Goal: Task Accomplishment & Management: Complete application form

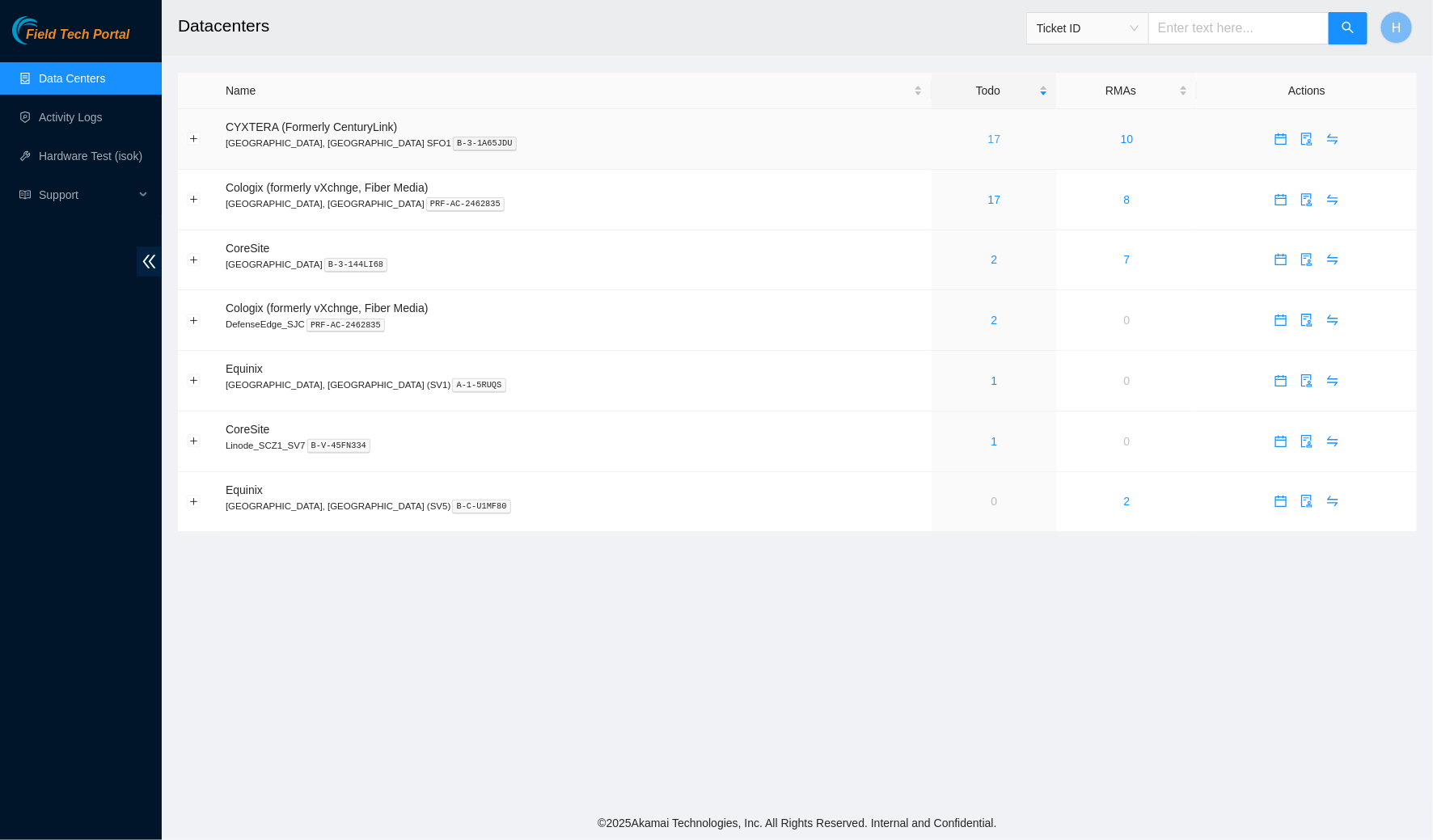
click at [989, 142] on link "17" at bounding box center [994, 139] width 13 height 13
click at [932, 127] on td "18" at bounding box center [994, 140] width 125 height 61
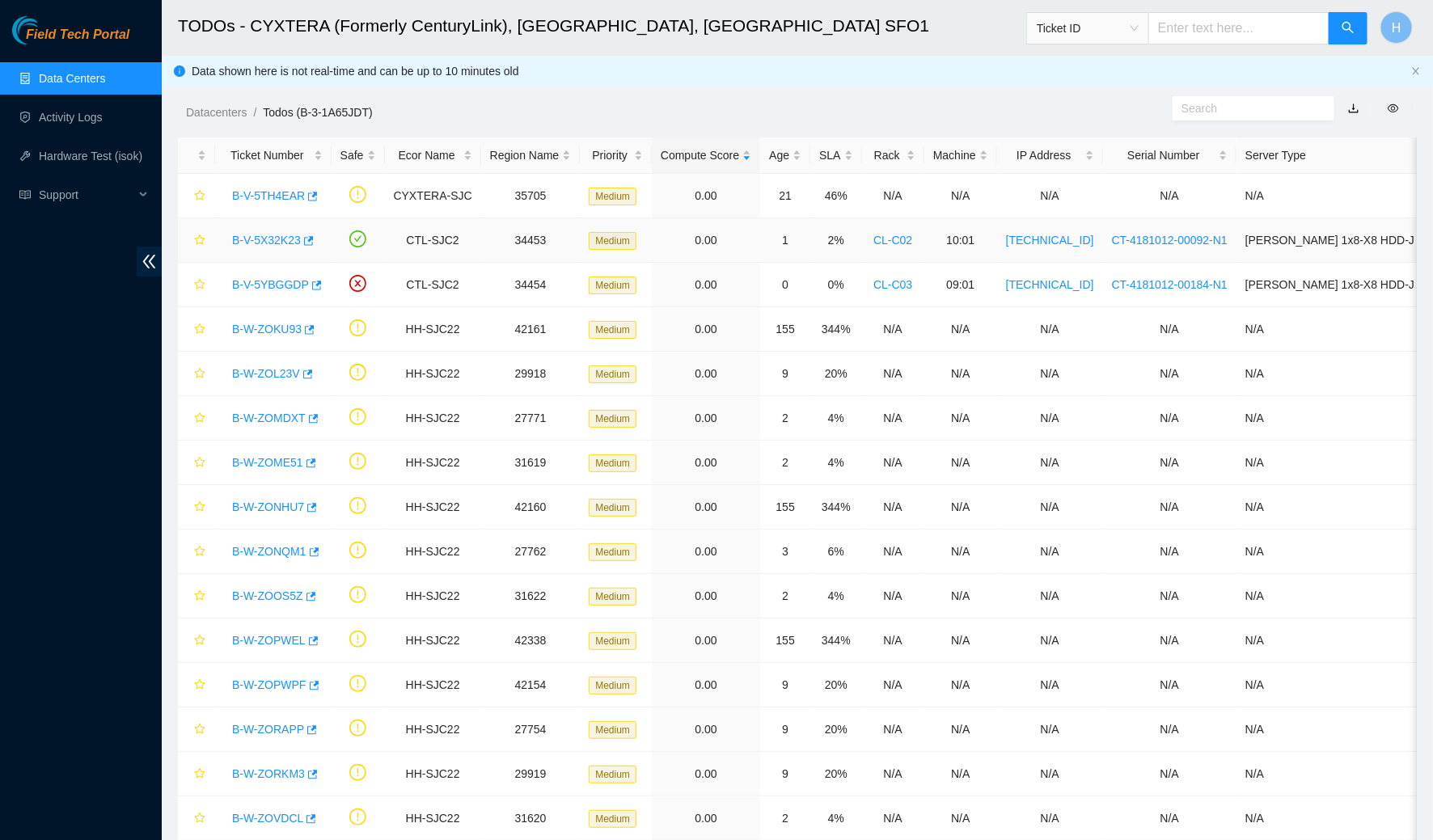
click at [289, 238] on link "B-V-5X32K23" at bounding box center [267, 239] width 68 height 13
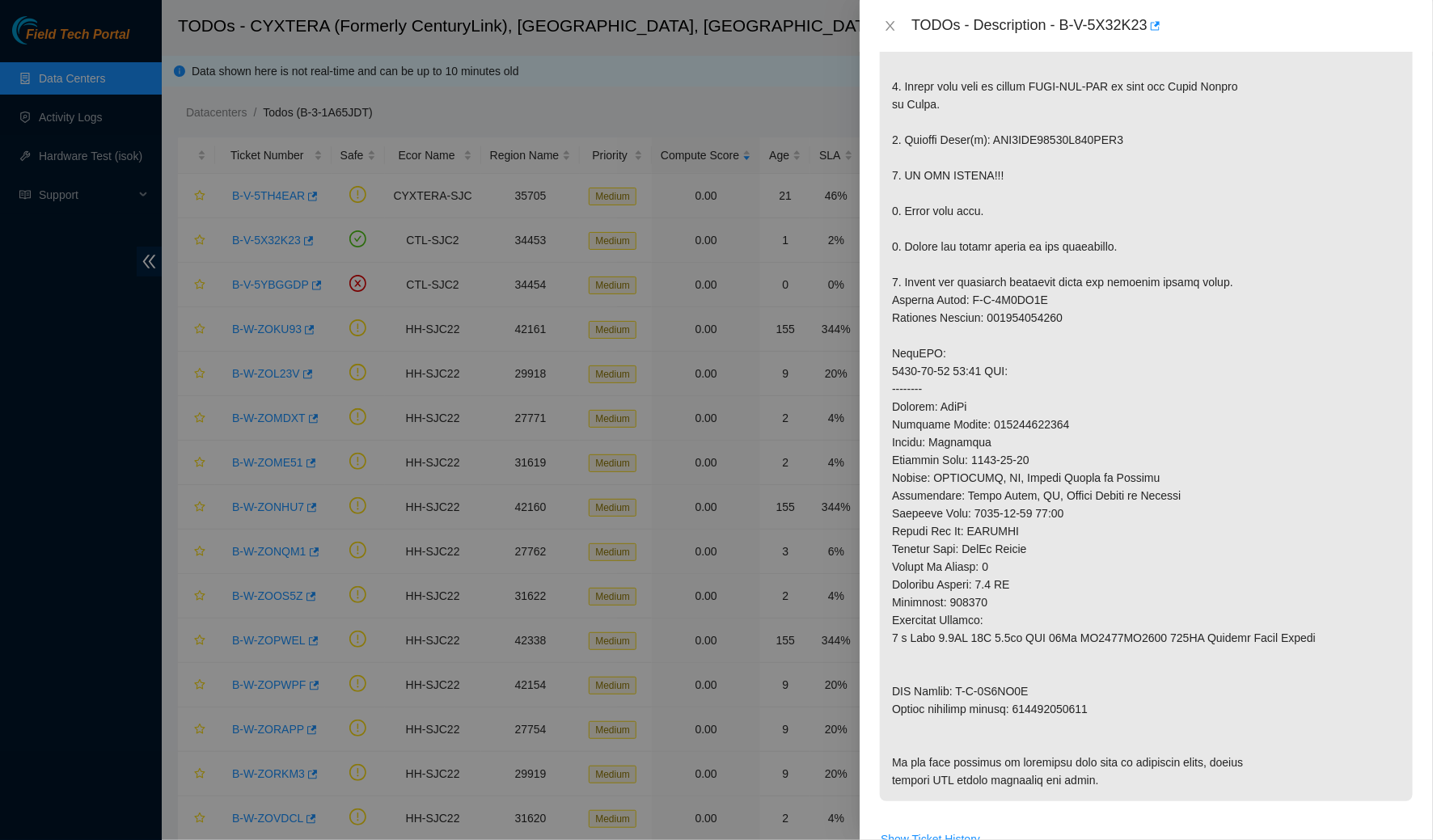
scroll to position [397, 0]
click at [887, 34] on div "TODOs - Description - B-V-5X32K23" at bounding box center [1146, 25] width 534 height 25
click at [886, 26] on icon "close" at bounding box center [890, 25] width 13 height 13
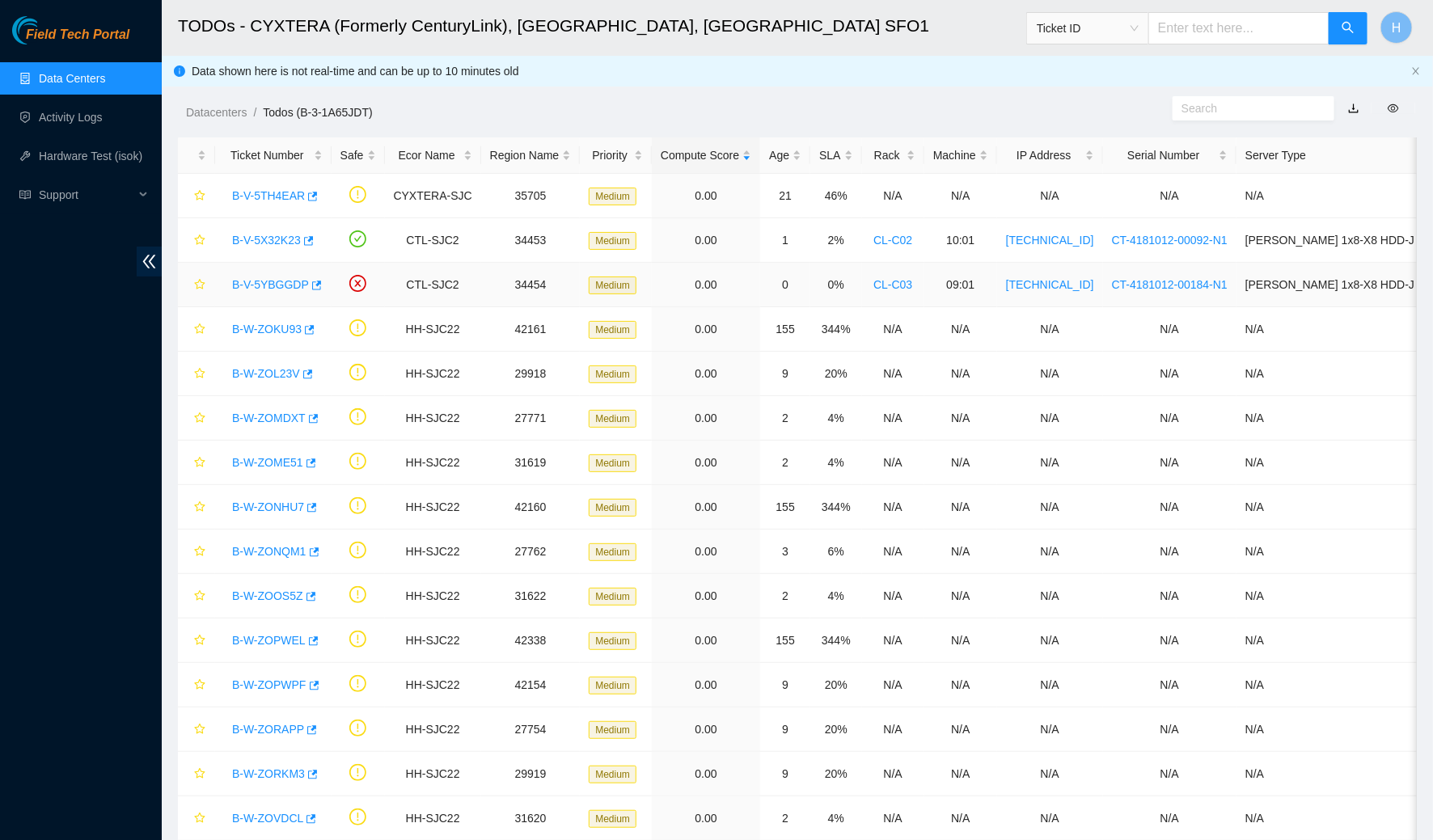
click at [283, 284] on link "B-V-5YBGGDP" at bounding box center [271, 284] width 77 height 13
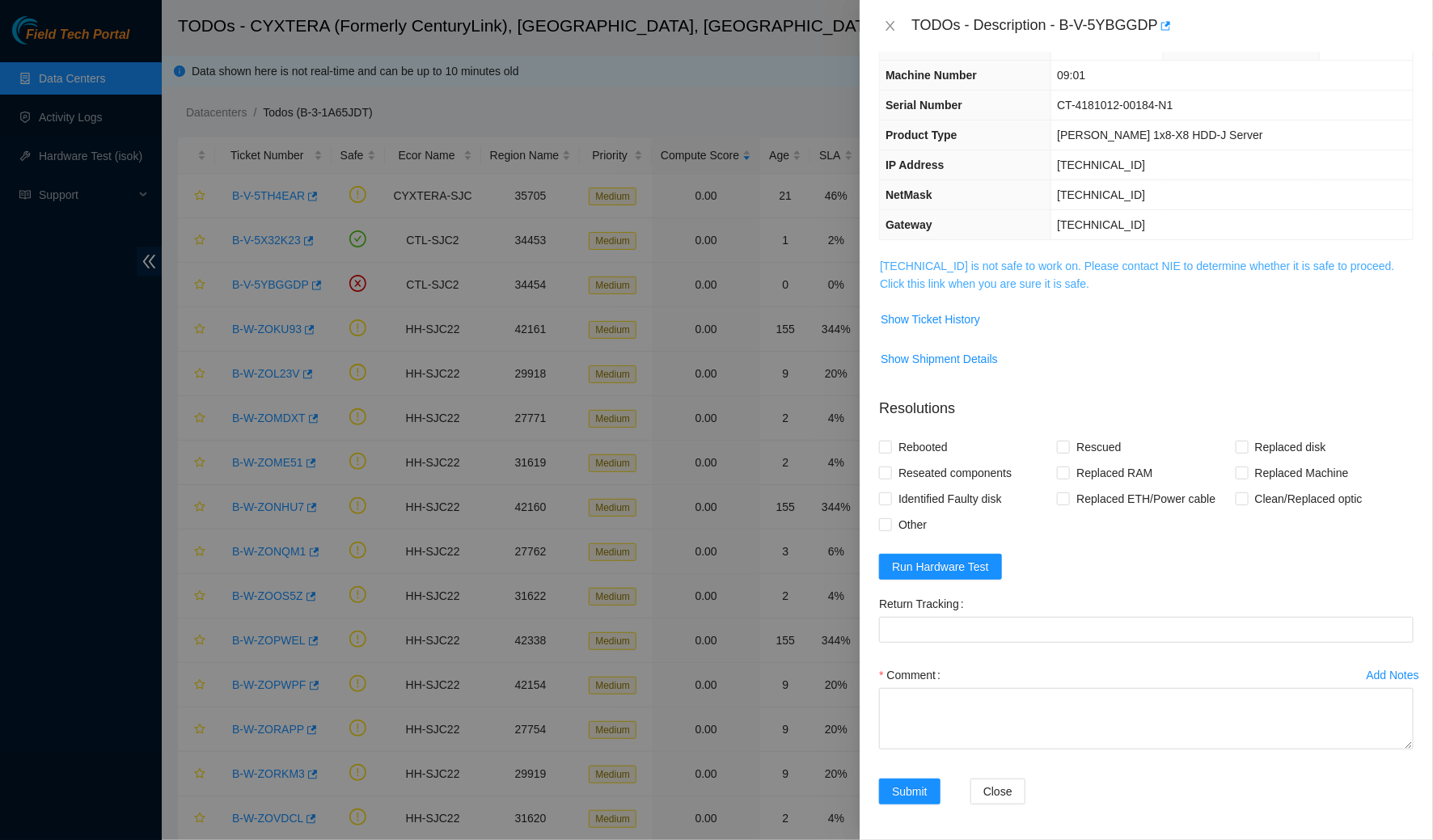
click at [906, 280] on link "184.28.225.81 is not safe to work on. Please contact NIE to determine whether i…" at bounding box center [1137, 274] width 515 height 30
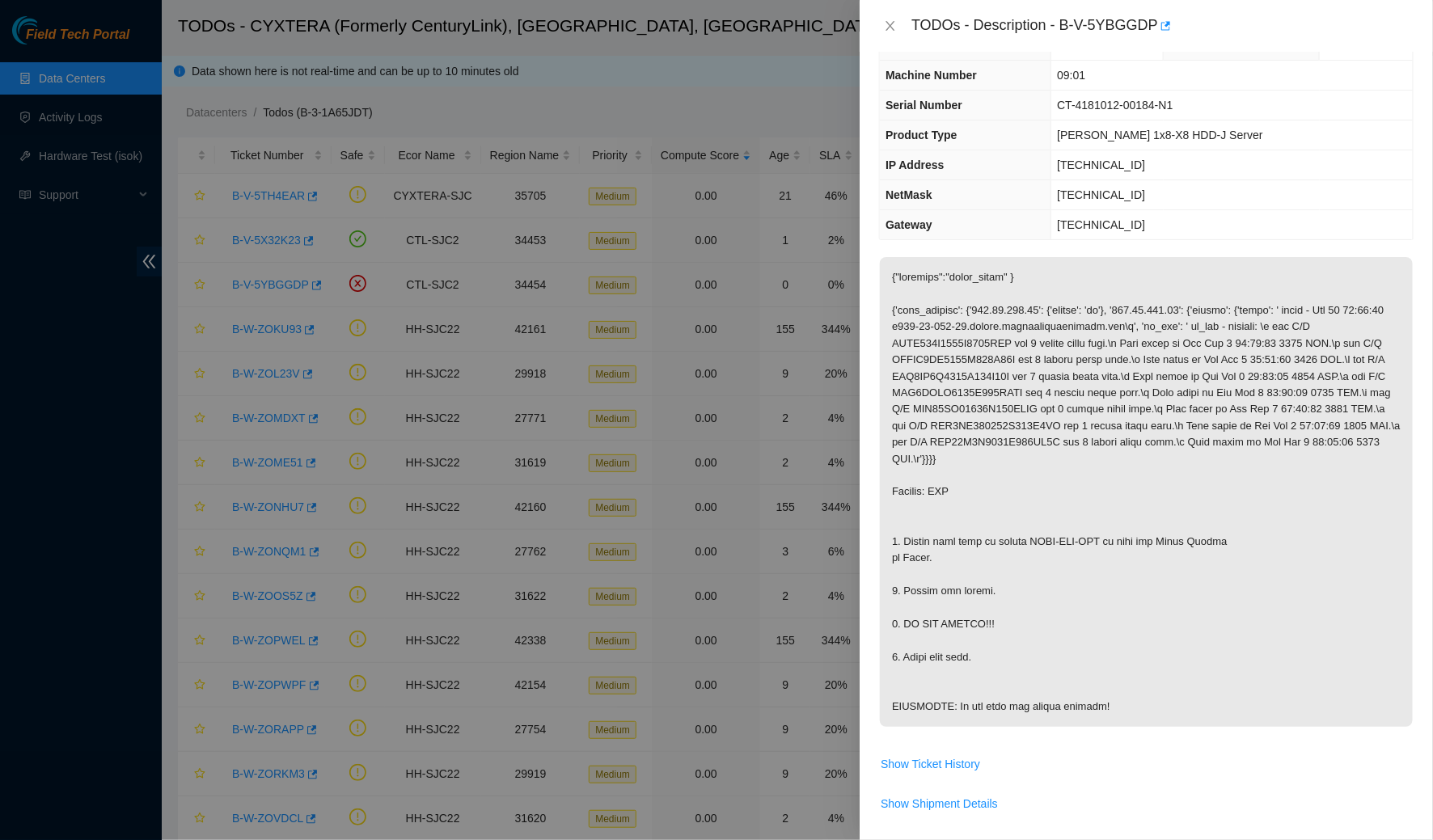
click at [877, 15] on div "TODOs - Description - B-V-5YBGGDP" at bounding box center [1146, 25] width 573 height 52
click at [886, 24] on icon "close" at bounding box center [890, 25] width 13 height 13
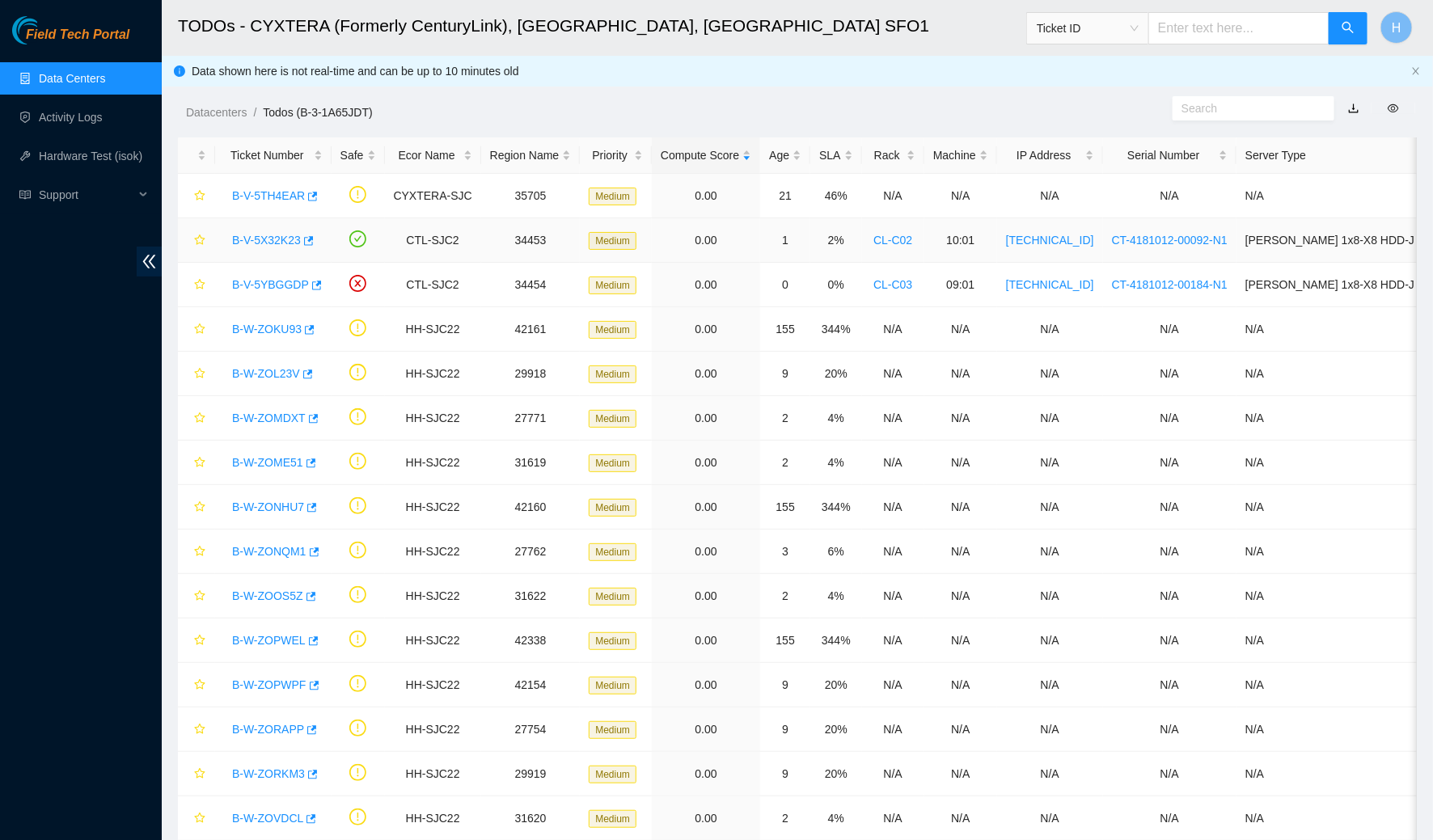
click at [247, 243] on link "B-V-5X32K23" at bounding box center [267, 239] width 68 height 13
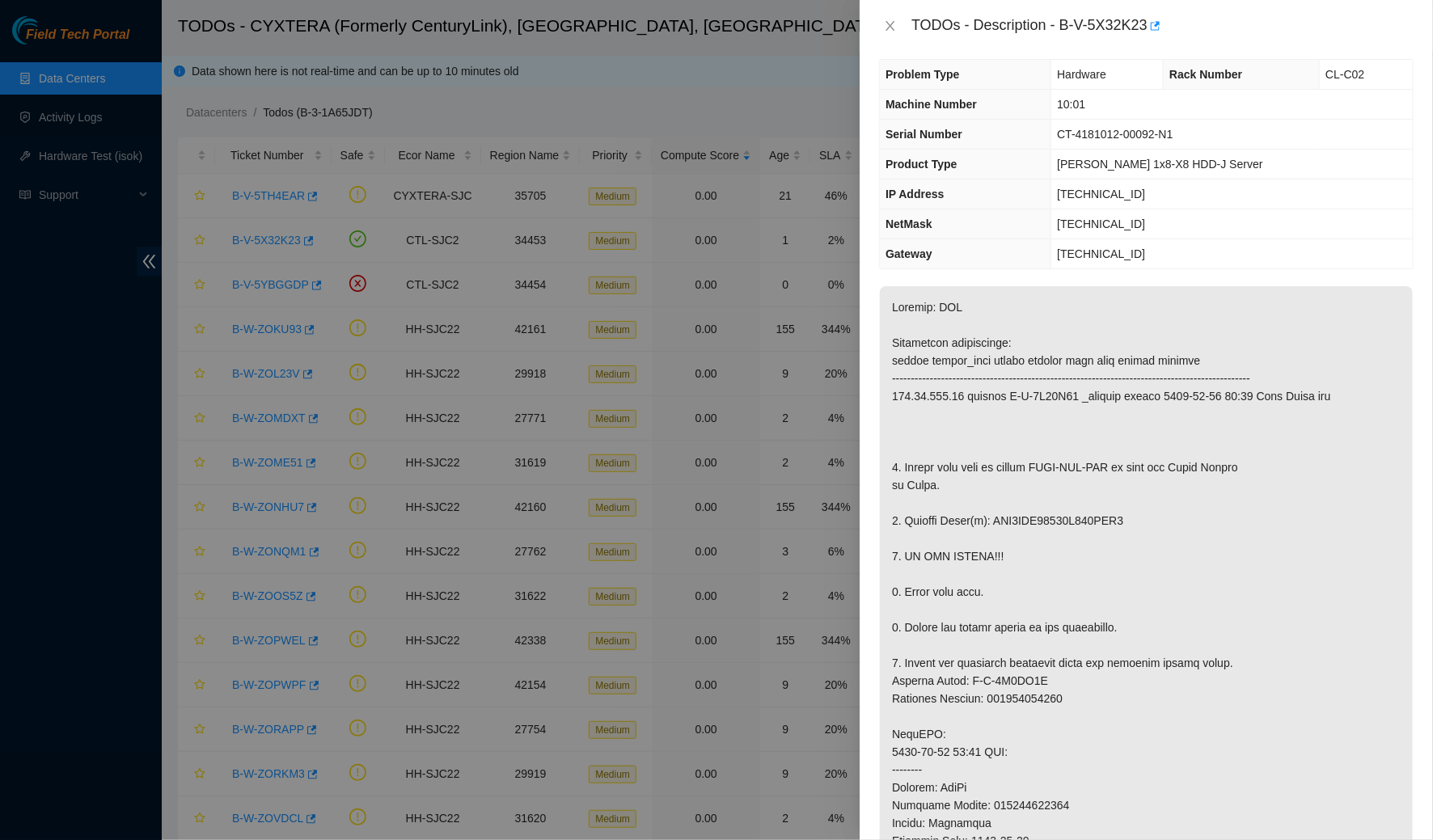
scroll to position [0, 0]
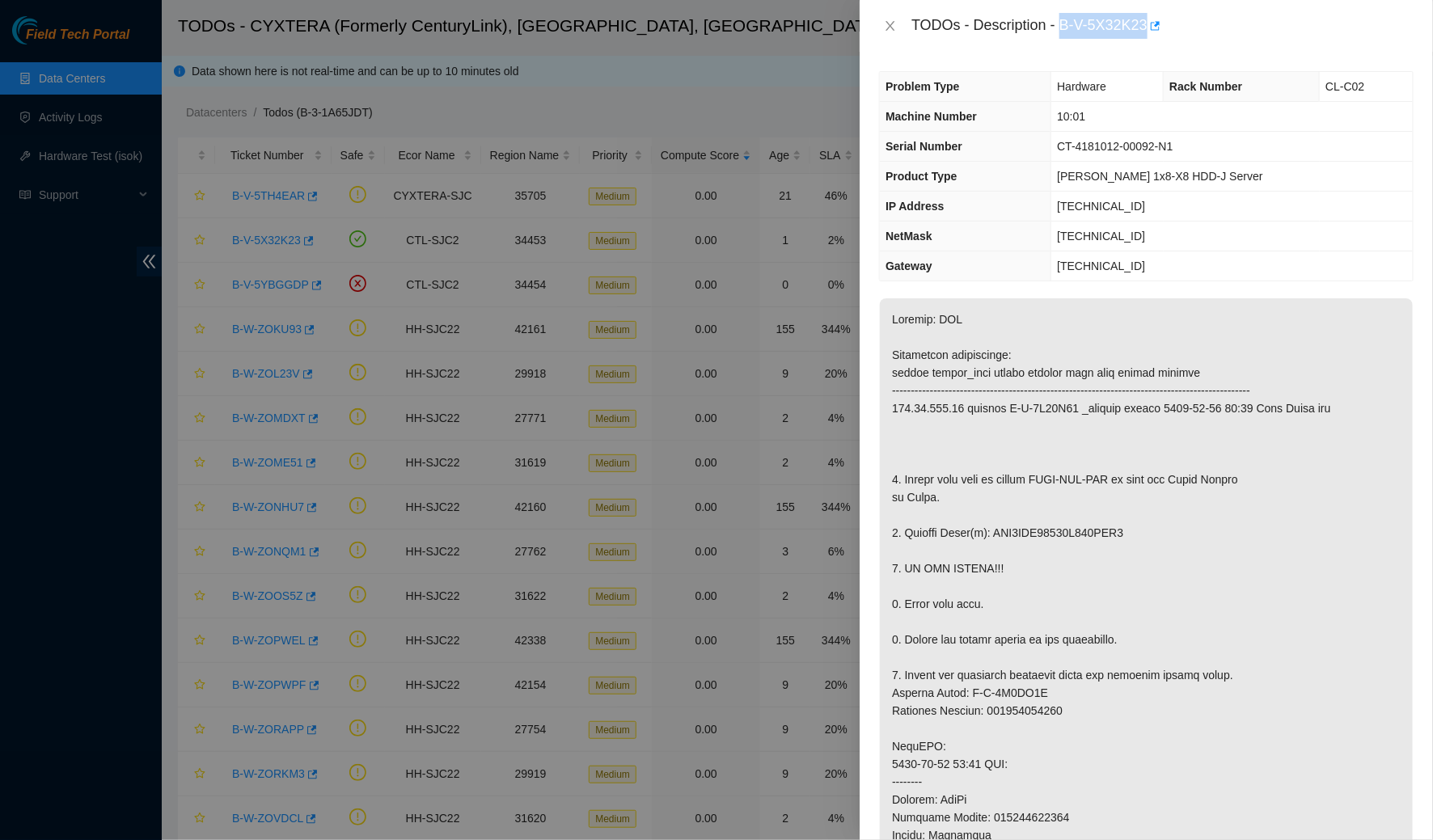
drag, startPoint x: 1158, startPoint y: 21, endPoint x: 1065, endPoint y: 17, distance: 93.1
click at [1065, 17] on div "TODOs - Description - B-V-5X32K23" at bounding box center [1162, 25] width 502 height 25
copy div "B-V-5X32K23"
click at [886, 21] on icon "close" at bounding box center [890, 25] width 13 height 13
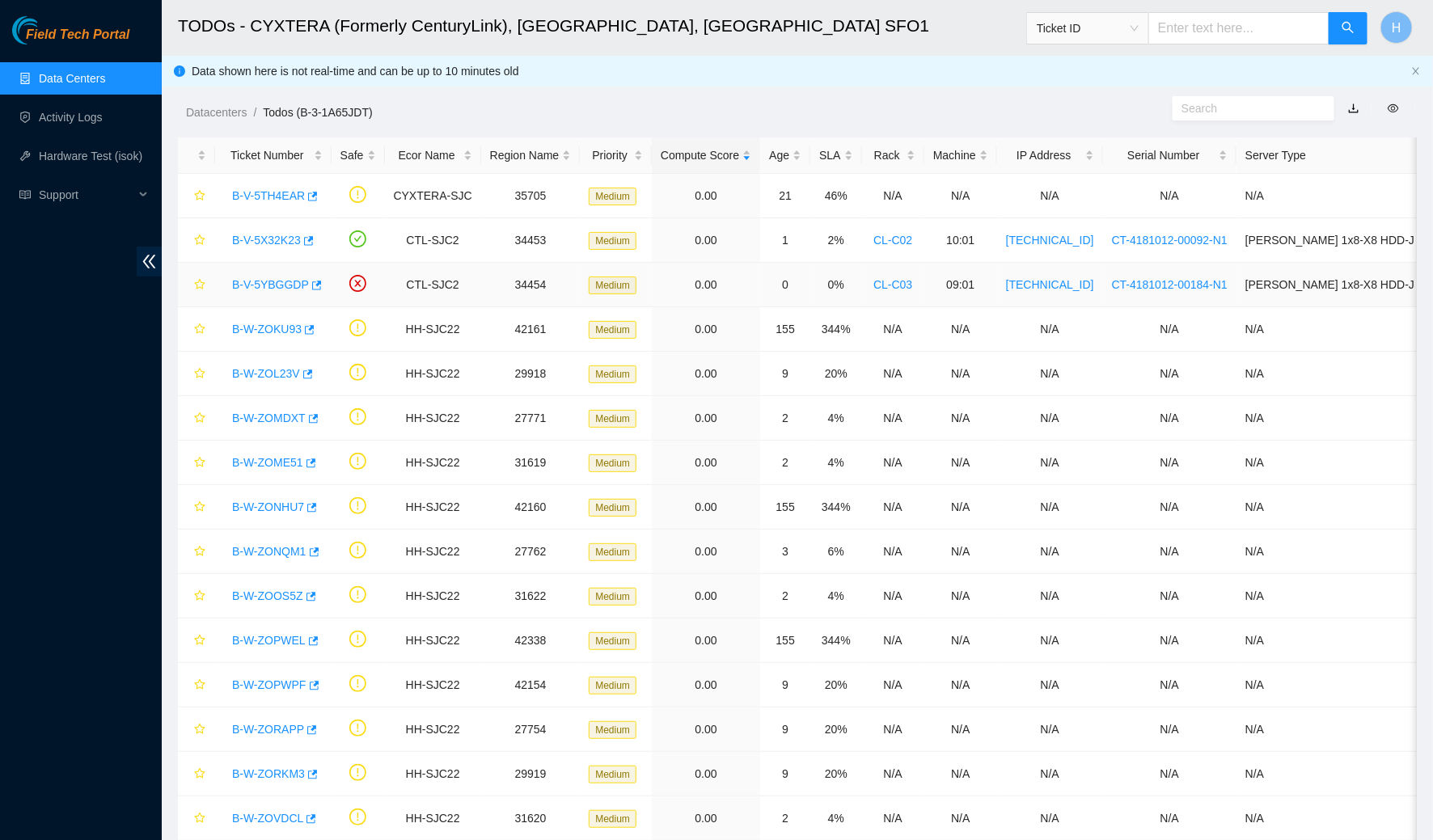
click at [284, 284] on link "B-V-5YBGGDP" at bounding box center [271, 284] width 77 height 13
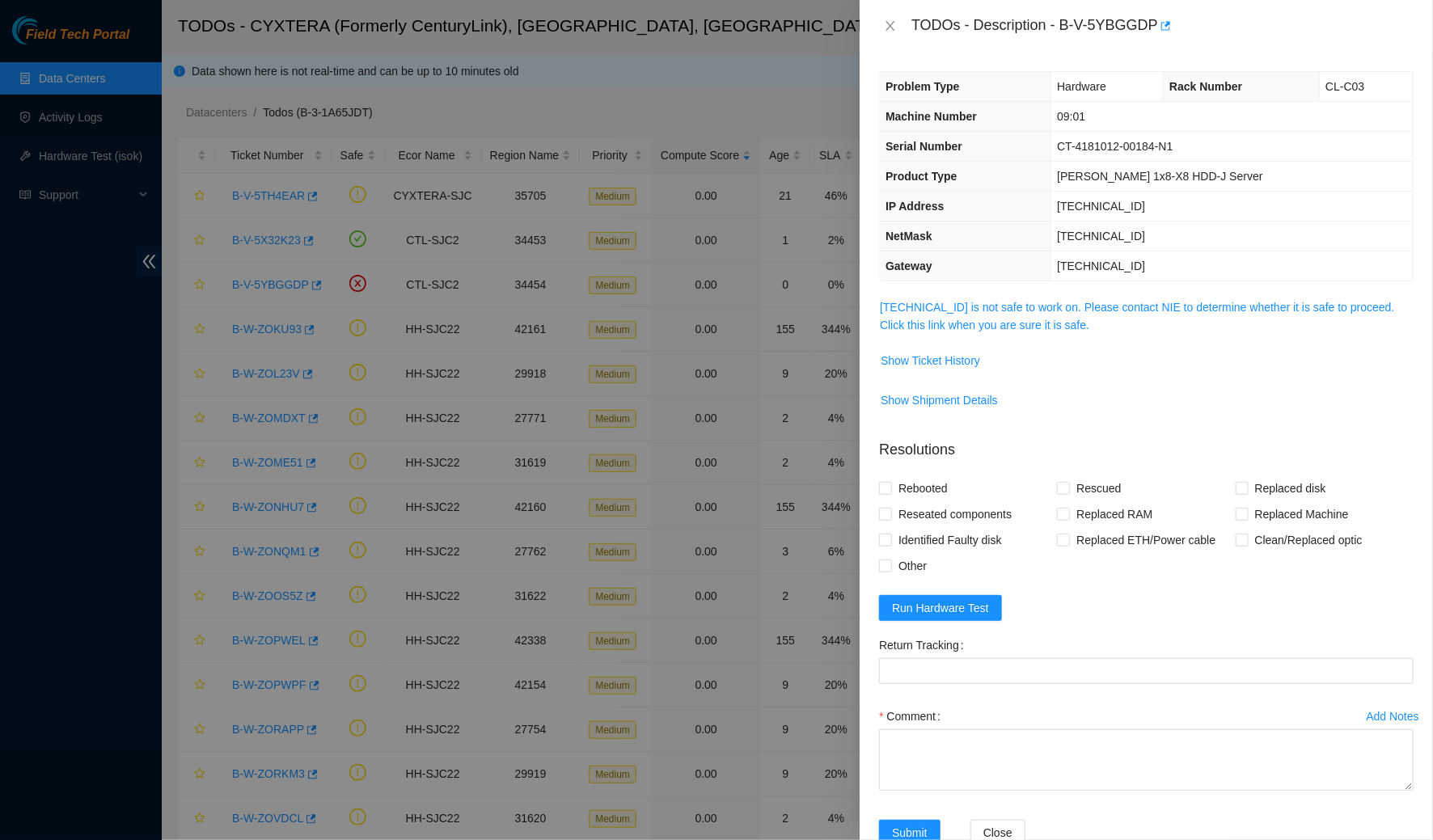
click at [919, 313] on span "184.28.225.81 is not safe to work on. Please contact NIE to determine whether i…" at bounding box center [1147, 315] width 533 height 35
click at [1175, 21] on div "TODOs - Description - B-V-5YBGGDP" at bounding box center [1162, 25] width 502 height 25
click at [1171, 23] on icon "button" at bounding box center [1166, 25] width 10 height 9
click at [891, 25] on icon "close" at bounding box center [890, 26] width 9 height 10
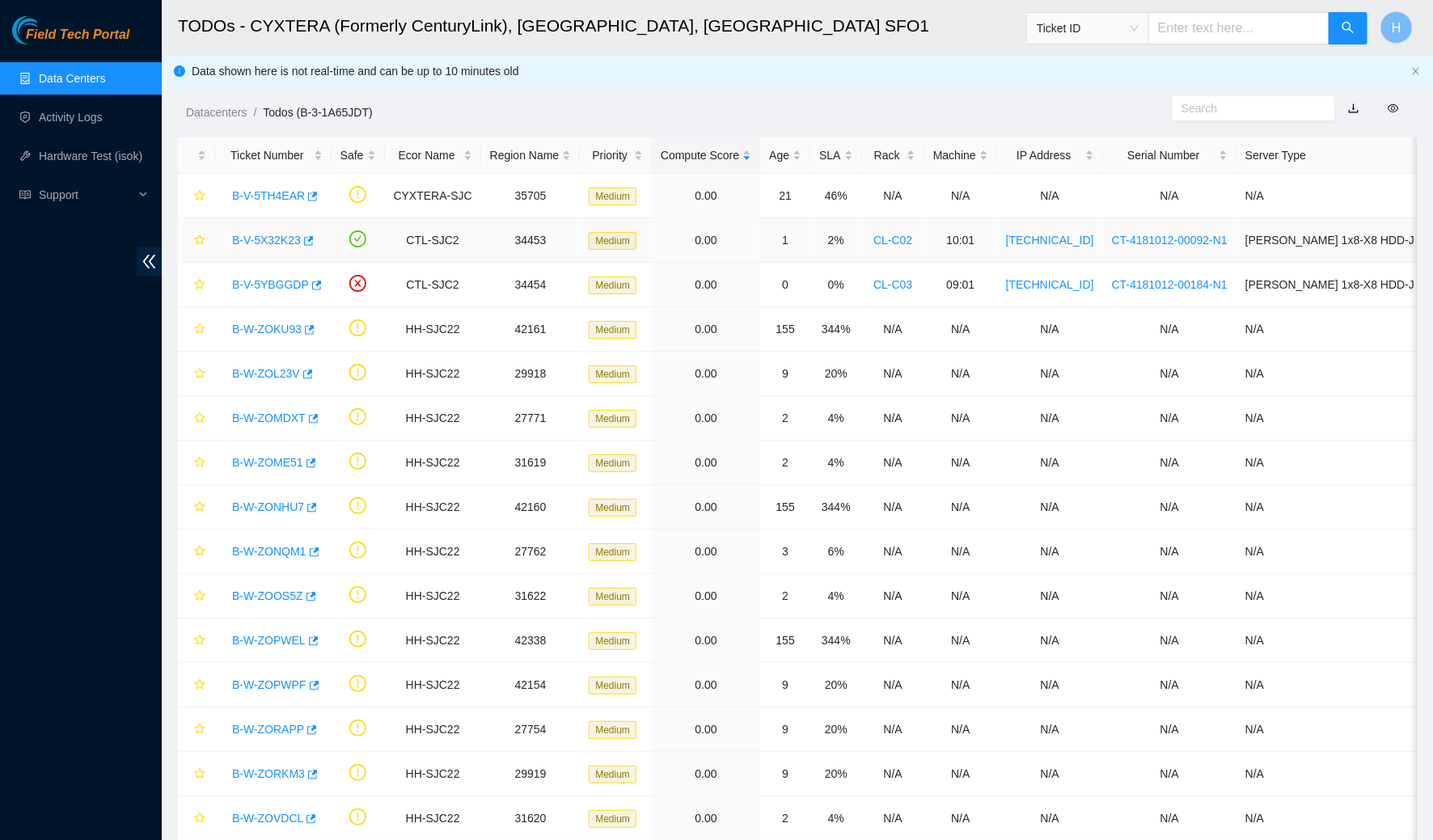
click at [256, 236] on link "B-V-5X32K23" at bounding box center [267, 239] width 68 height 13
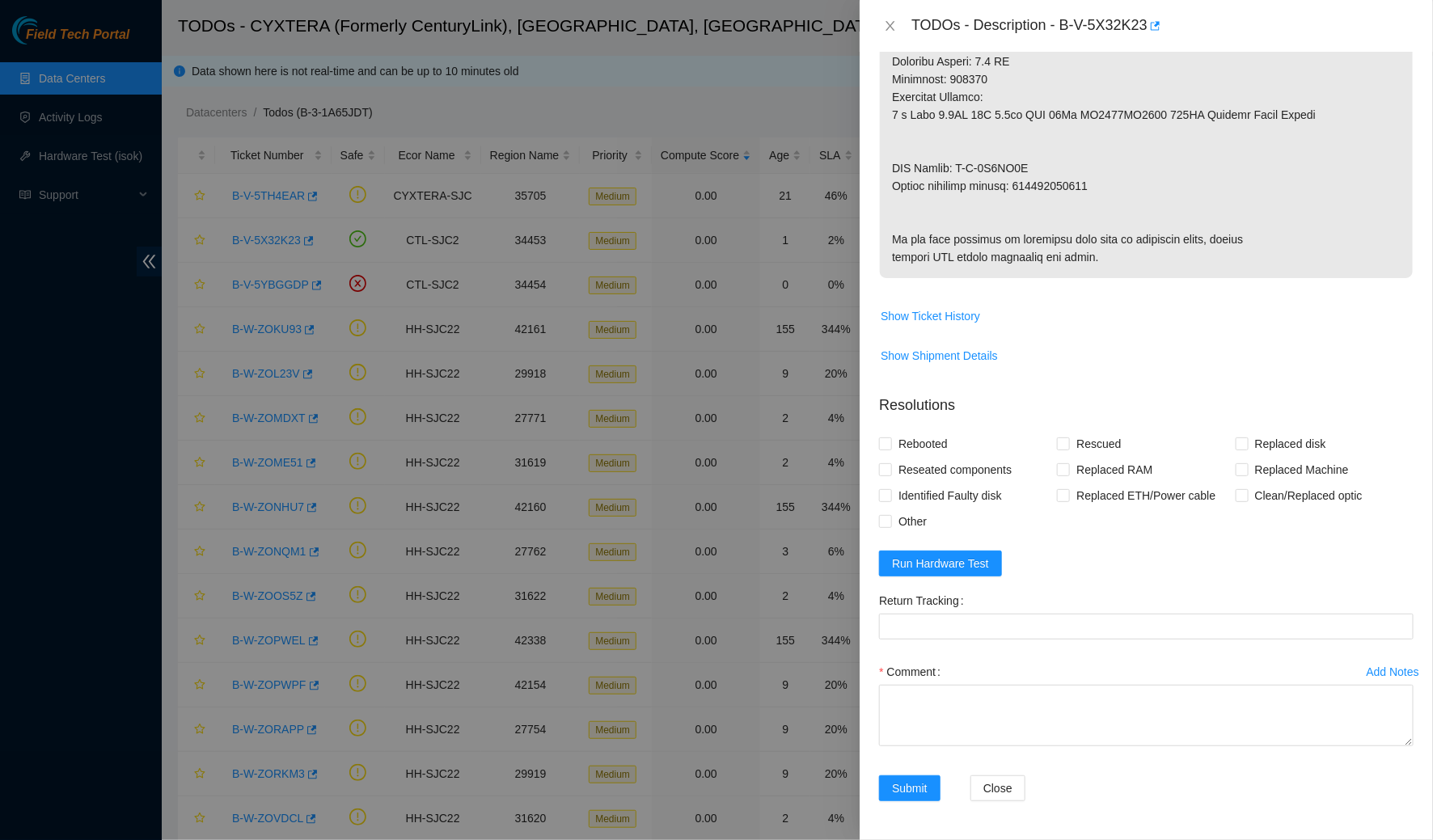
scroll to position [937, 0]
click at [953, 572] on span "Run Hardware Test" at bounding box center [940, 564] width 97 height 18
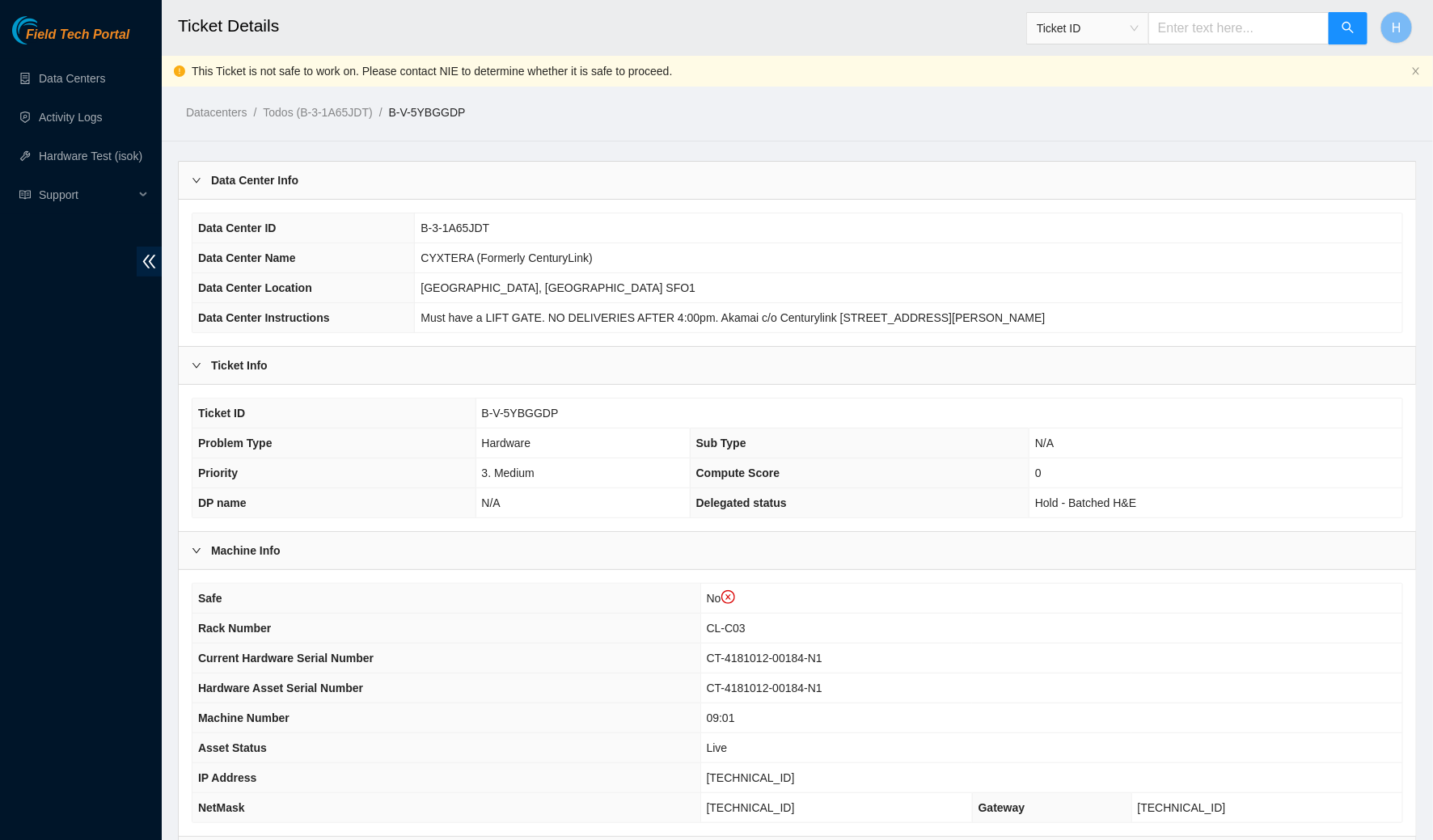
click at [315, 182] on div "Data Center Info" at bounding box center [797, 181] width 1238 height 37
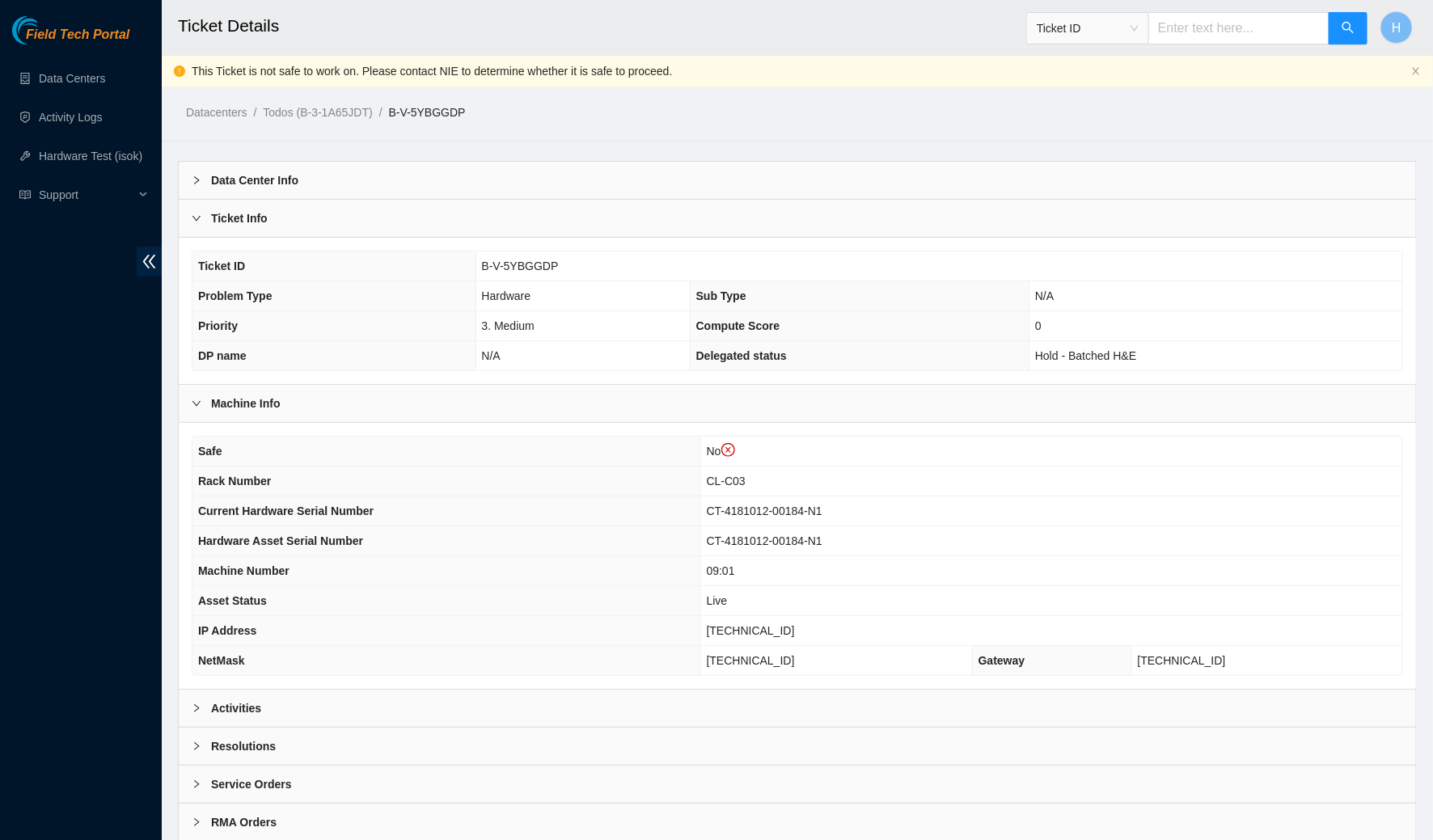
click at [294, 221] on div "Ticket Info" at bounding box center [797, 218] width 1238 height 37
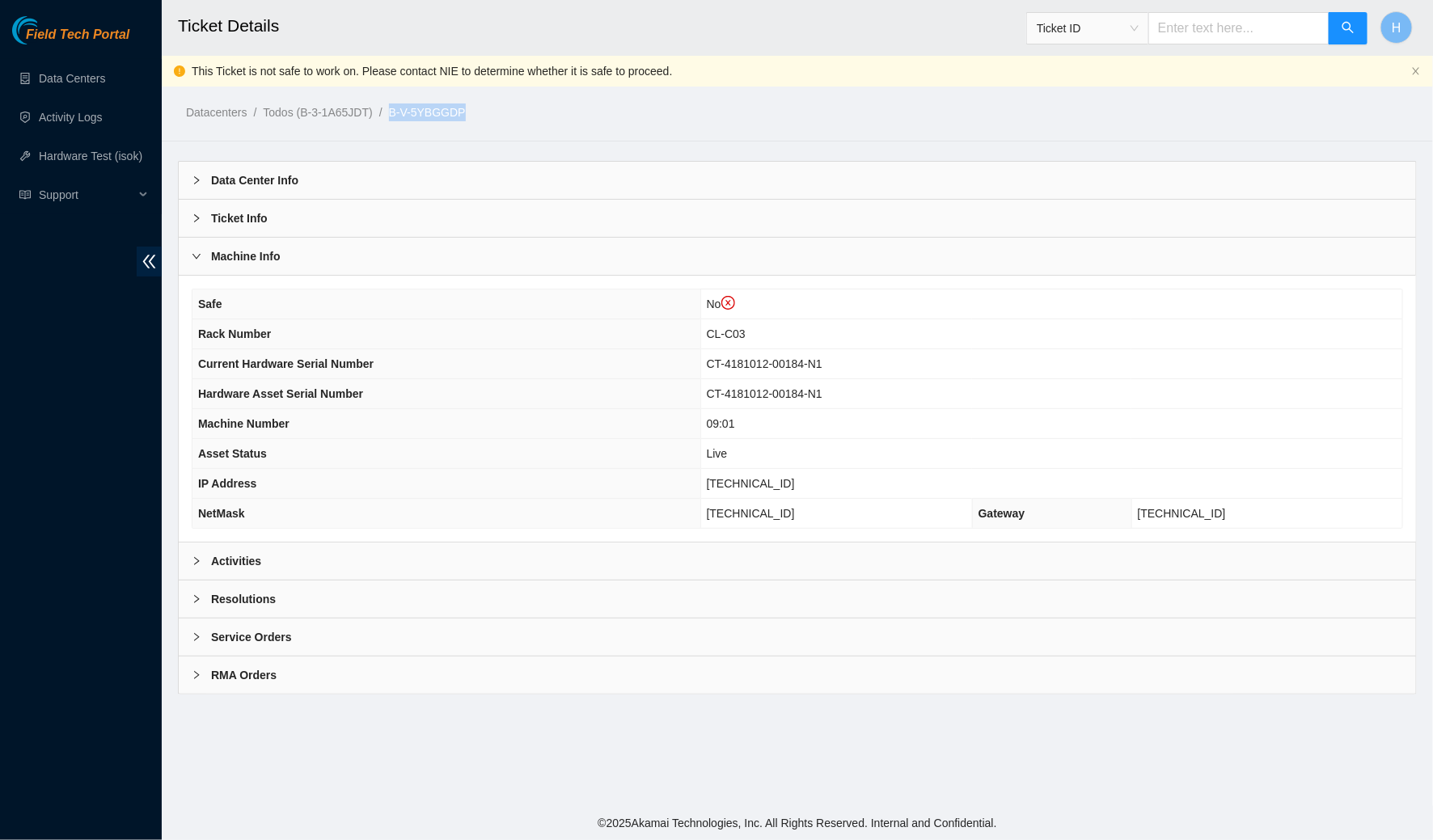
drag, startPoint x: 491, startPoint y: 107, endPoint x: 401, endPoint y: 113, distance: 90.2
click at [401, 113] on ol "Datacenters / Todos (B-3-1A65JDT) / B-V-5YBGGDP /" at bounding box center [650, 112] width 929 height 18
copy ol "B-V-5YBGGDP"
click at [1359, 590] on div "Resolutions" at bounding box center [797, 599] width 1238 height 37
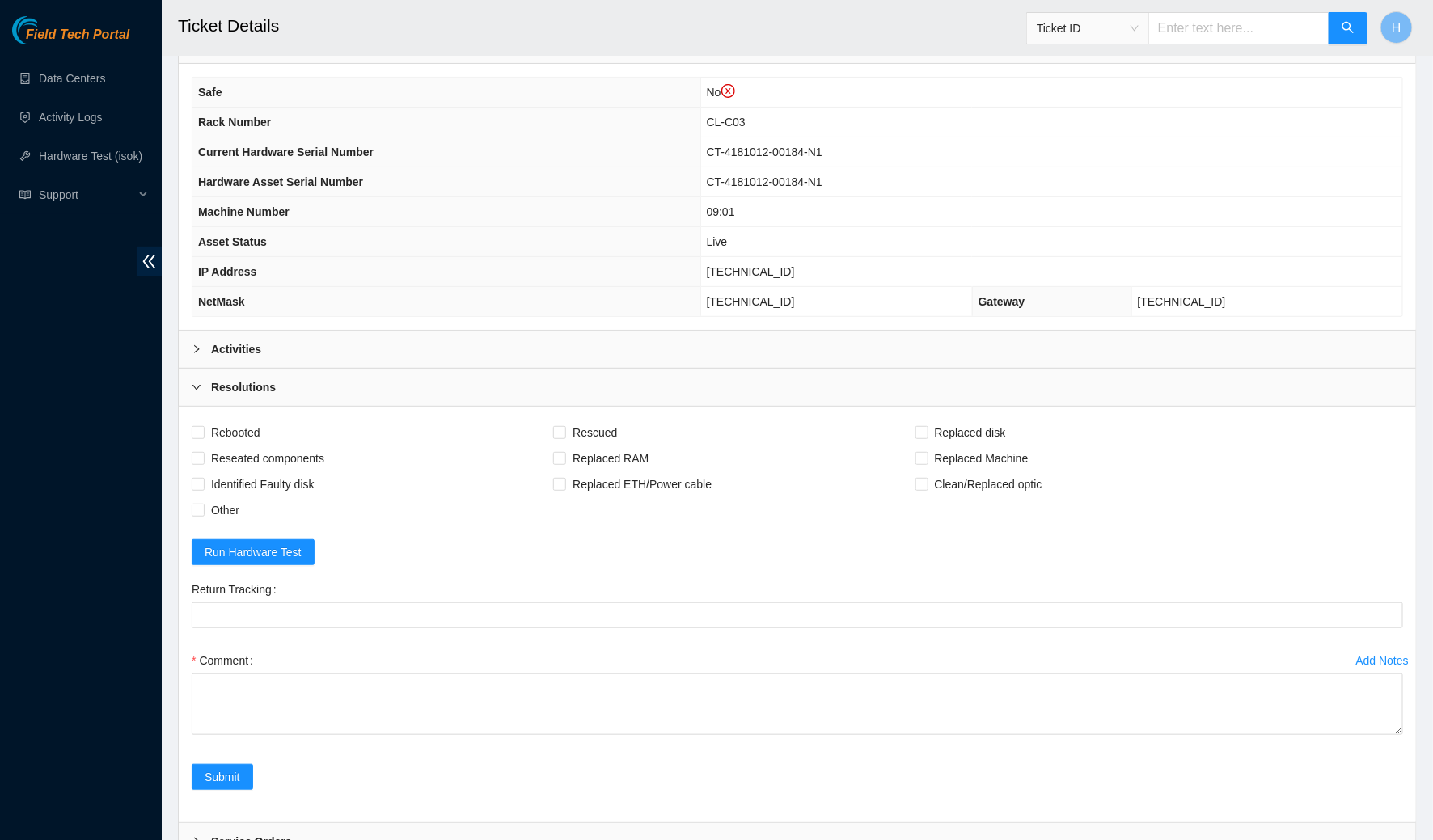
scroll to position [207, 0]
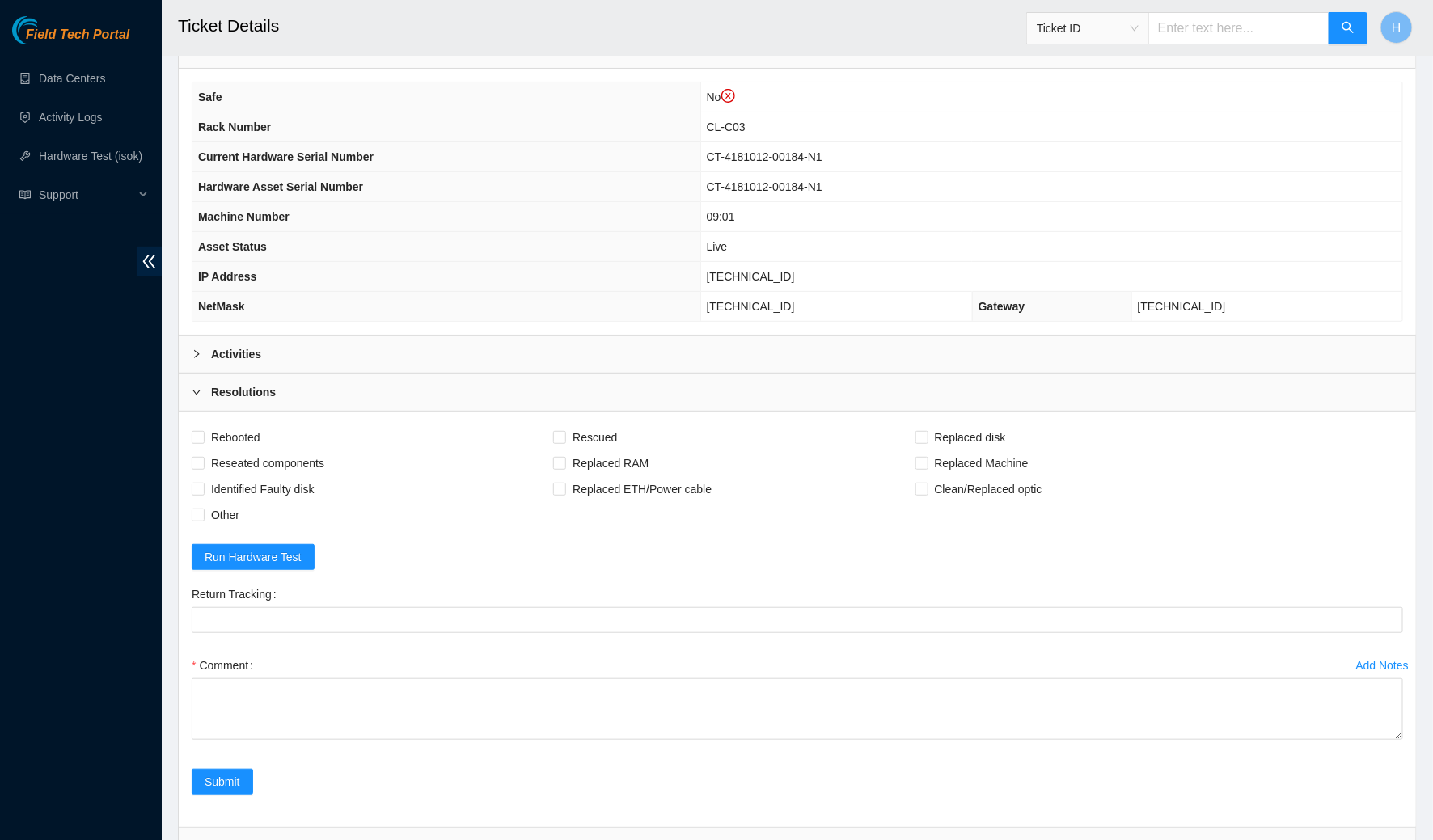
click at [664, 358] on div "Activities" at bounding box center [797, 355] width 1238 height 37
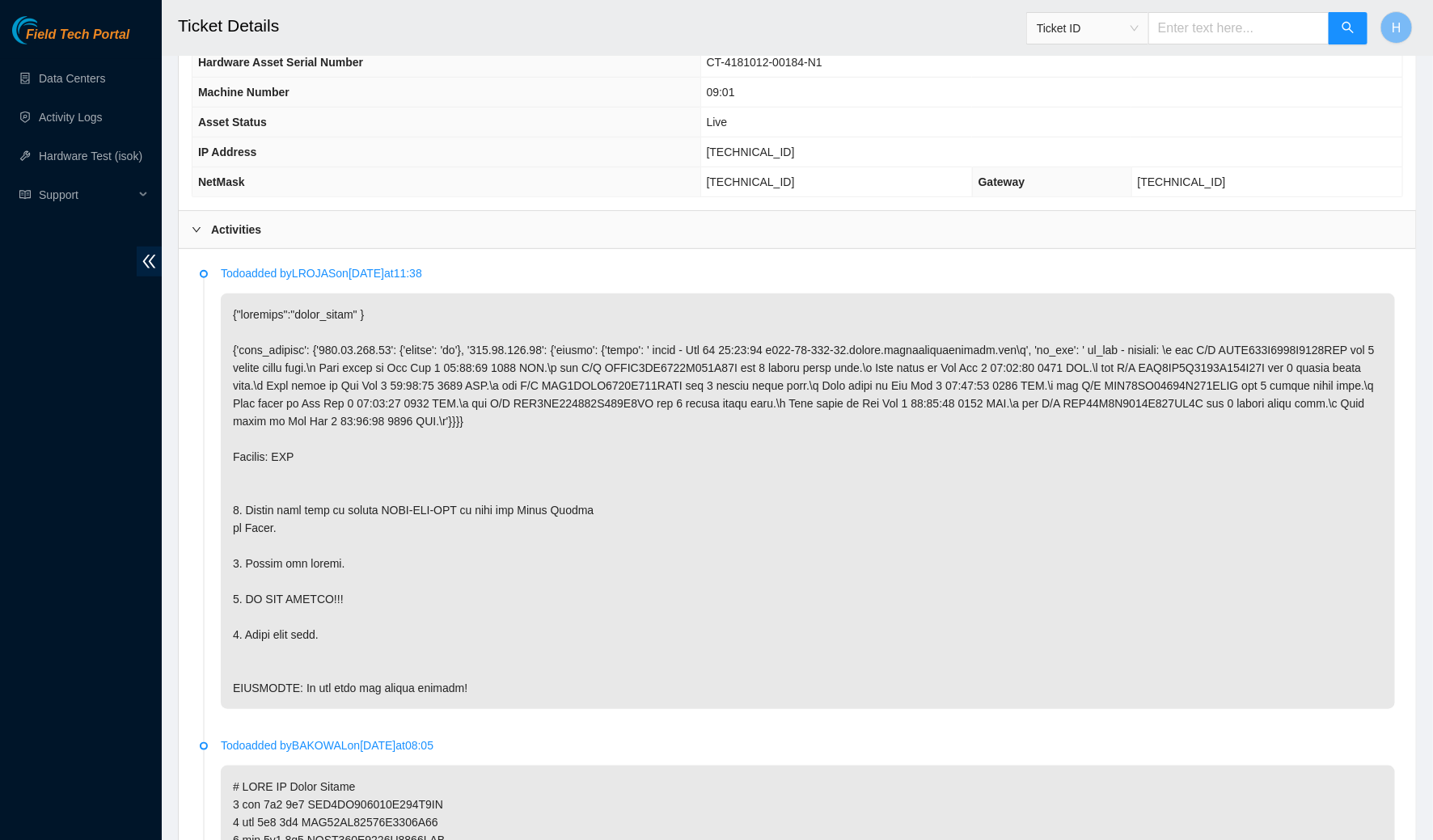
scroll to position [336, 0]
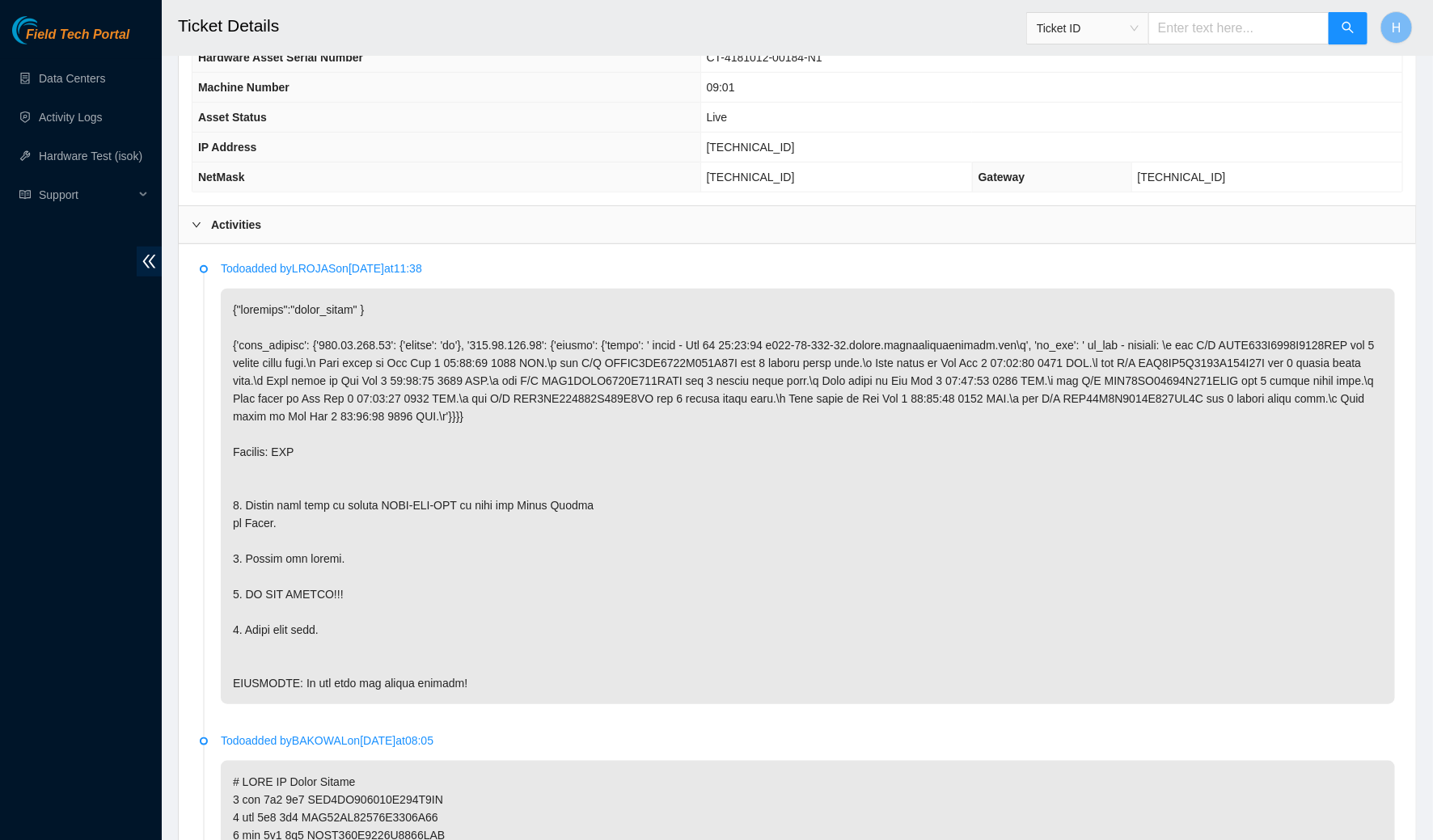
click at [654, 621] on p at bounding box center [808, 497] width 1174 height 416
click at [648, 630] on p at bounding box center [808, 497] width 1174 height 416
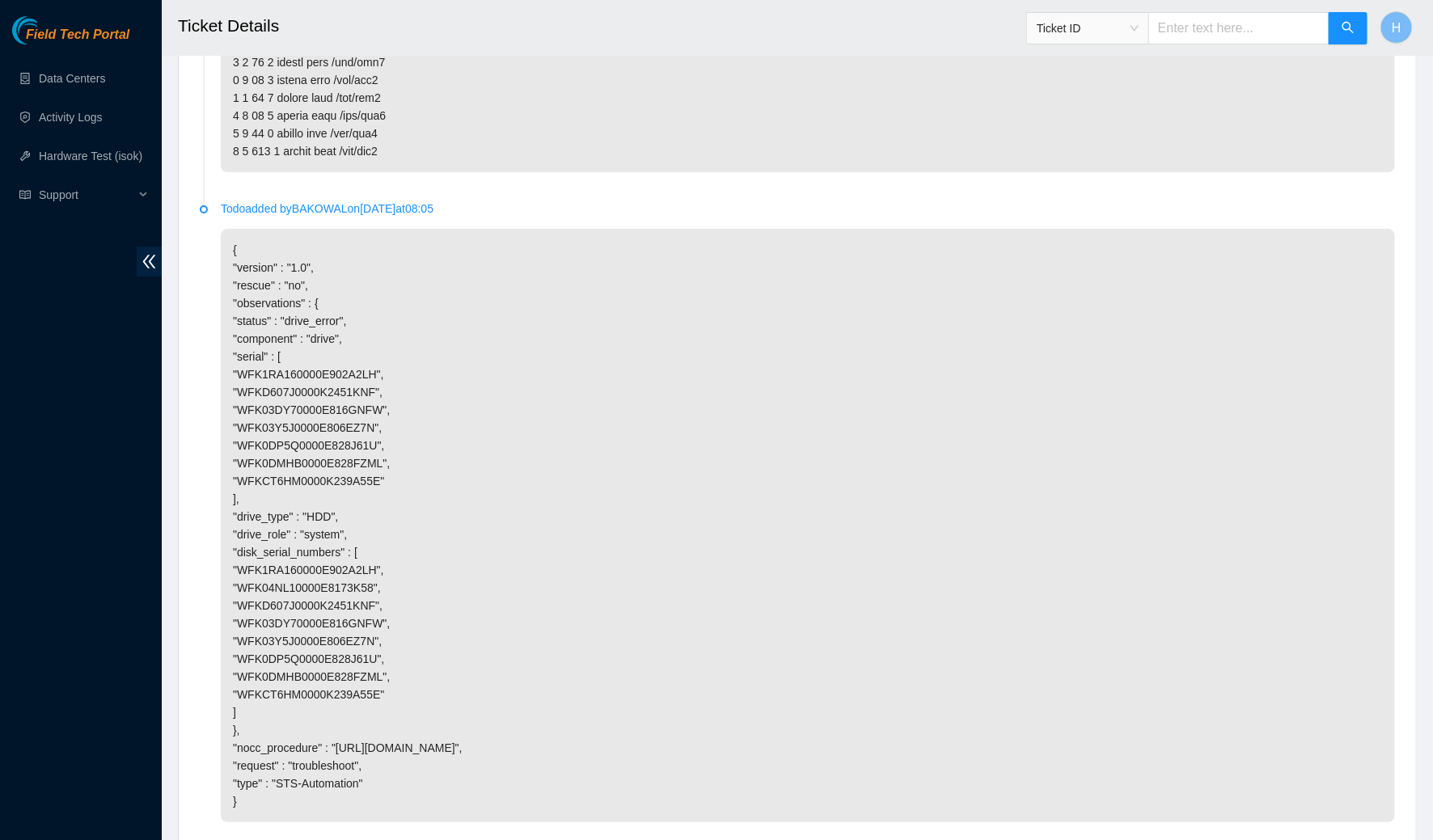
scroll to position [3178, 0]
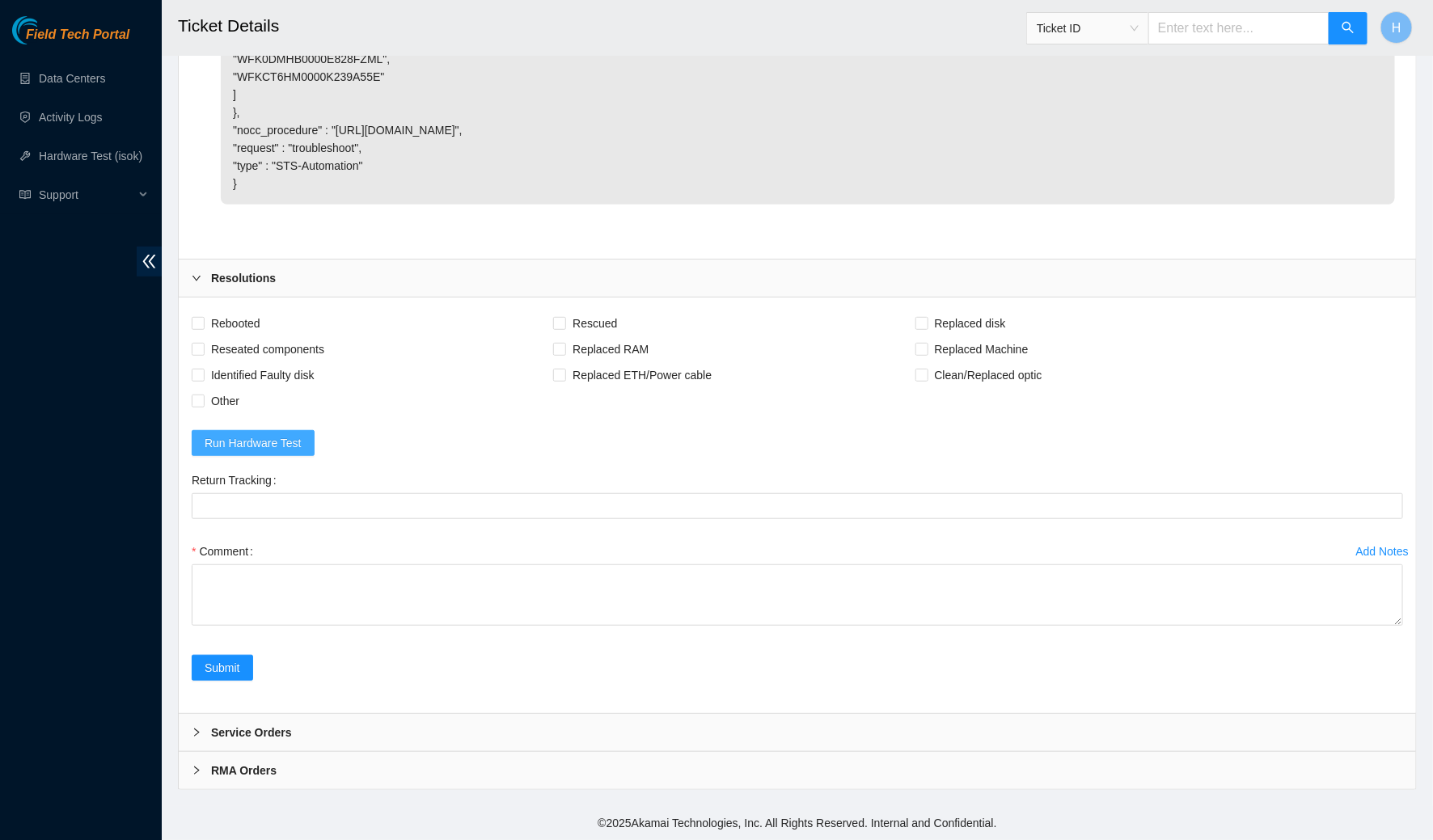
click at [284, 447] on span "Run Hardware Test" at bounding box center [252, 443] width 97 height 18
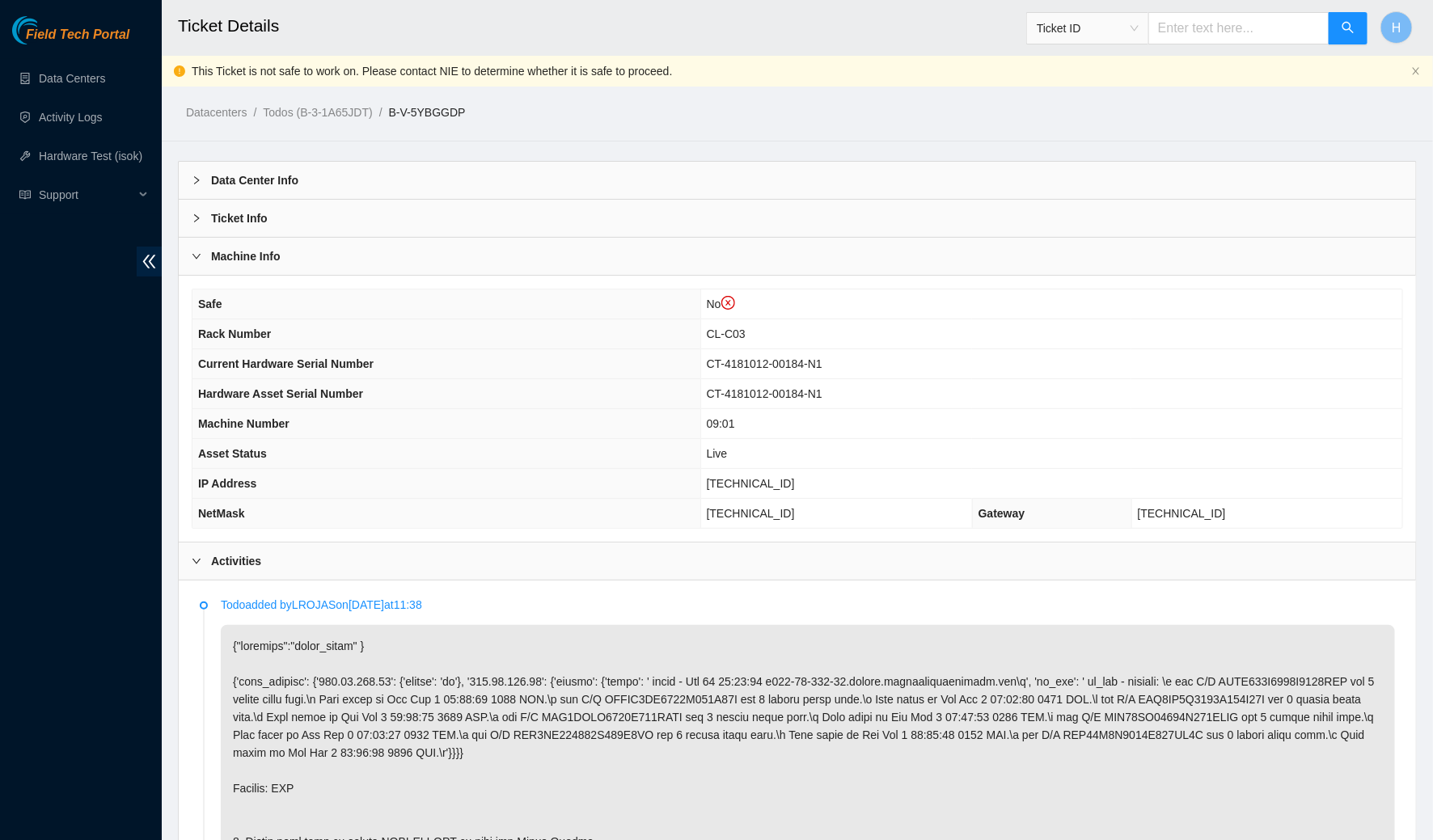
scroll to position [0, 0]
drag, startPoint x: 855, startPoint y: 481, endPoint x: 726, endPoint y: 483, distance: 129.0
click at [726, 483] on tr "IP Address 184.28.225.81" at bounding box center [797, 483] width 1209 height 30
copy tr "184.28.225.81"
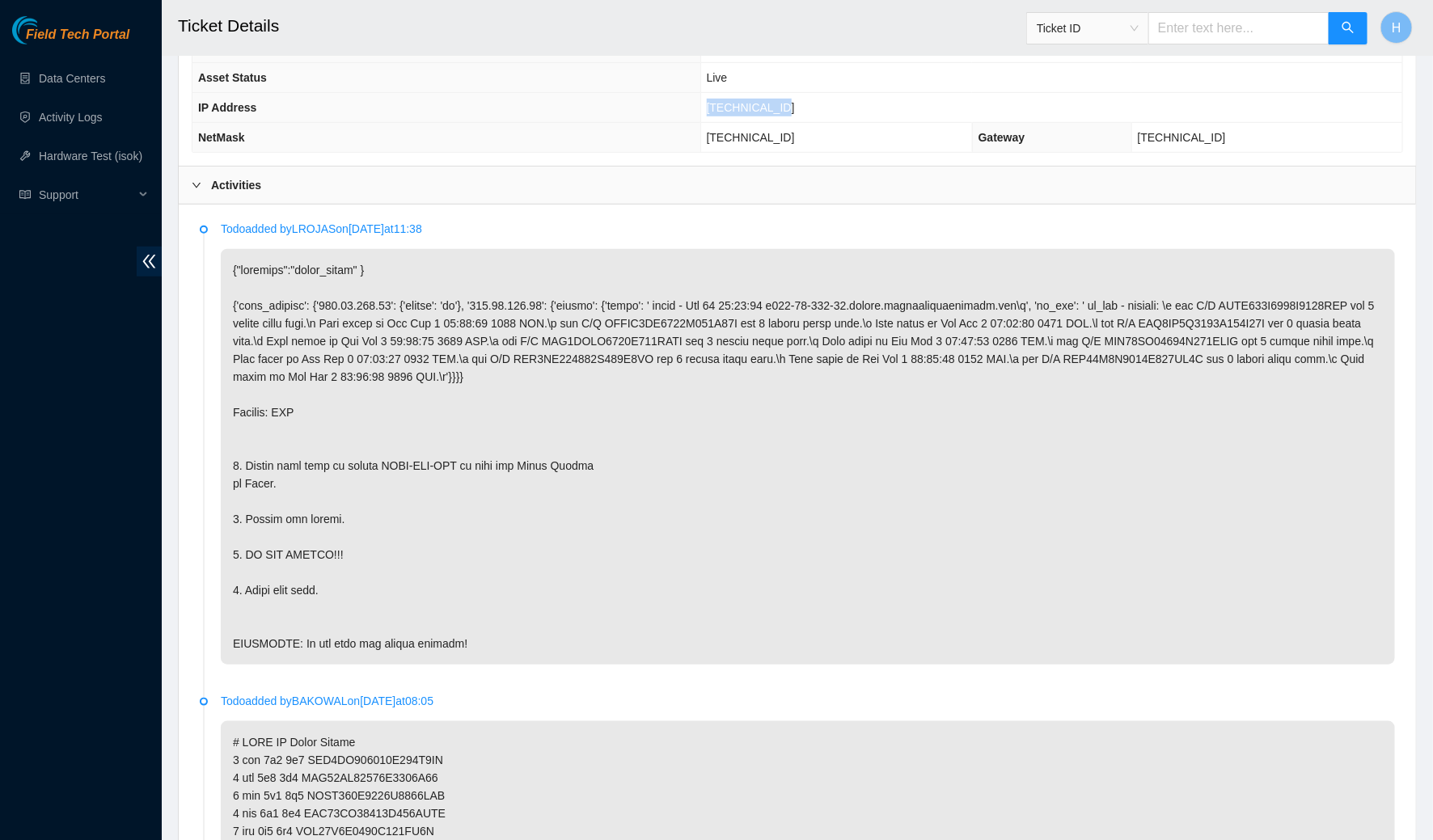
scroll to position [68, 0]
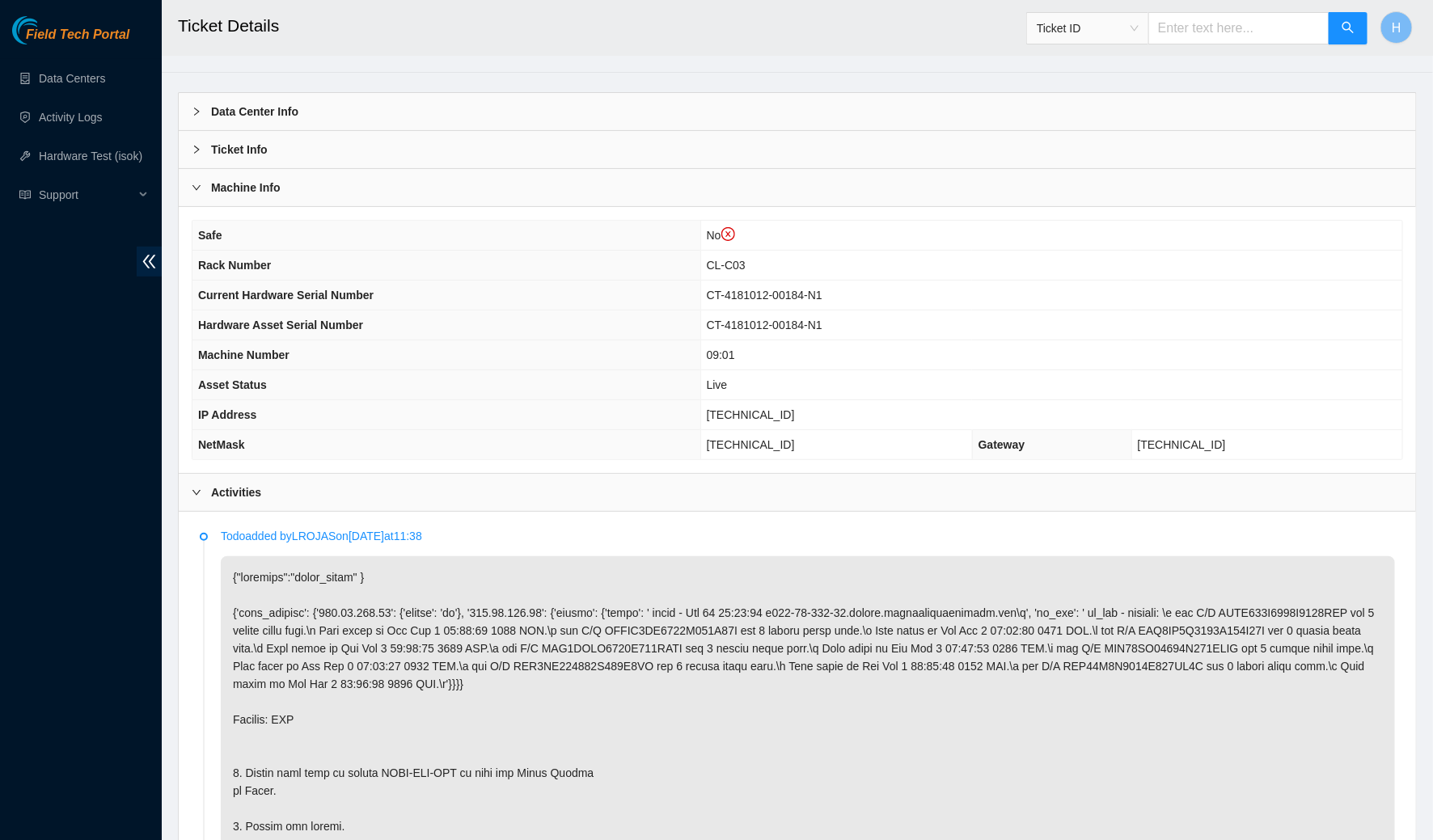
click at [527, 496] on div "Activities" at bounding box center [797, 492] width 1238 height 37
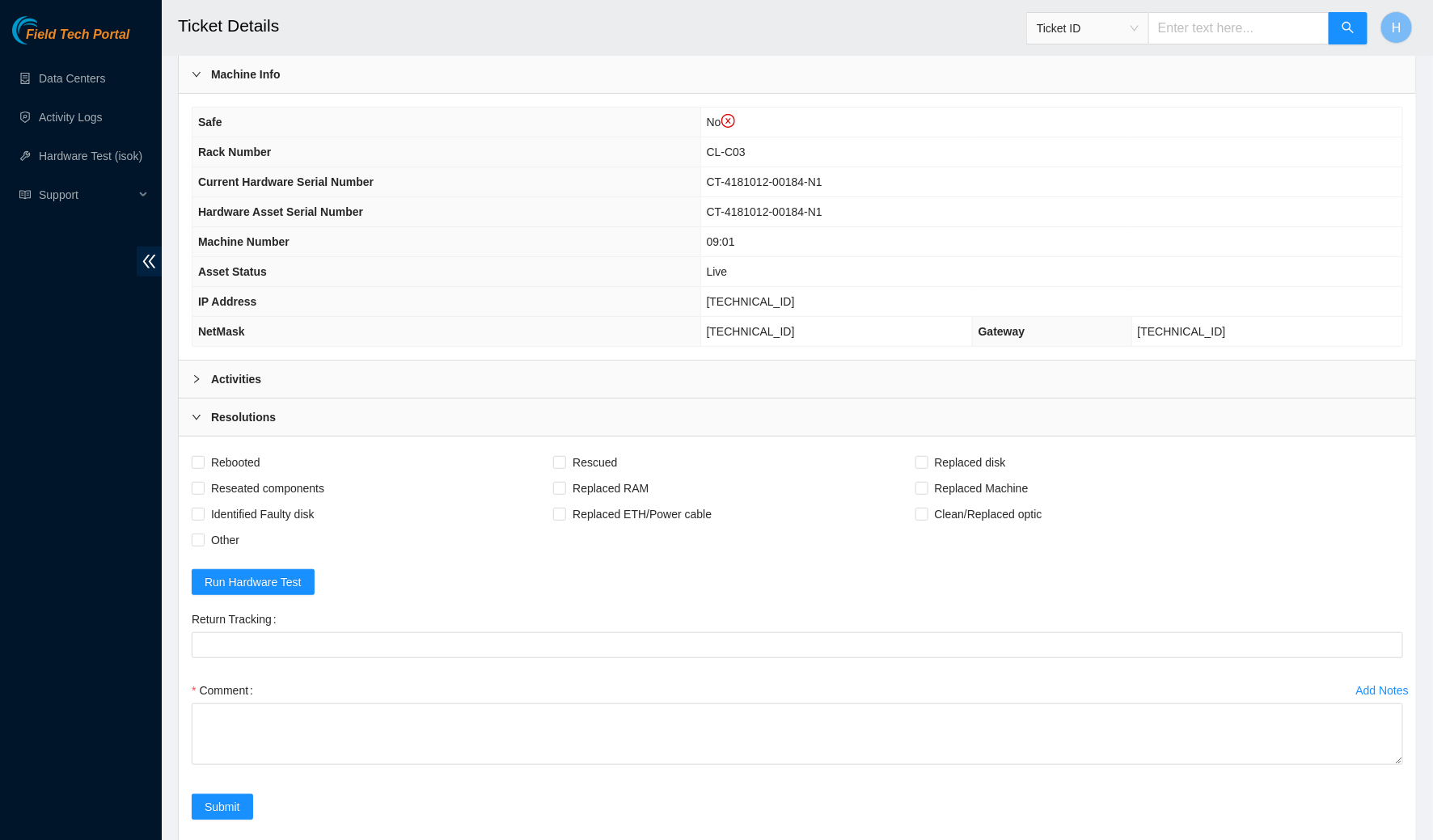
scroll to position [314, 0]
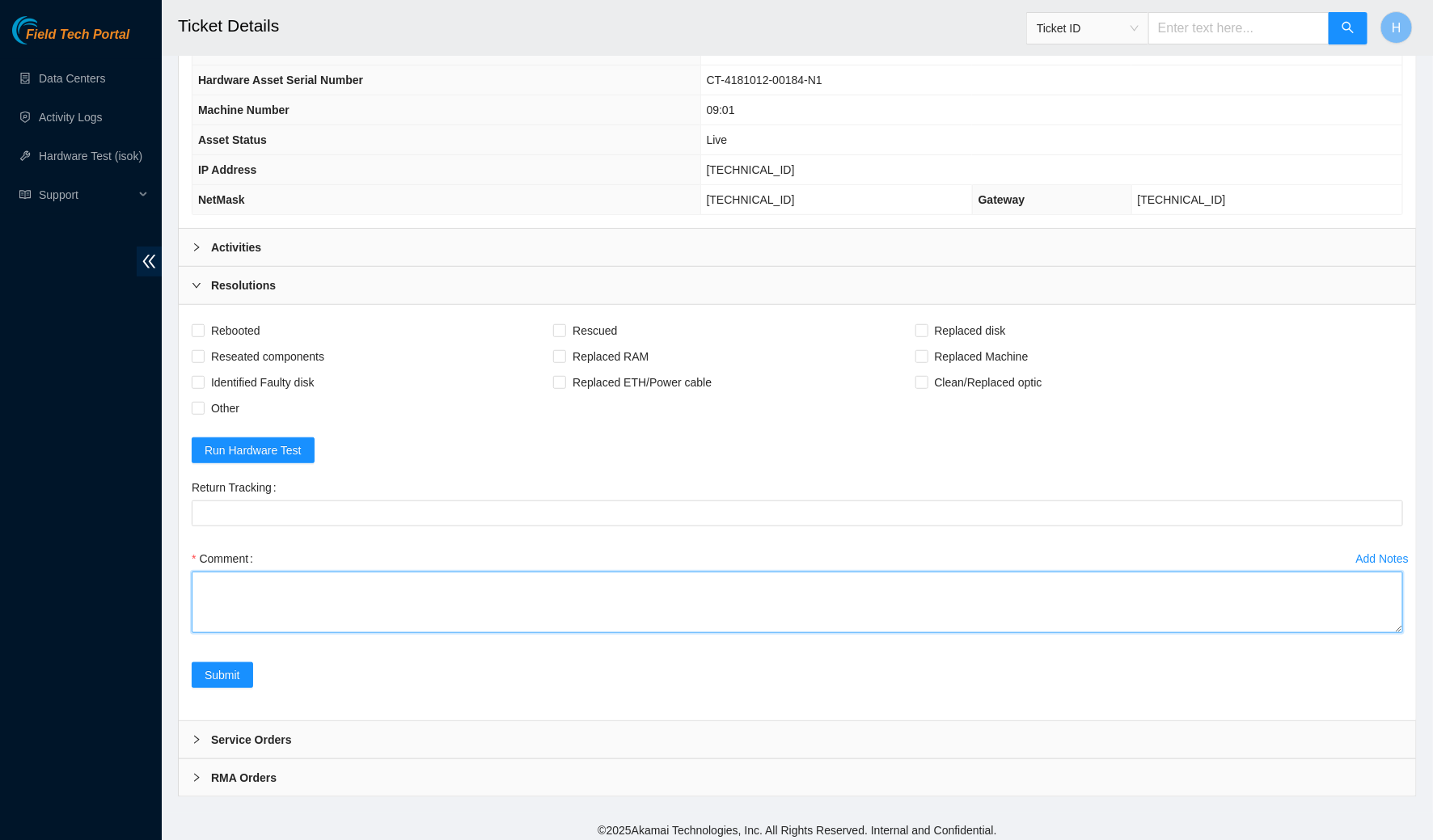
click at [420, 585] on textarea "Comment" at bounding box center [797, 602] width 1211 height 62
paste textarea "Spoke to NOCC rep to verify it was safe to work on the machine I hooked up moni…"
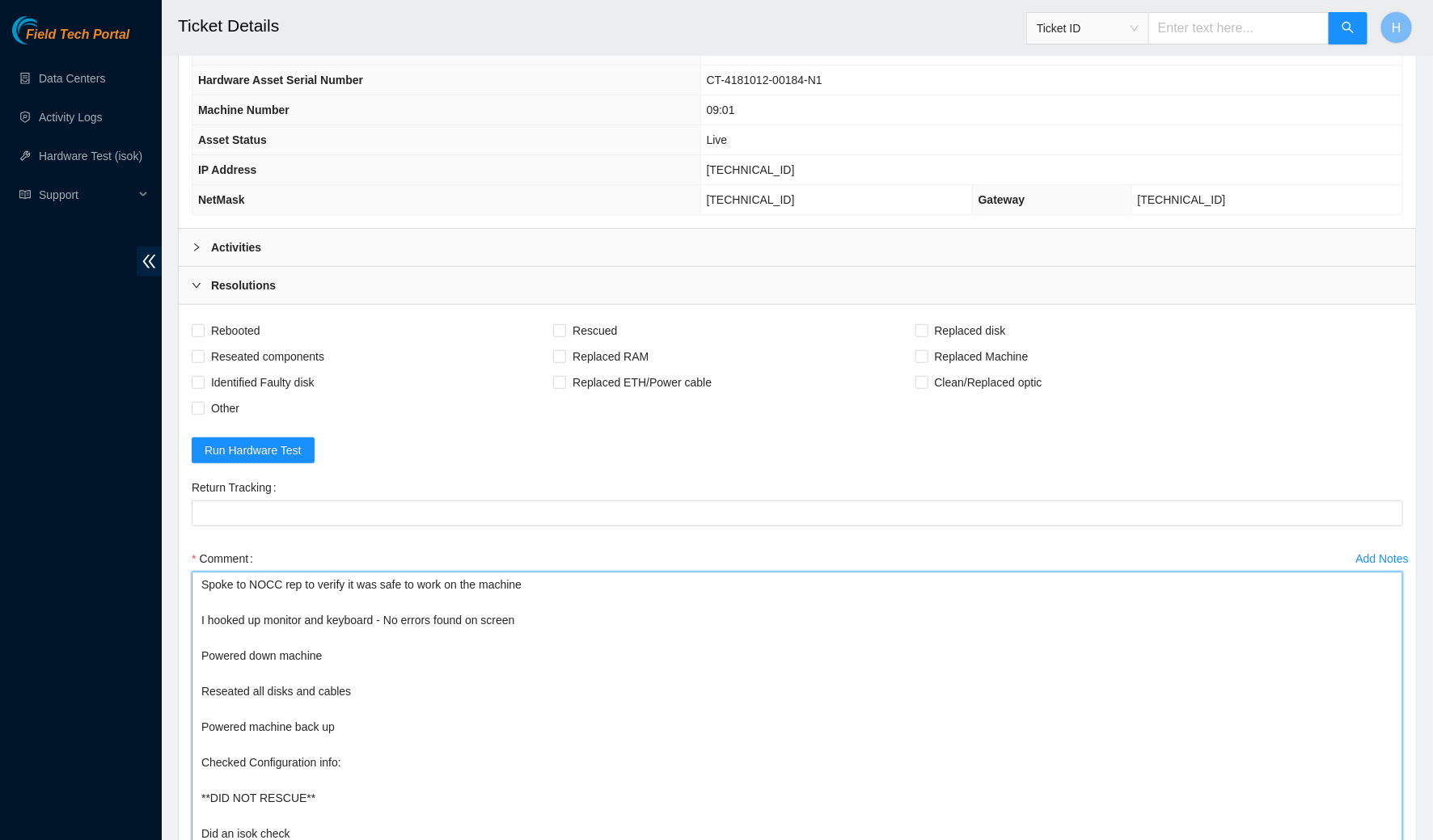
drag, startPoint x: 1401, startPoint y: 622, endPoint x: 1404, endPoint y: 839, distance: 217.0
click at [1404, 839] on div "Add Notes Comment Spoke to NOCC rep to verify it was safe to work on the machin…" at bounding box center [797, 712] width 1224 height 332
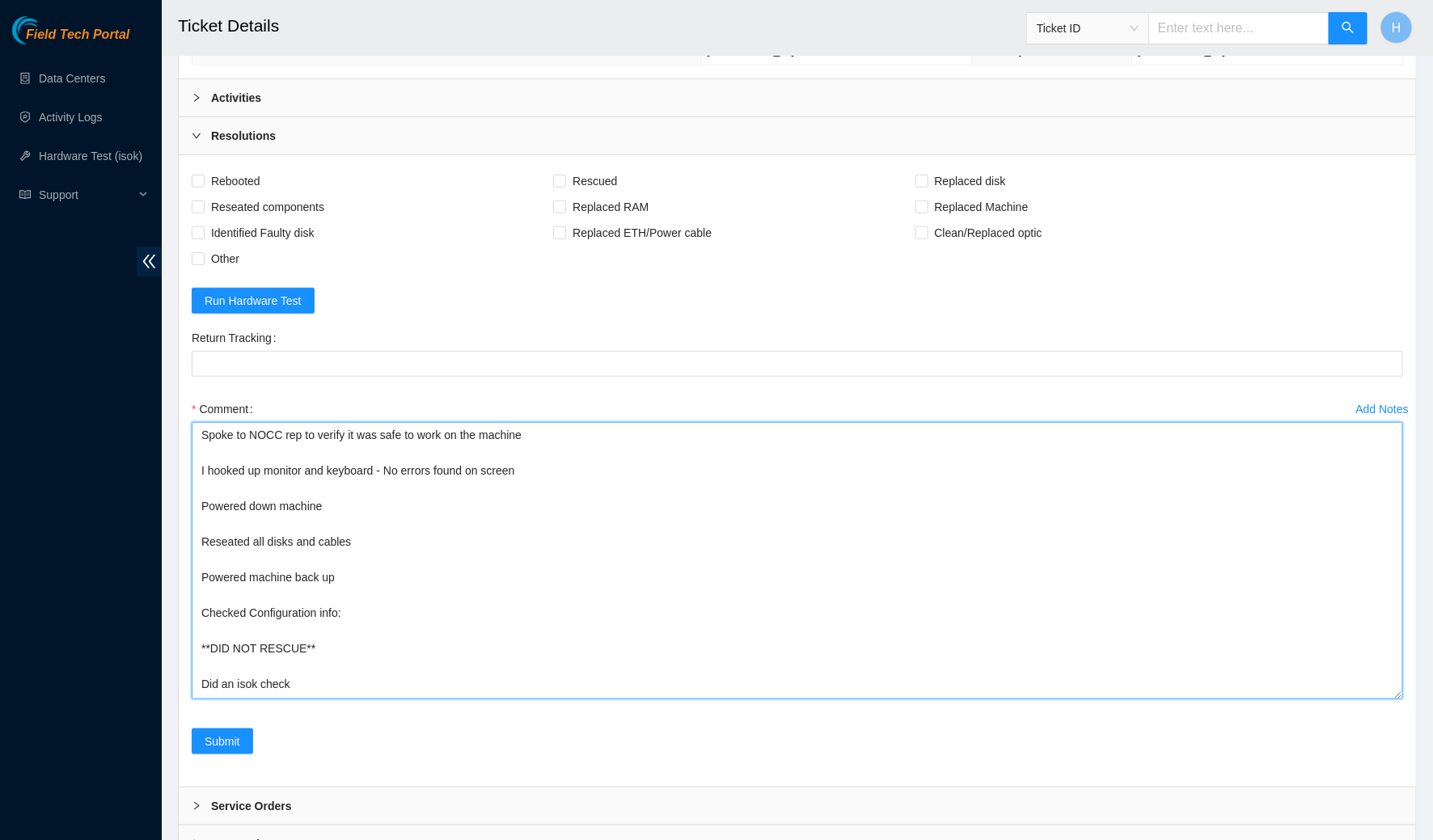
scroll to position [530, 0]
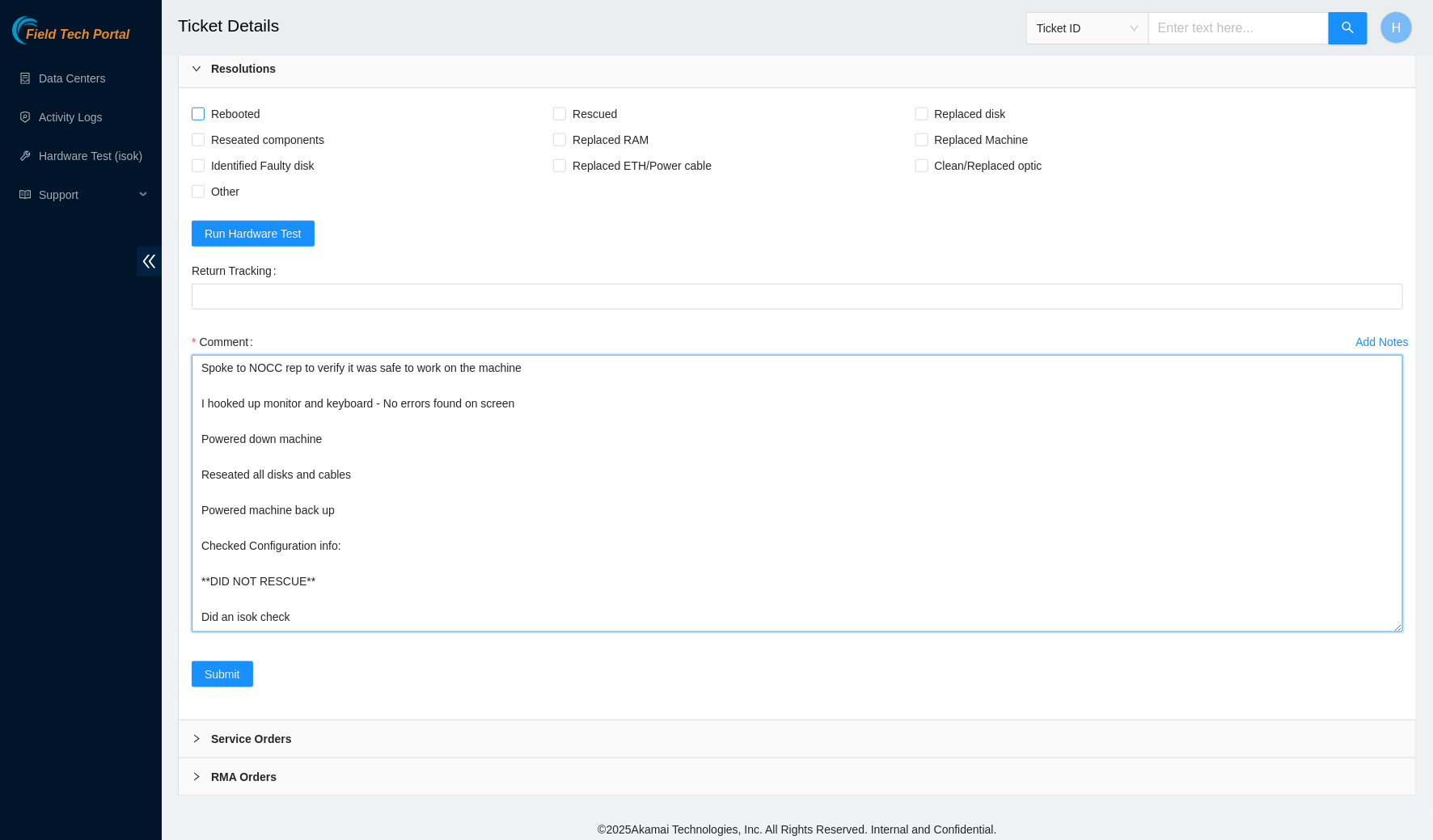
type textarea "Spoke to NOCC rep to verify it was safe to work on the machine I hooked up moni…"
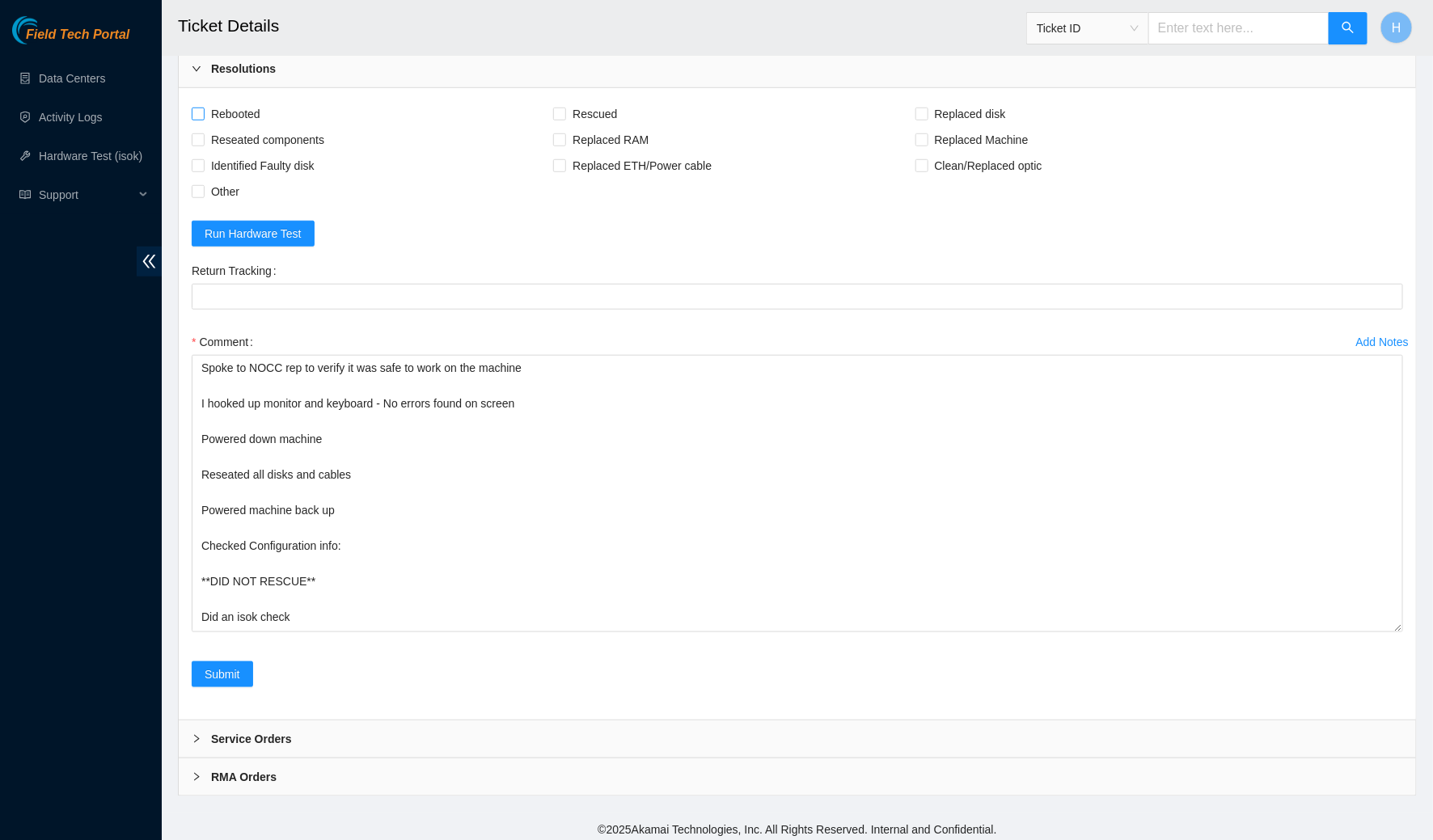
click at [204, 101] on span "Rebooted" at bounding box center [235, 113] width 63 height 25
click at [203, 107] on input "Rebooted" at bounding box center [197, 113] width 12 height 12
checkbox input "true"
click at [239, 128] on span "Reseated components" at bounding box center [267, 140] width 126 height 25
click at [203, 134] on input "Reseated components" at bounding box center [197, 140] width 12 height 12
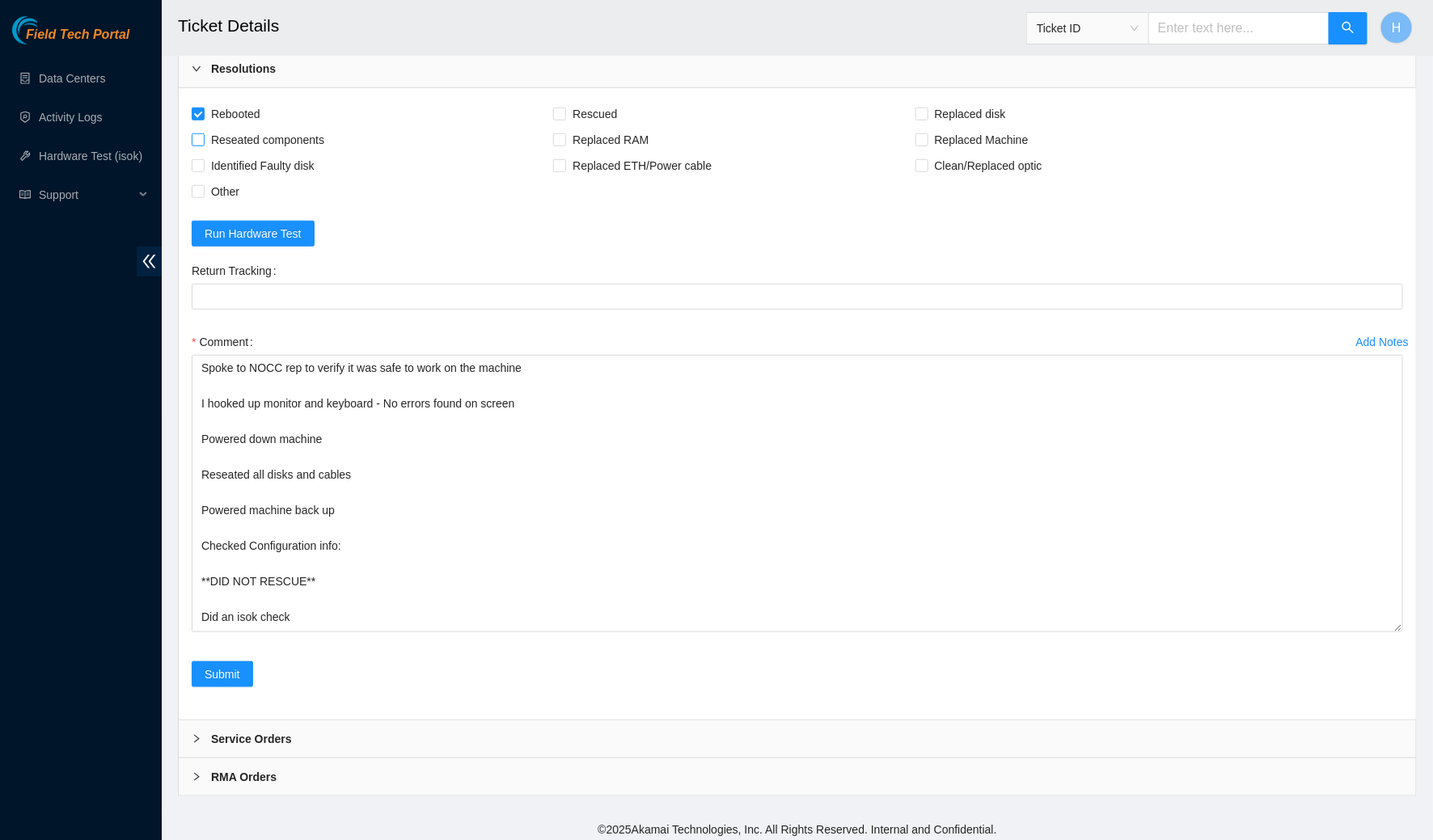
checkbox input "true"
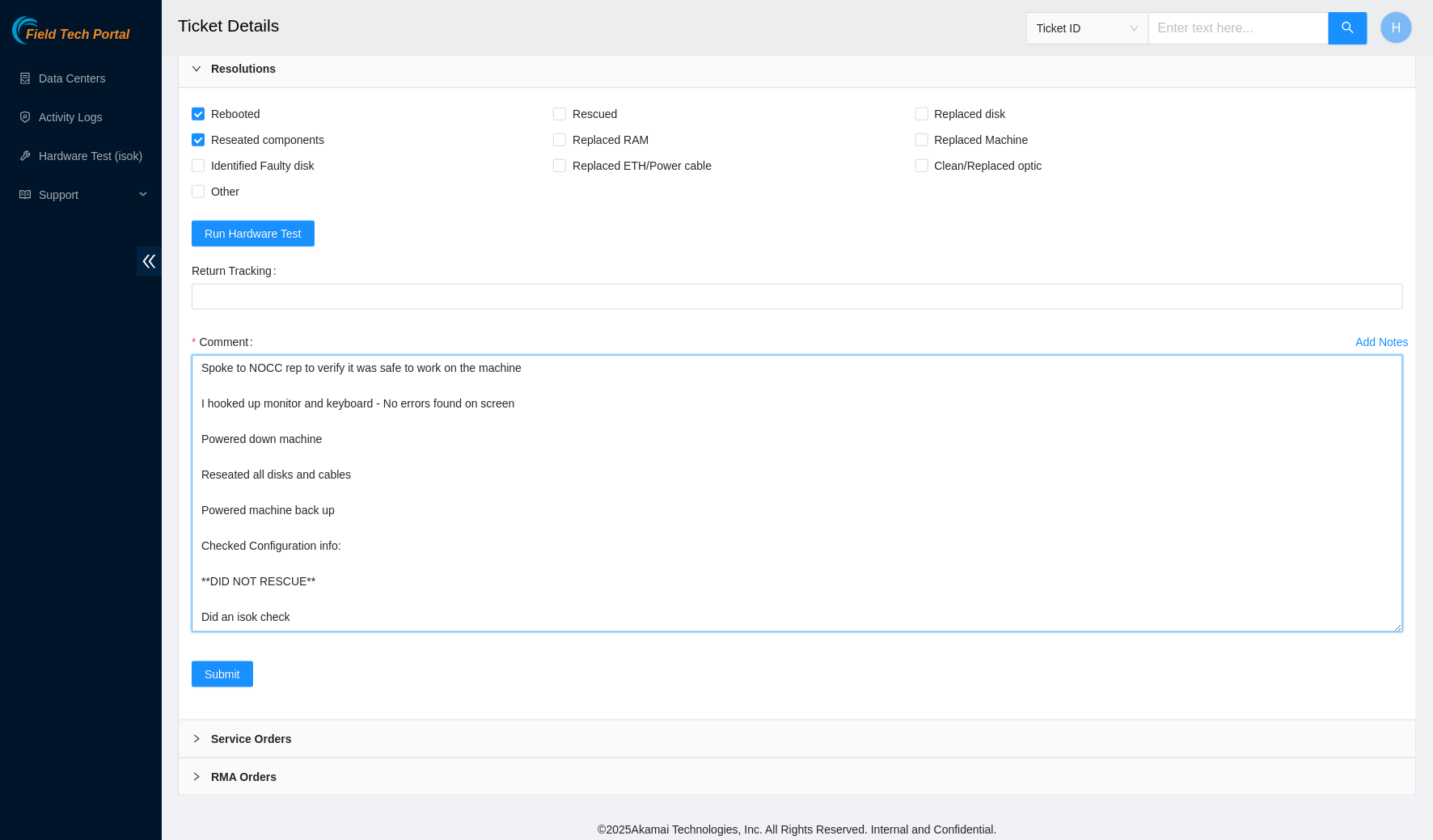
click at [464, 607] on textarea "Spoke to NOCC rep to verify it was safe to work on the machine I hooked up moni…" at bounding box center [797, 493] width 1211 height 277
paste textarea "184.28.225.80 : passed: ok N/A 184.28.225.81 : passed: ok"
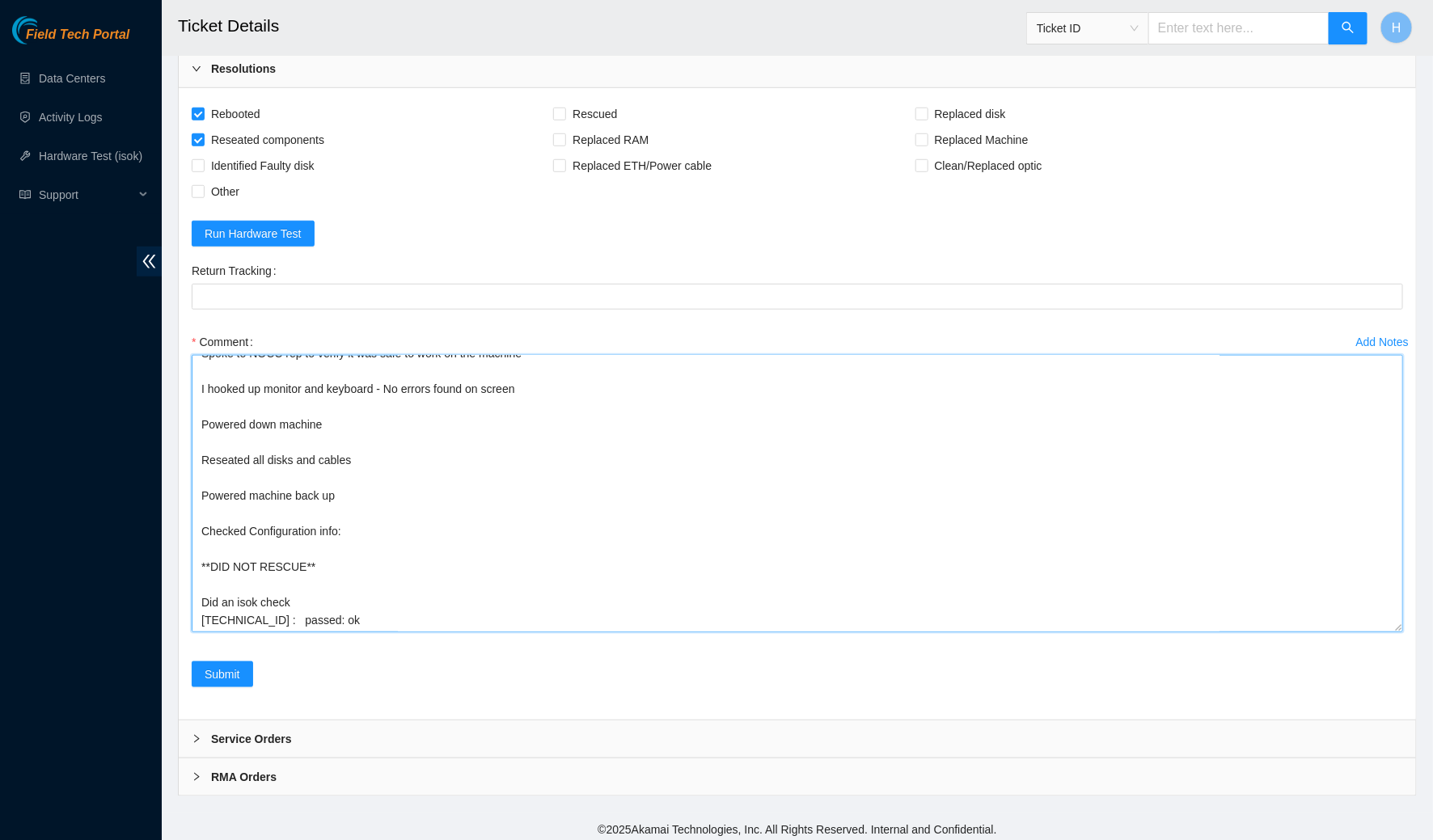
scroll to position [45, 0]
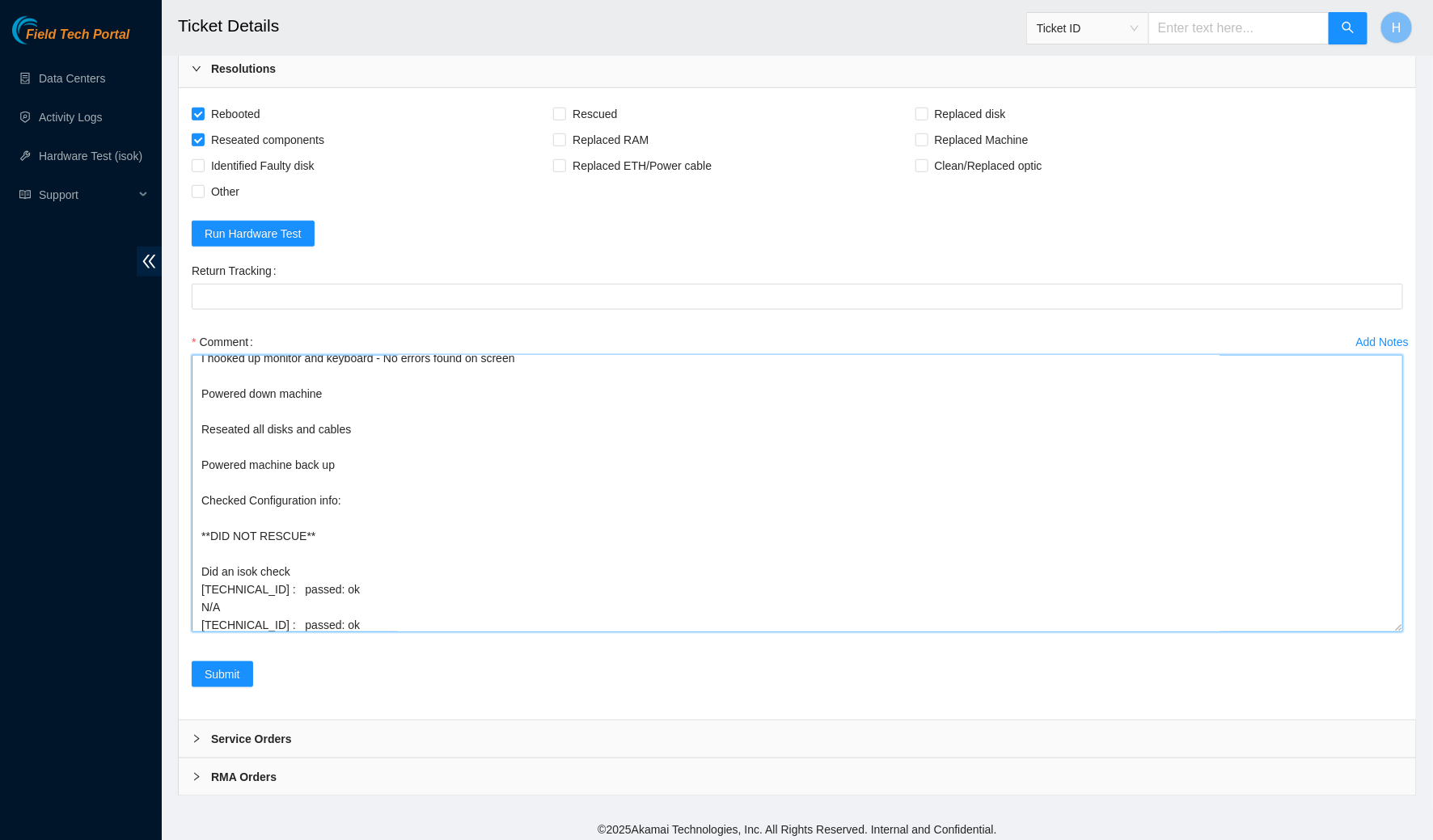
drag, startPoint x: 240, startPoint y: 606, endPoint x: 178, endPoint y: 606, distance: 62.0
click at [179, 606] on div "Rebooted Rescued Replaced disk Reseated components Replaced RAM Replaced Machin…" at bounding box center [797, 403] width 1238 height 632
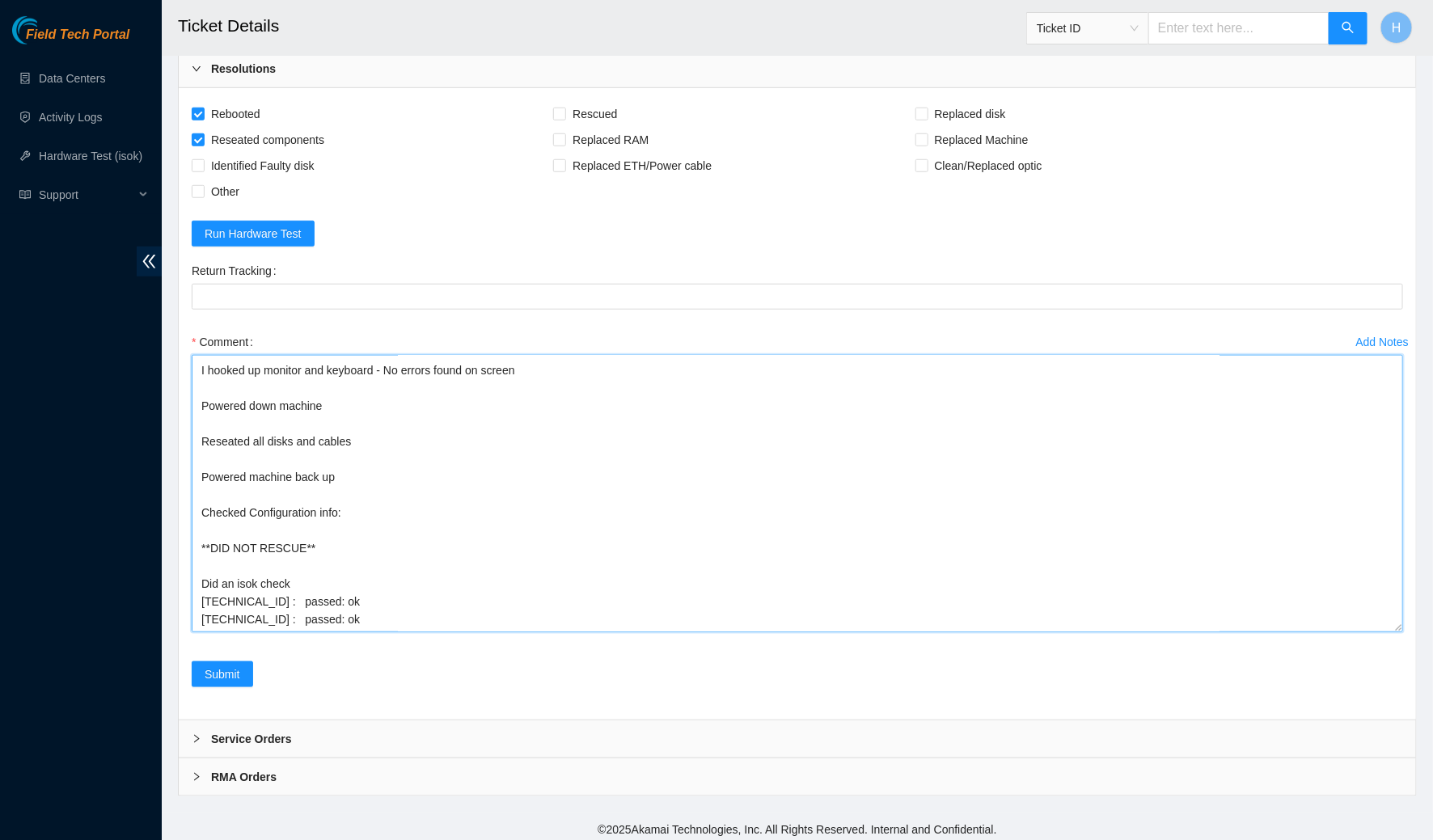
scroll to position [32, 0]
click at [304, 580] on textarea "Spoke to NOCC rep to verify it was safe to work on the machine I hooked up moni…" at bounding box center [797, 493] width 1211 height 277
type textarea "Spoke to NOCC rep to verify it was safe to work on the machine I hooked up moni…"
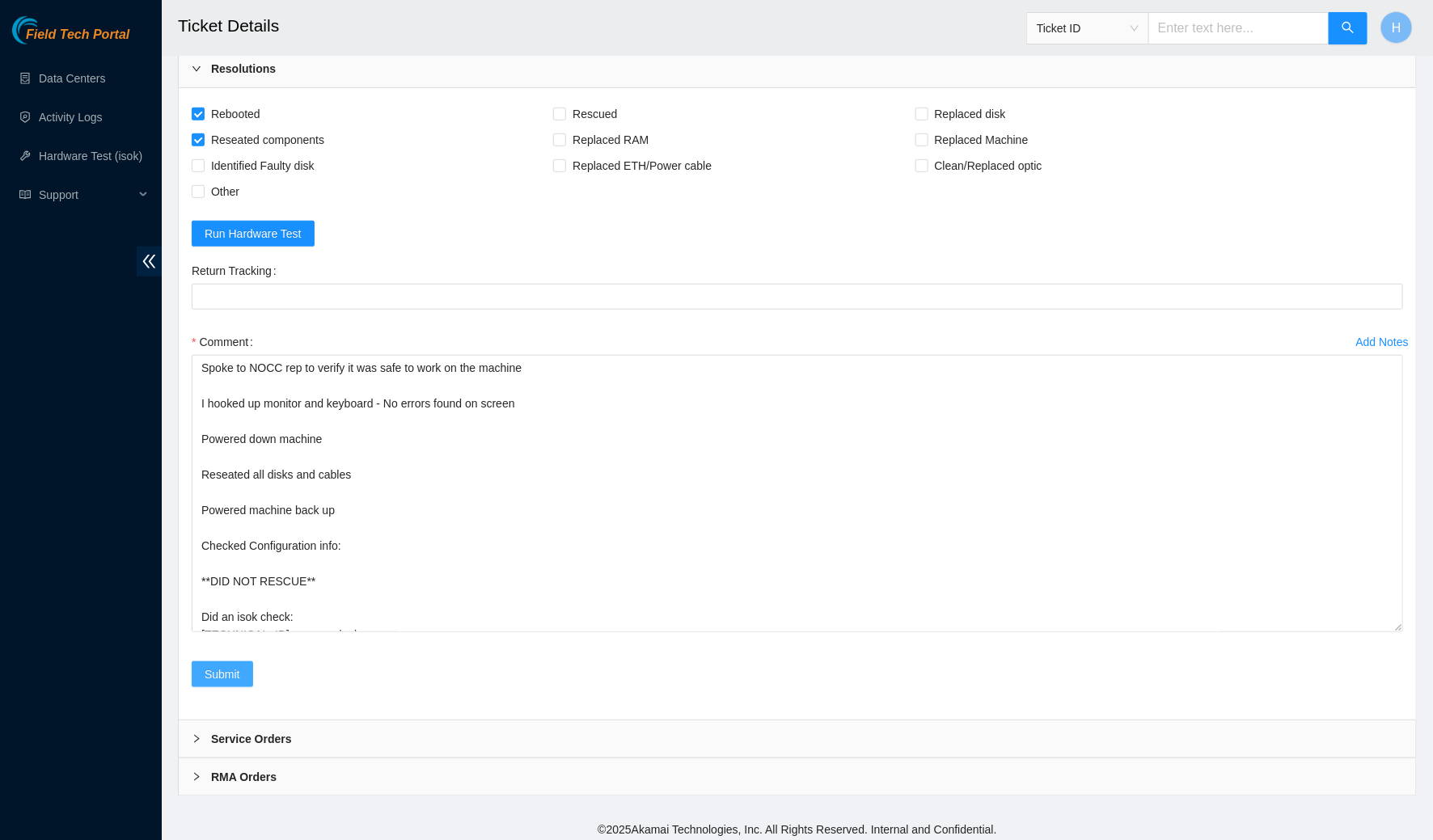
click at [230, 677] on span "Submit" at bounding box center [222, 674] width 35 height 18
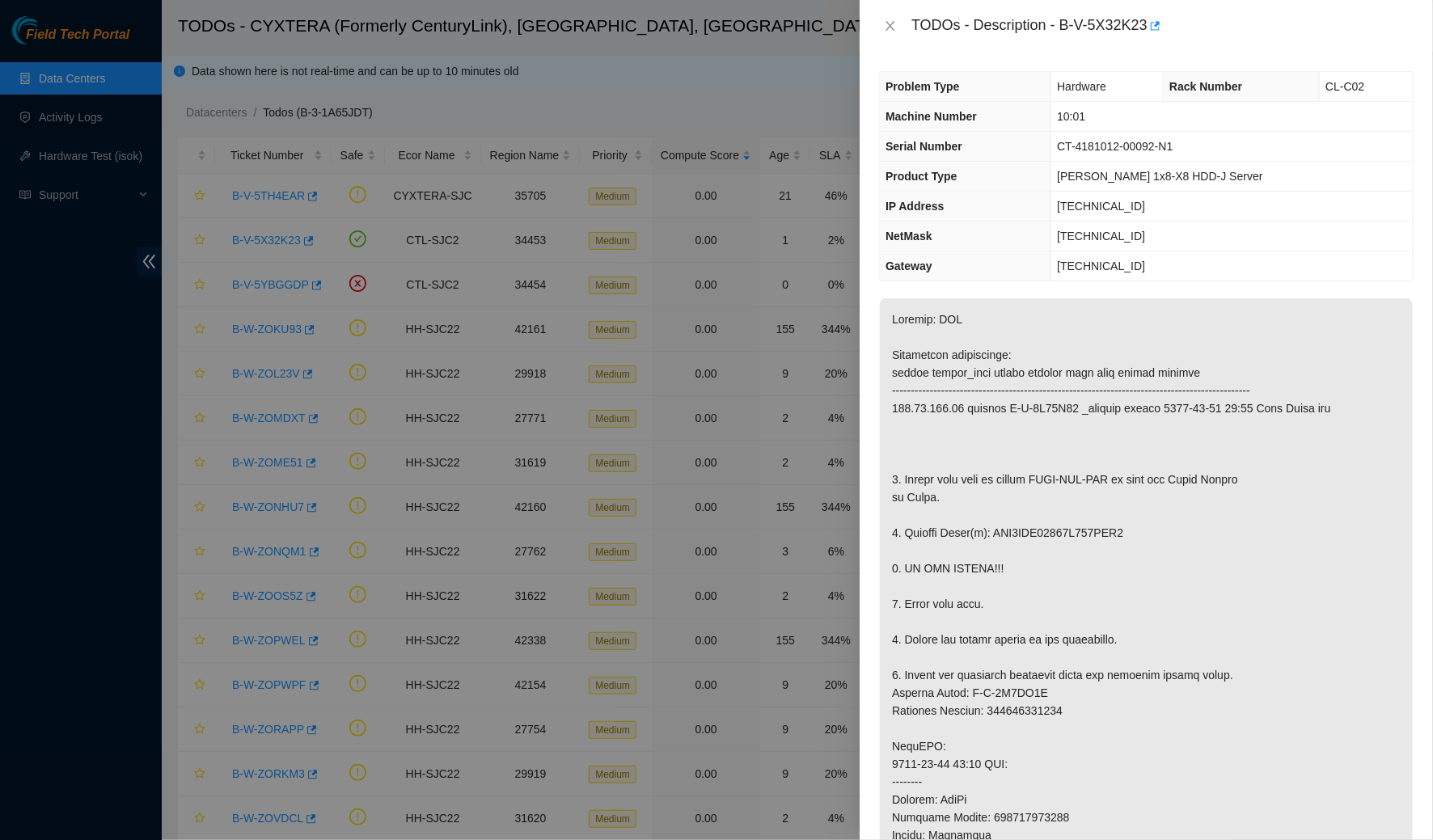
scroll to position [985, 0]
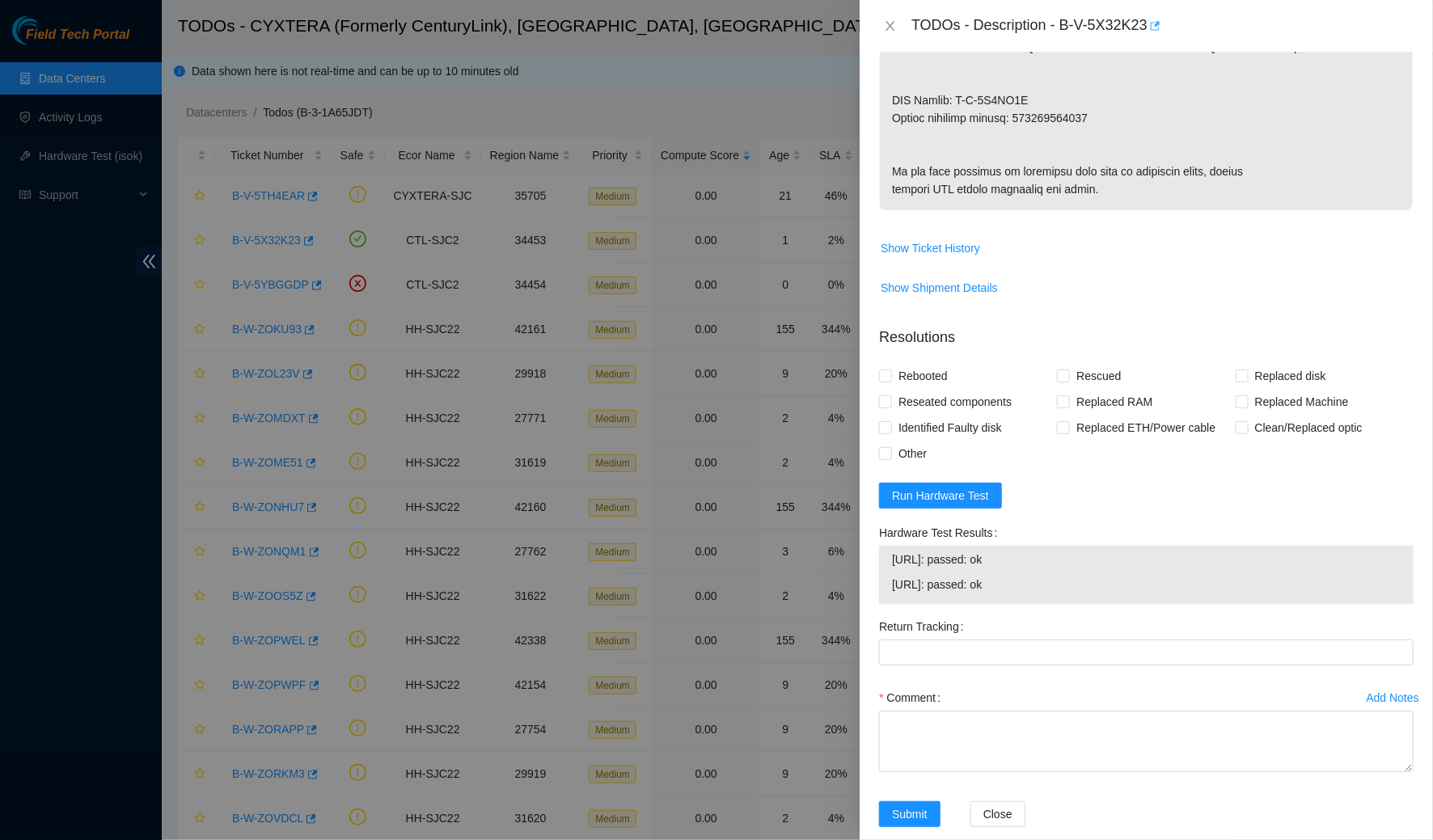
click at [1160, 21] on icon "button" at bounding box center [1156, 25] width 10 height 9
click at [886, 21] on icon "close" at bounding box center [890, 25] width 13 height 13
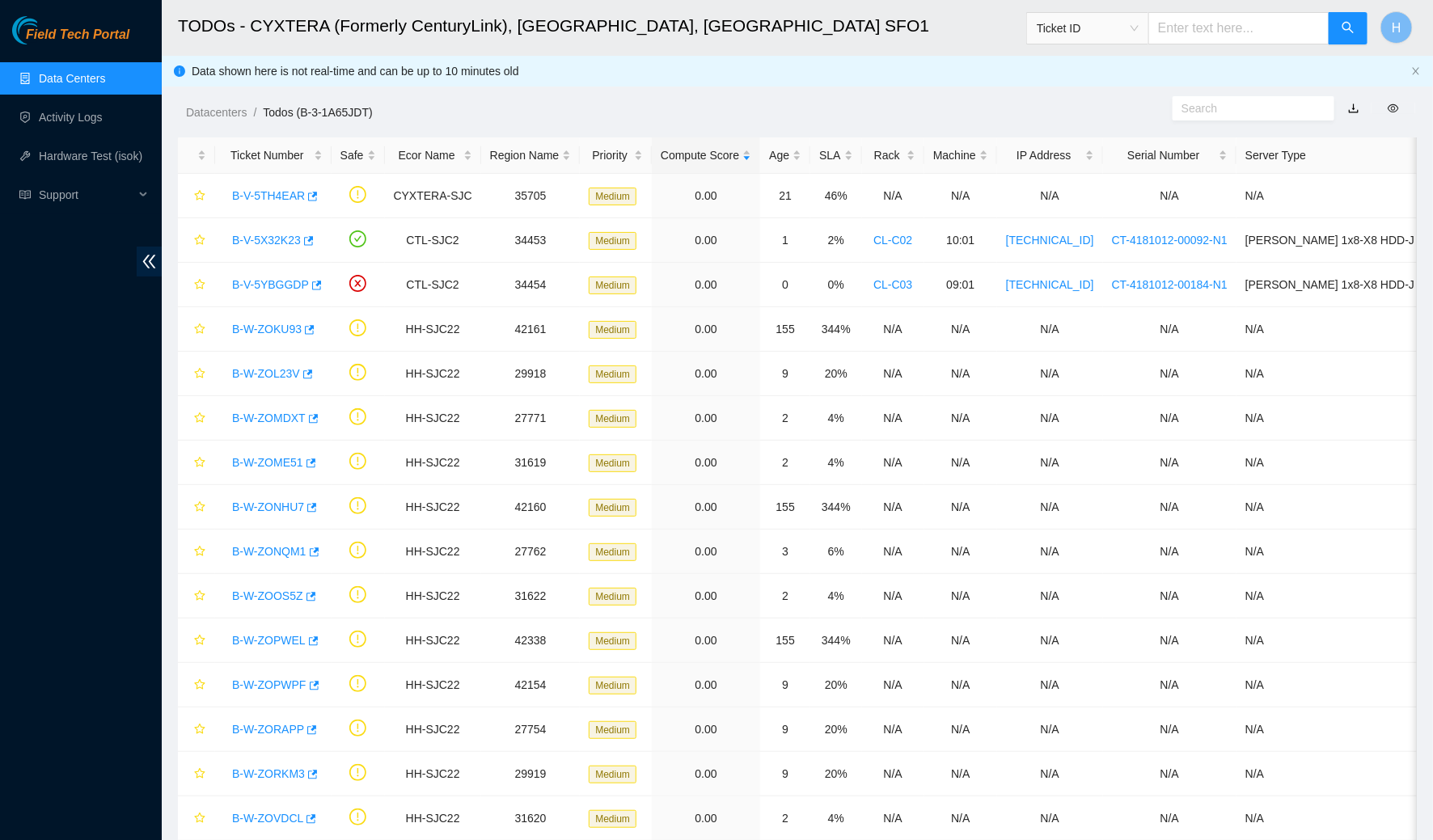
scroll to position [199, 0]
click at [103, 119] on link "Activity Logs" at bounding box center [70, 116] width 63 height 13
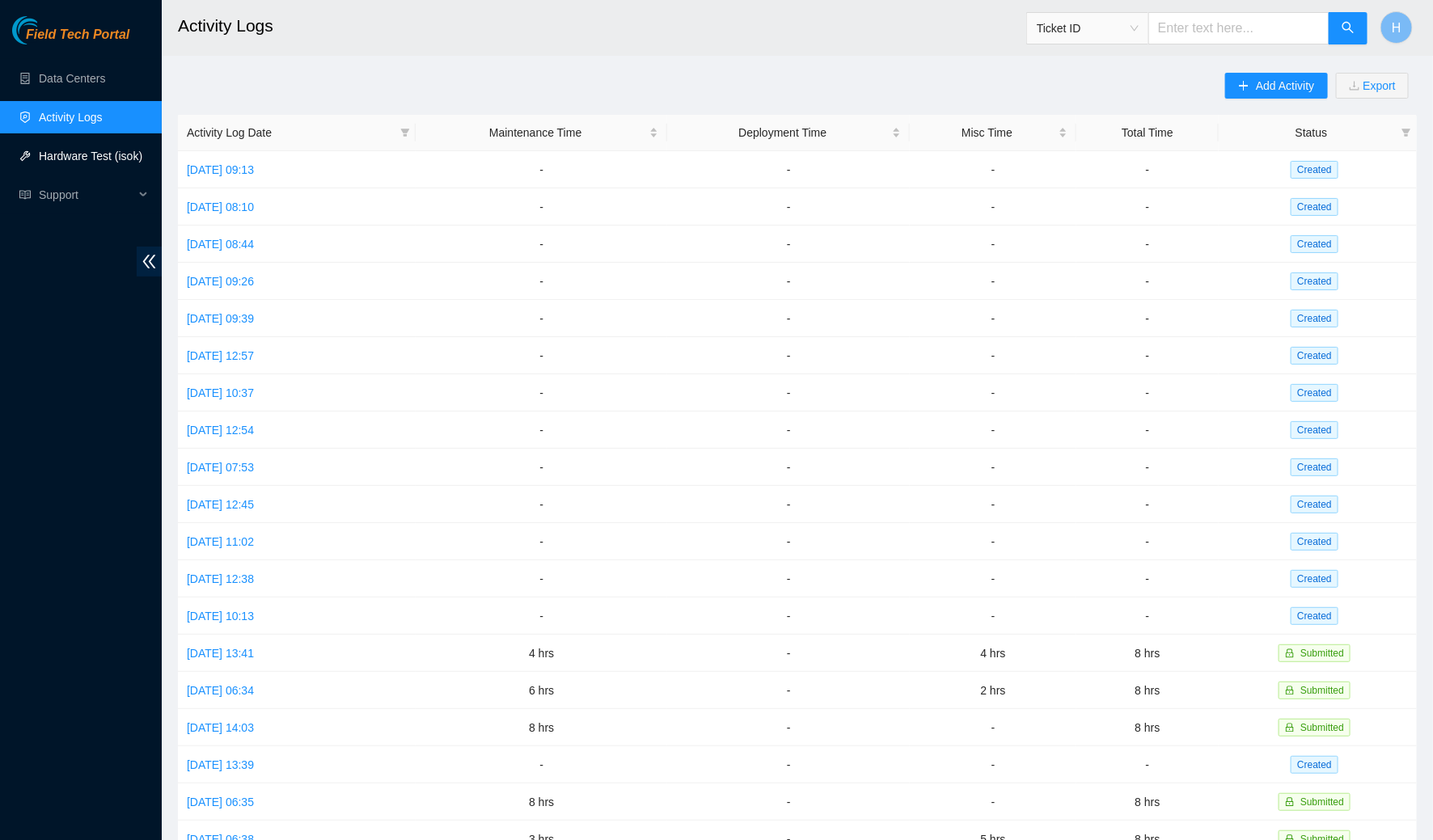
click at [68, 160] on link "Hardware Test (isok)" at bounding box center [91, 155] width 104 height 13
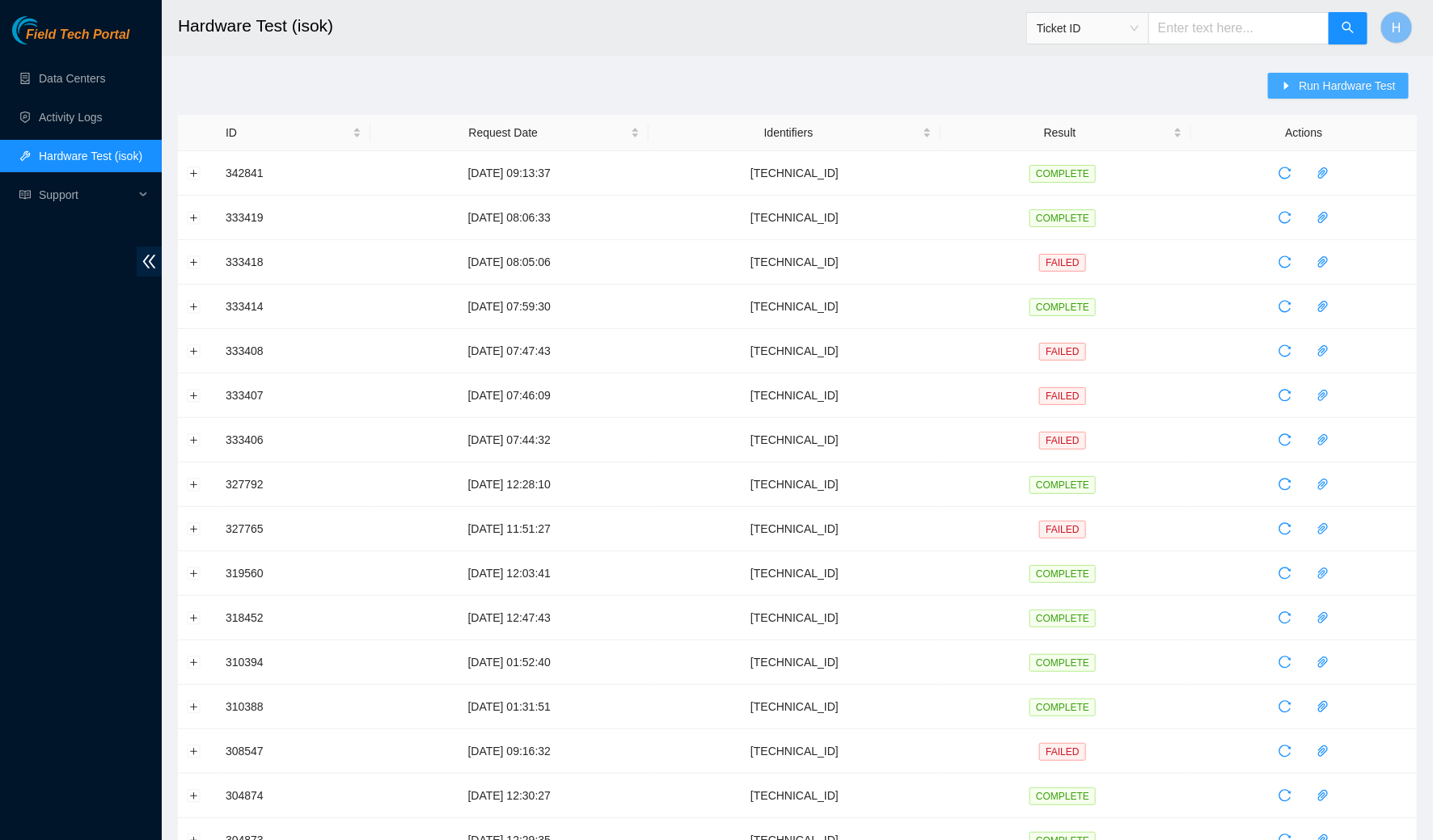
click at [1340, 87] on span "Run Hardware Test" at bounding box center [1347, 86] width 97 height 18
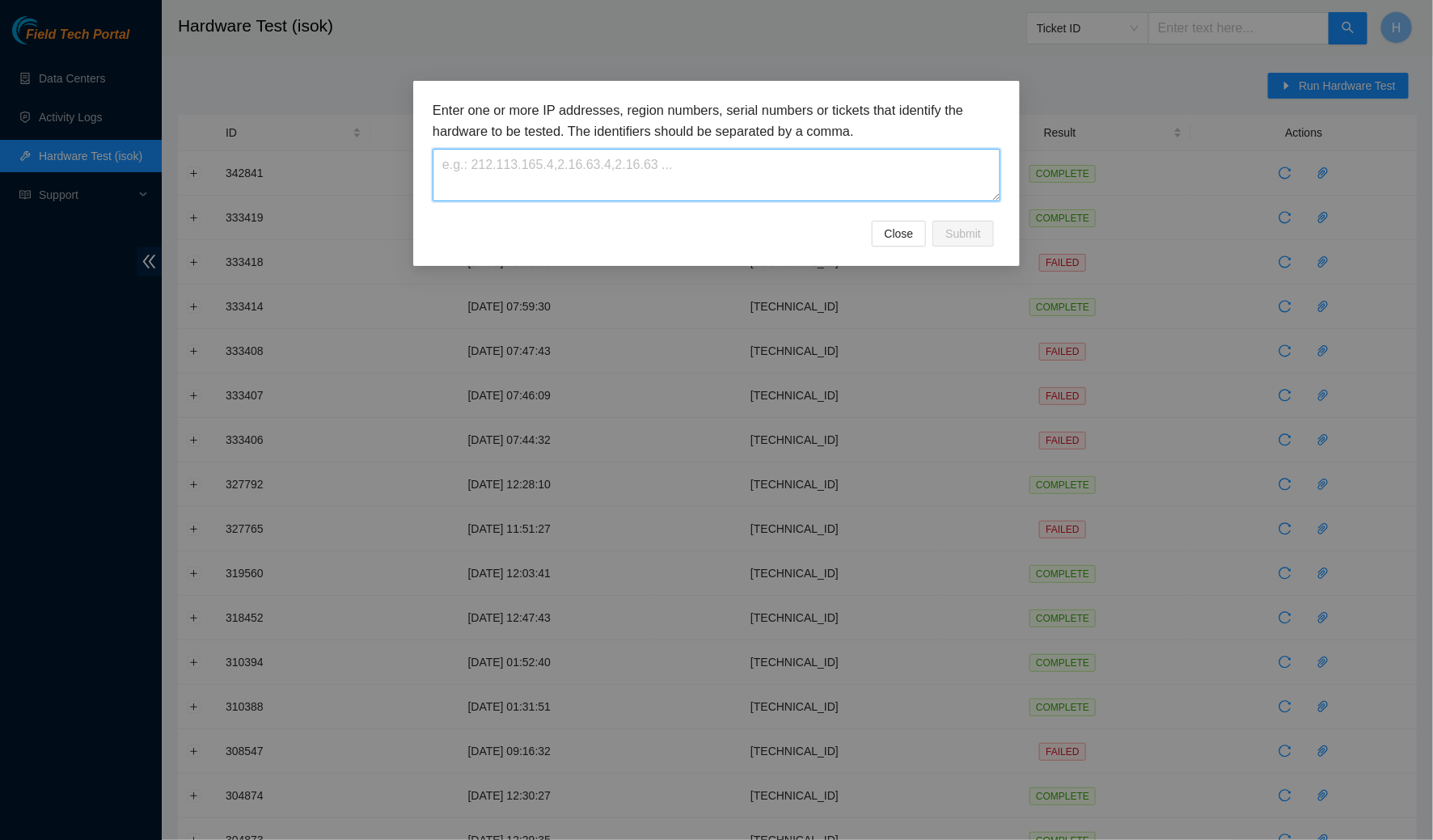
click at [845, 175] on textarea at bounding box center [716, 175] width 568 height 53
paste textarea "184.28.225.81"
type textarea "184.28.225.81"
click at [974, 232] on span "Submit" at bounding box center [963, 233] width 35 height 18
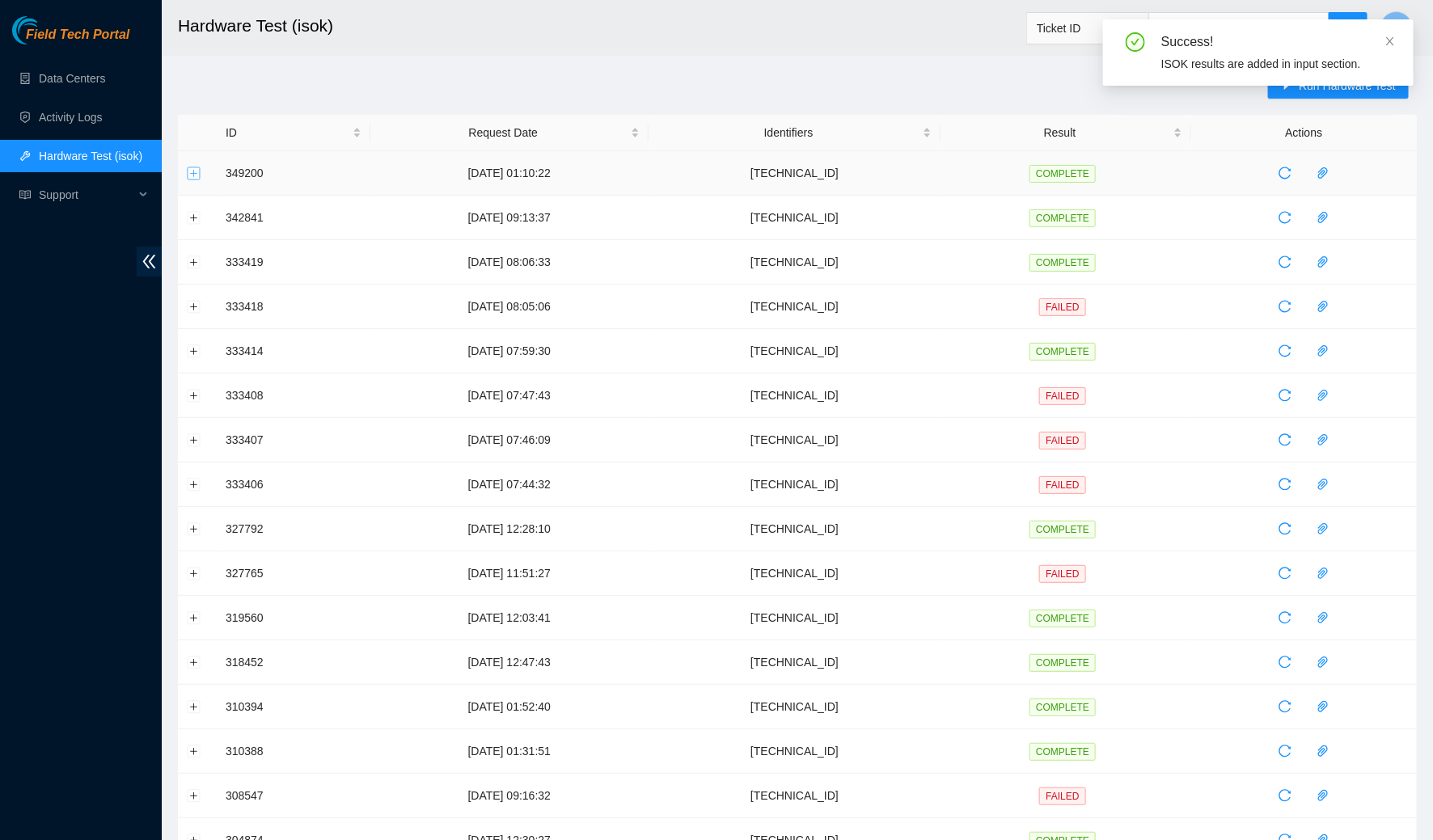
click at [197, 168] on button "Expand row" at bounding box center [193, 173] width 13 height 13
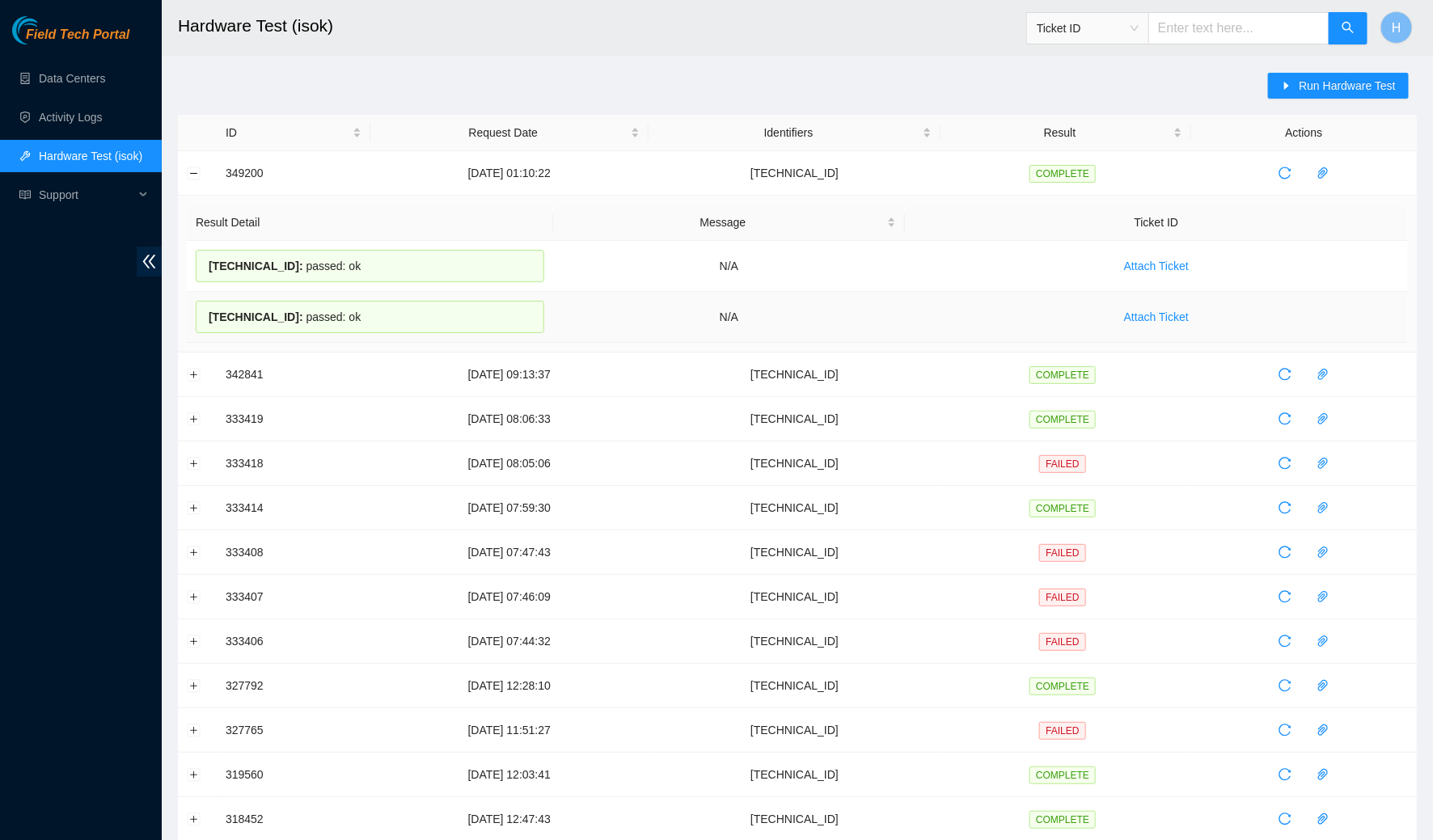
drag, startPoint x: 204, startPoint y: 260, endPoint x: 365, endPoint y: 323, distance: 172.9
click at [365, 323] on tbody "184.28.225.80 : passed: ok N/A Attach Ticket 184.28.225.81 : passed: ok N/A Att…" at bounding box center [797, 292] width 1221 height 102
copy tbody "184.28.225.80 : passed: ok N/A Attach Ticket 184.28.225.81 : passed: ok"
click at [105, 77] on link "Data Centers" at bounding box center [72, 78] width 66 height 13
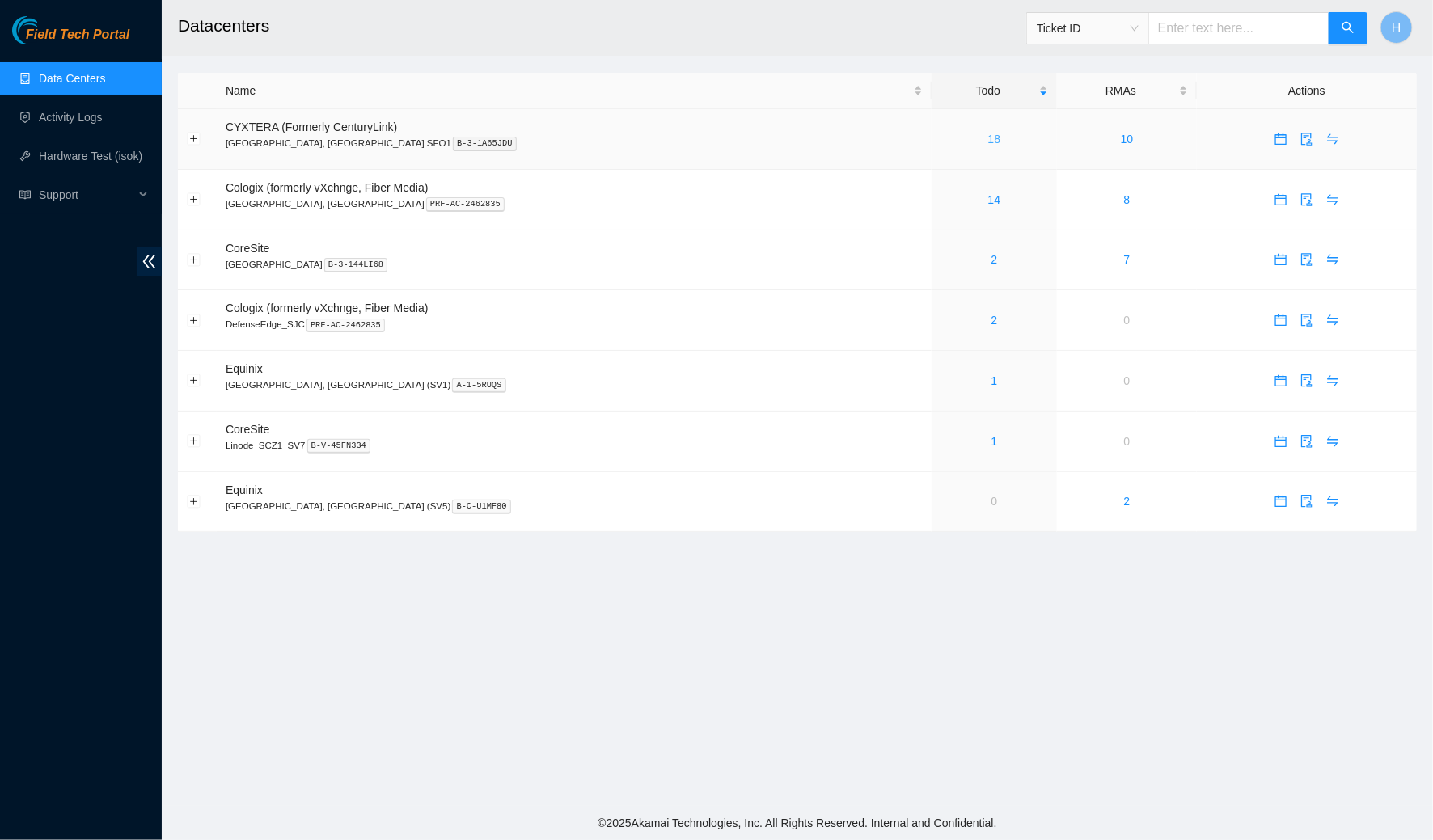
click at [989, 133] on link "18" at bounding box center [994, 139] width 13 height 13
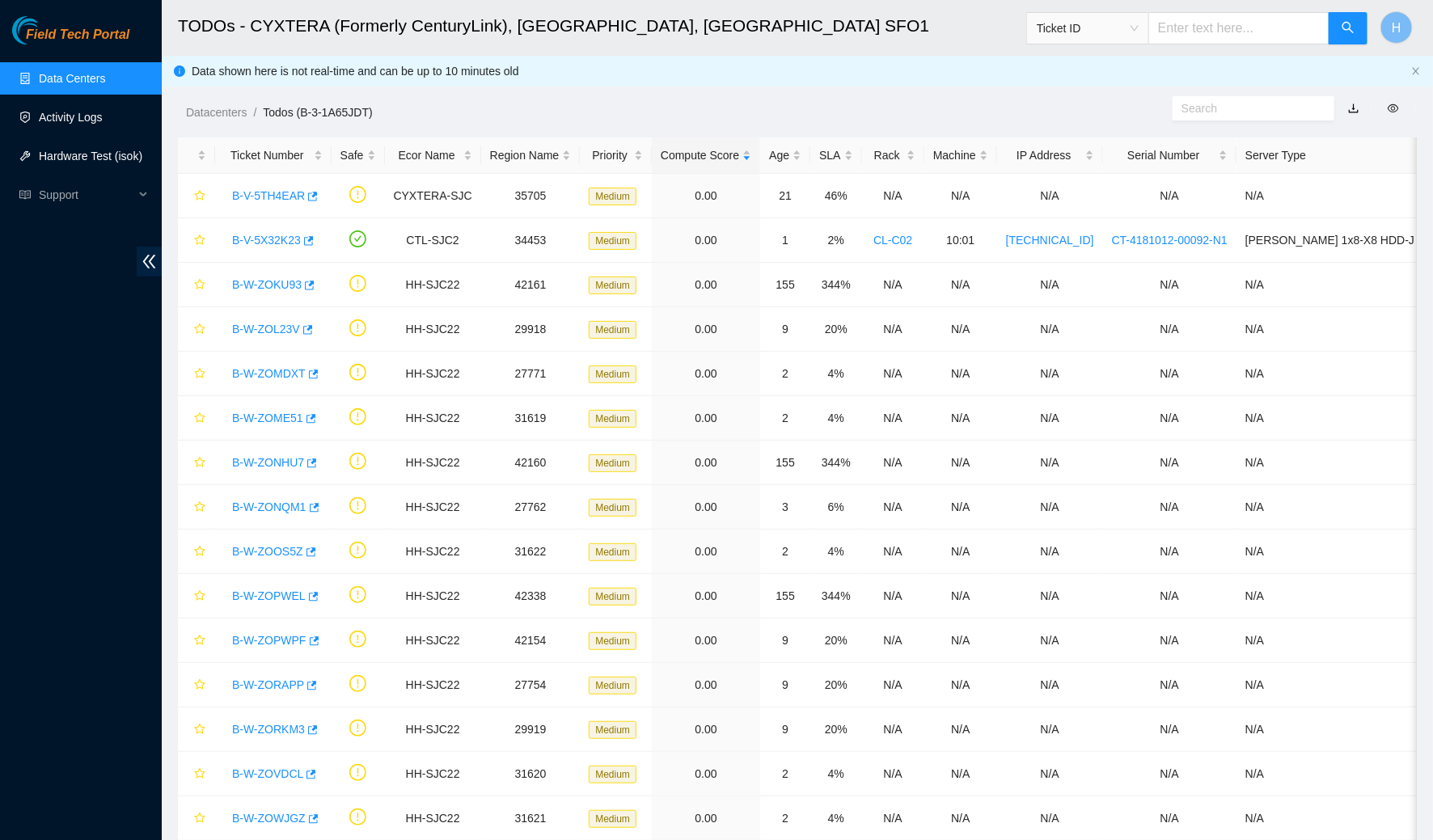
click at [98, 153] on link "Hardware Test (isok)" at bounding box center [91, 155] width 104 height 13
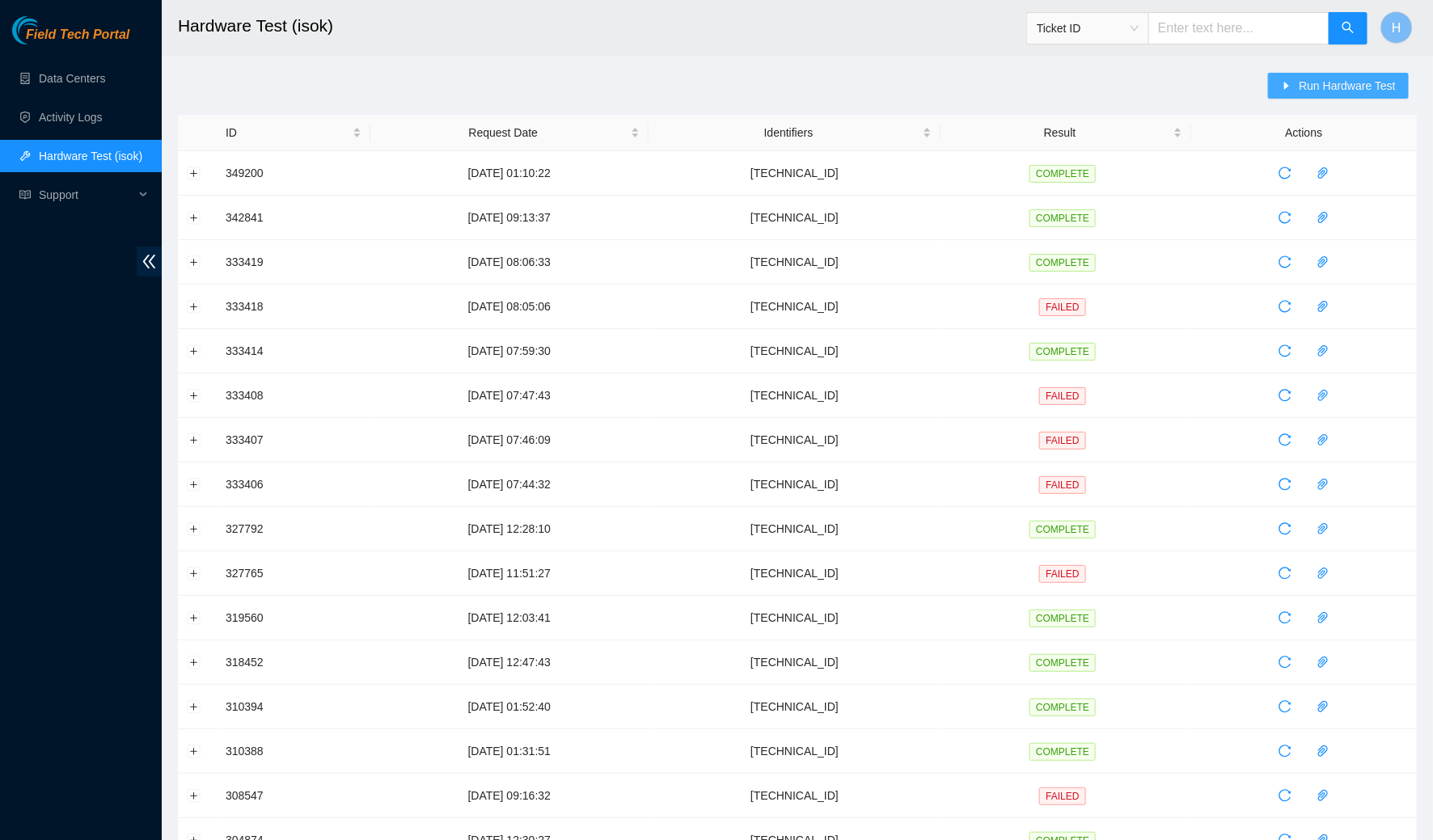
click at [1333, 97] on button "Run Hardware Test" at bounding box center [1338, 86] width 141 height 25
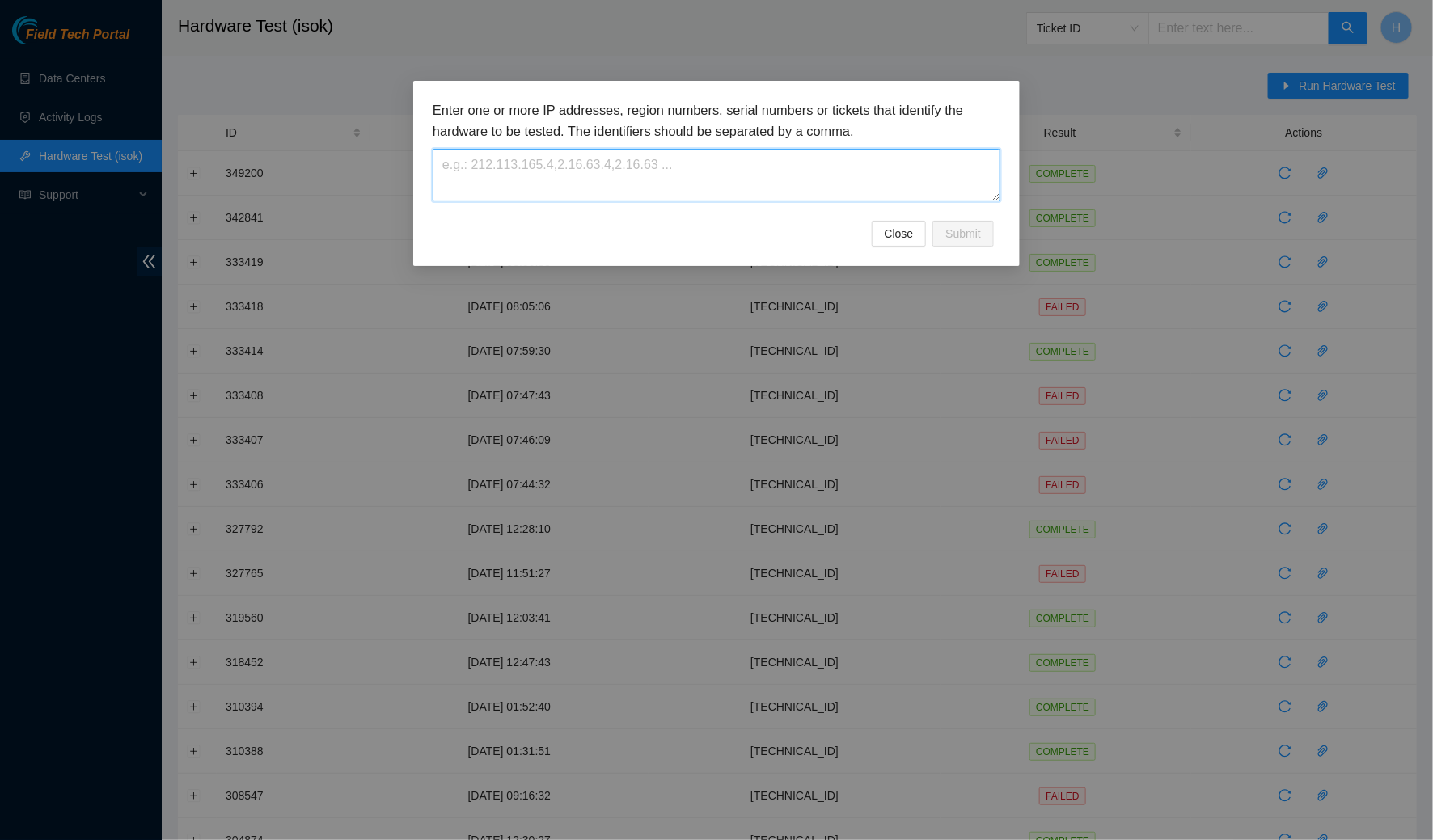
click at [927, 167] on textarea at bounding box center [716, 175] width 568 height 53
paste textarea "[TECHNICAL_ID]"
type textarea "[TECHNICAL_ID]"
click at [972, 232] on span "Submit" at bounding box center [963, 233] width 35 height 18
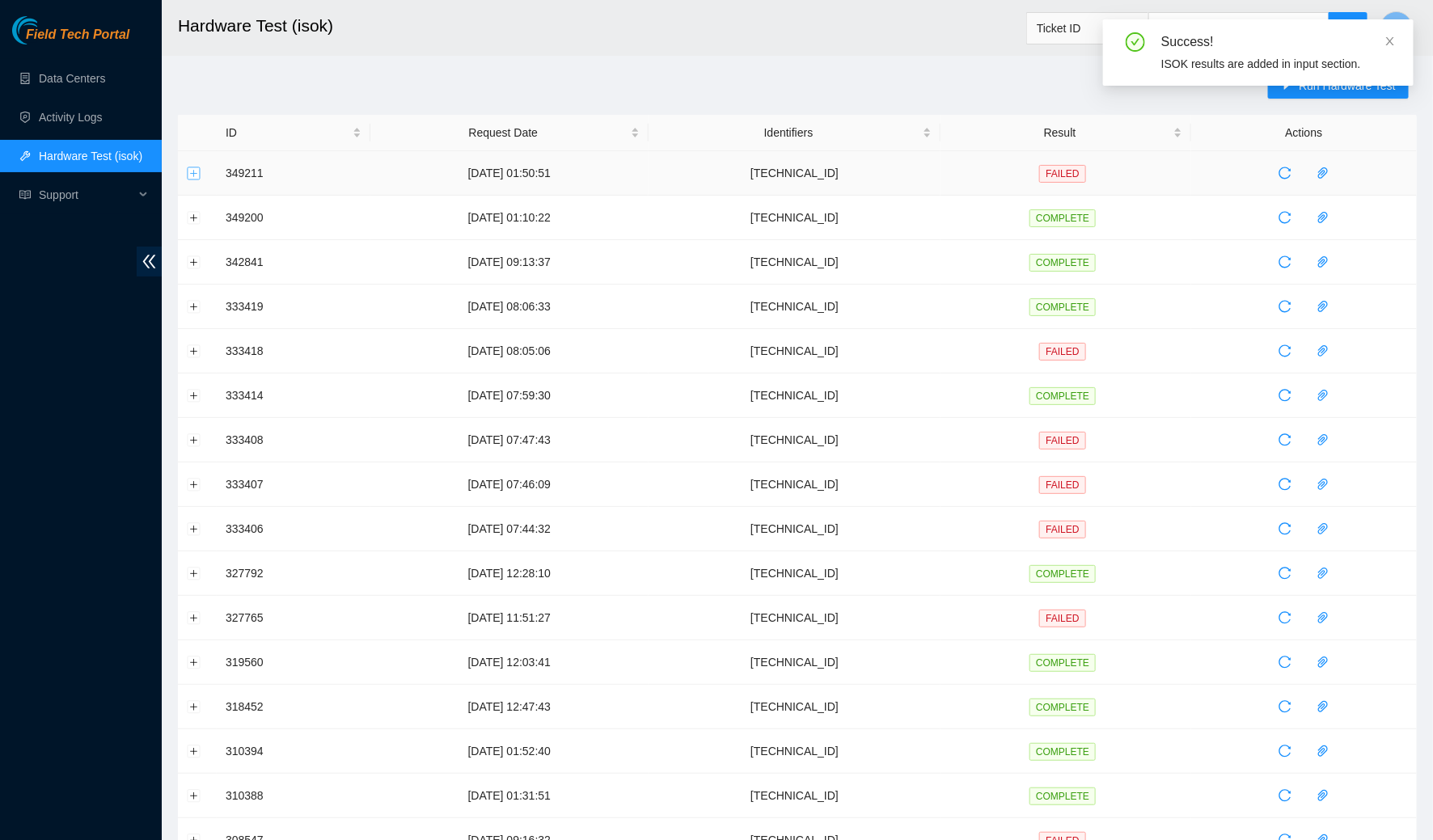
click at [196, 173] on button "Expand row" at bounding box center [193, 173] width 13 height 13
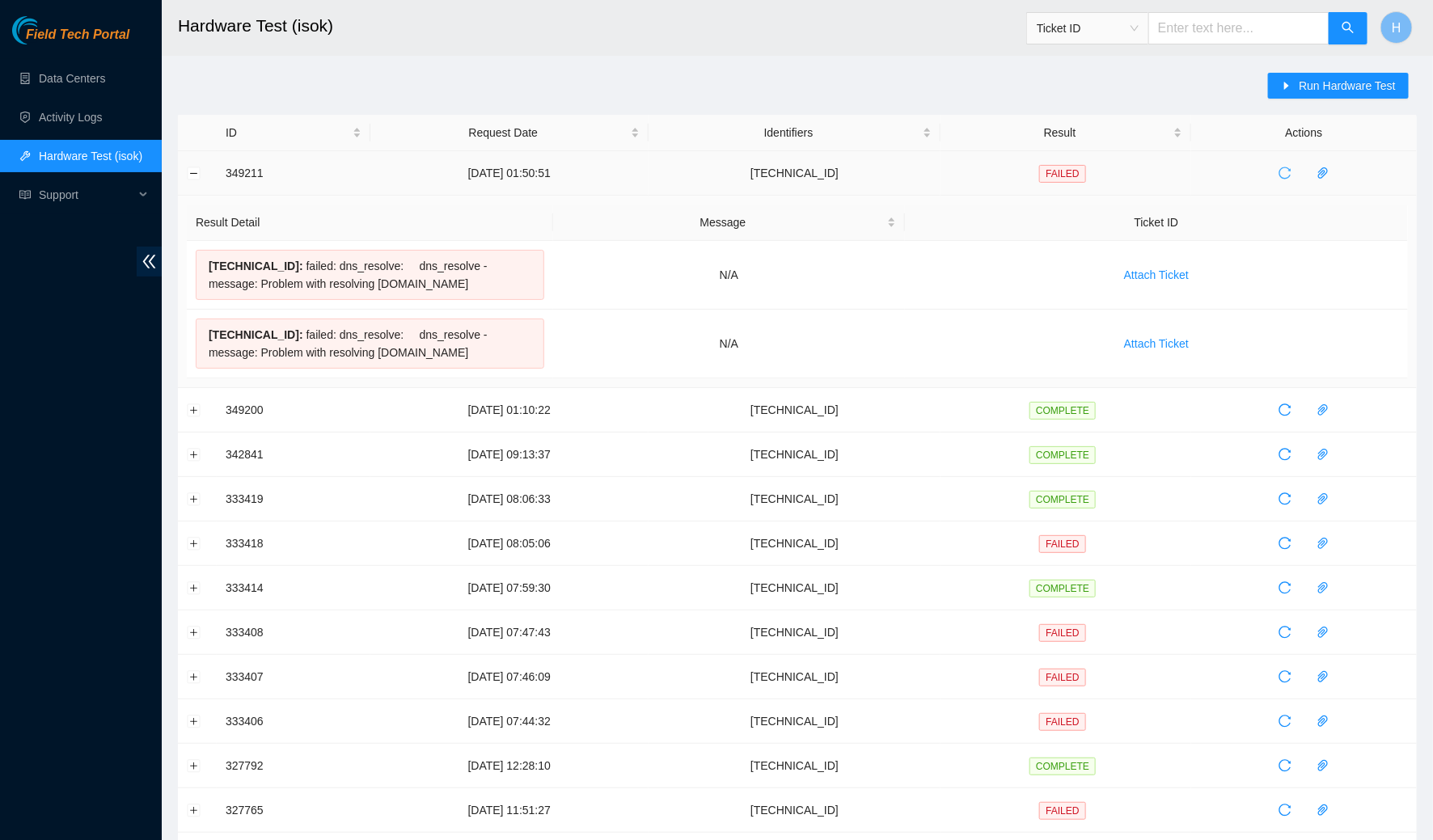
click at [1291, 175] on icon "reload" at bounding box center [1285, 173] width 13 height 13
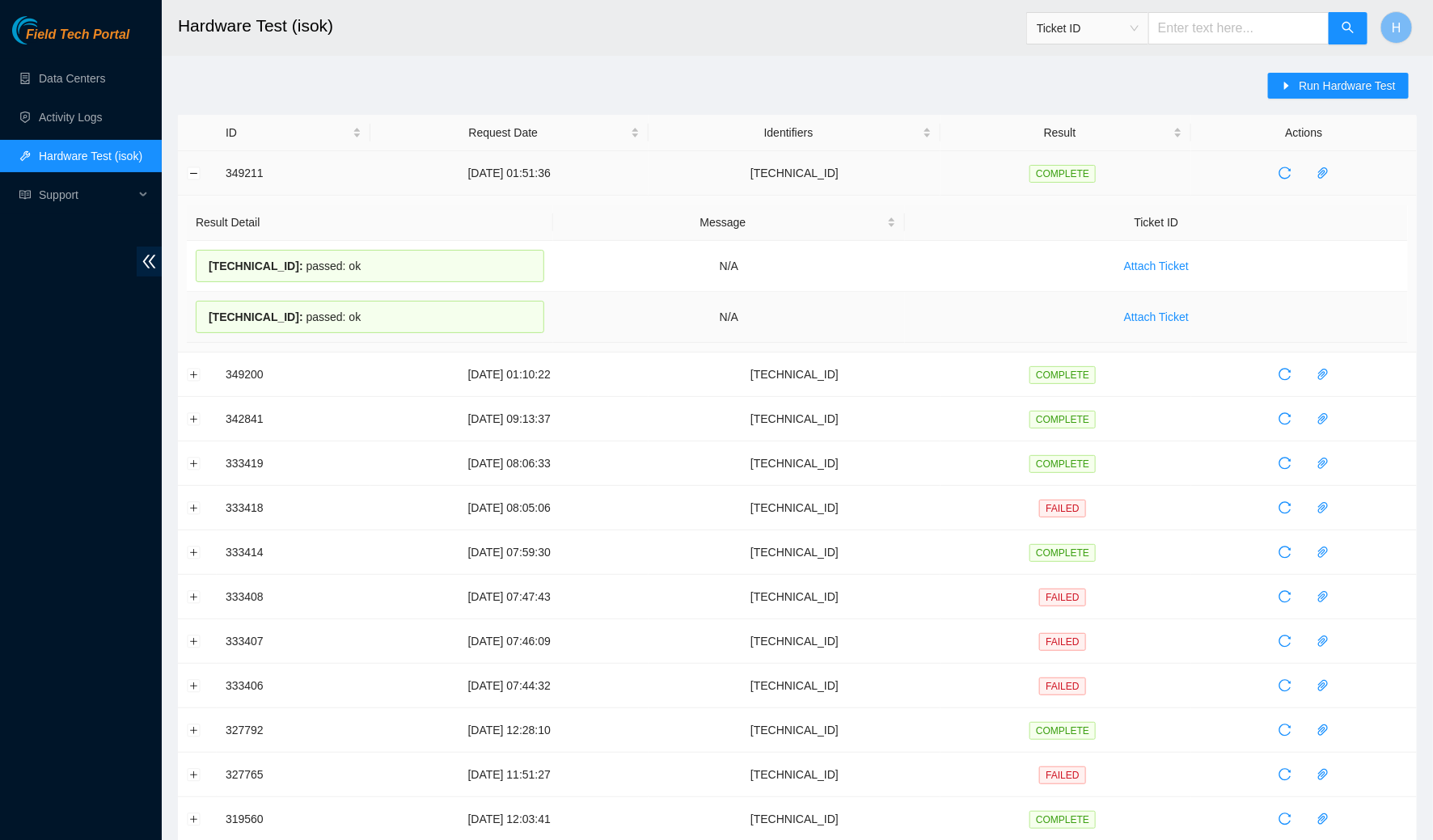
drag, startPoint x: 198, startPoint y: 258, endPoint x: 365, endPoint y: 308, distance: 174.3
click at [365, 308] on tbody "184.28.225.56 : passed: ok N/A Attach Ticket 184.28.225.57 : passed: ok N/A Att…" at bounding box center [797, 292] width 1221 height 102
copy tbody "184.28.225.56 : passed: ok N/A Attach Ticket 184.28.225.57 : passed: ok"
click at [105, 73] on link "Data Centers" at bounding box center [72, 78] width 66 height 13
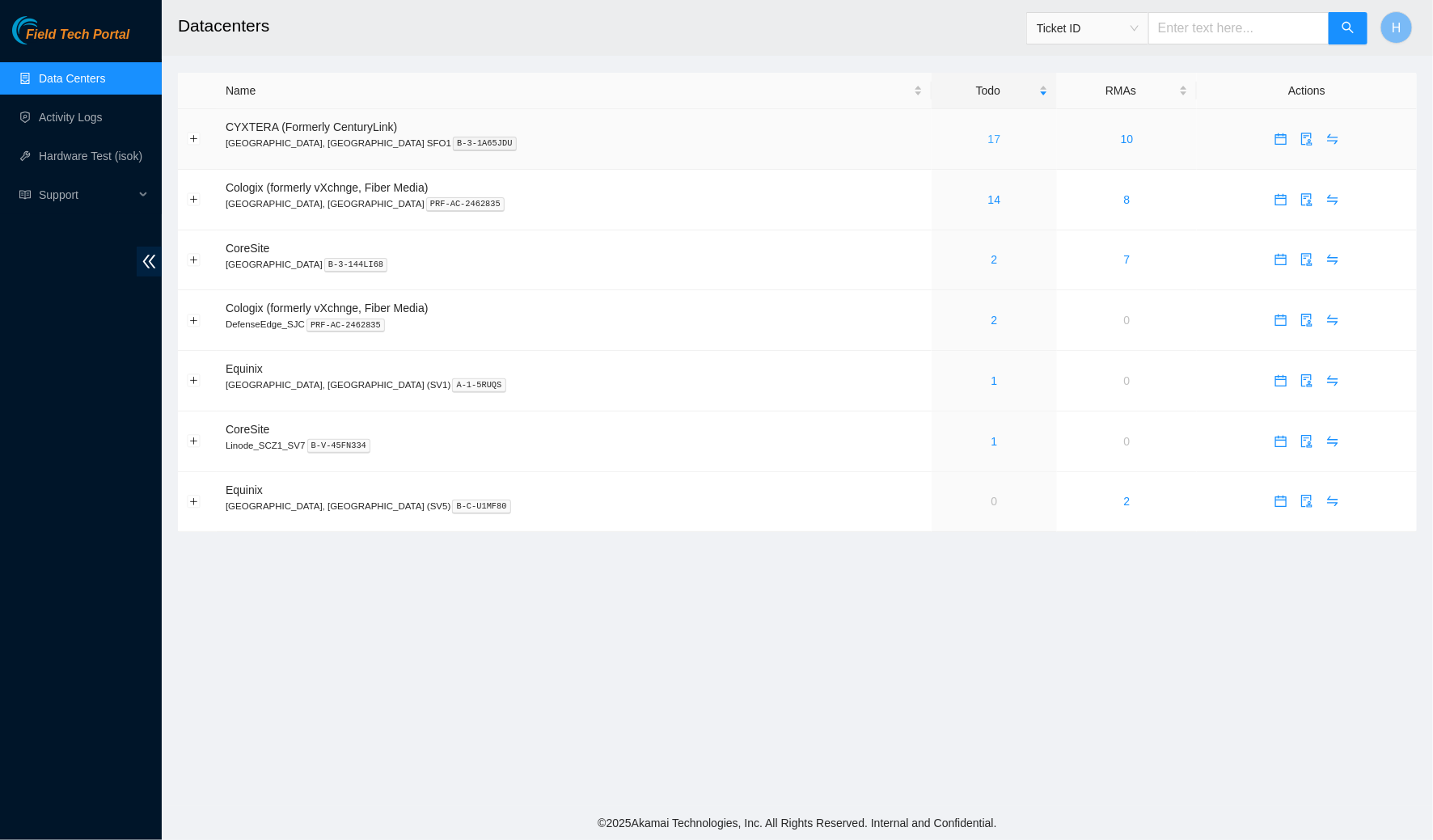
click at [989, 140] on link "17" at bounding box center [994, 139] width 13 height 13
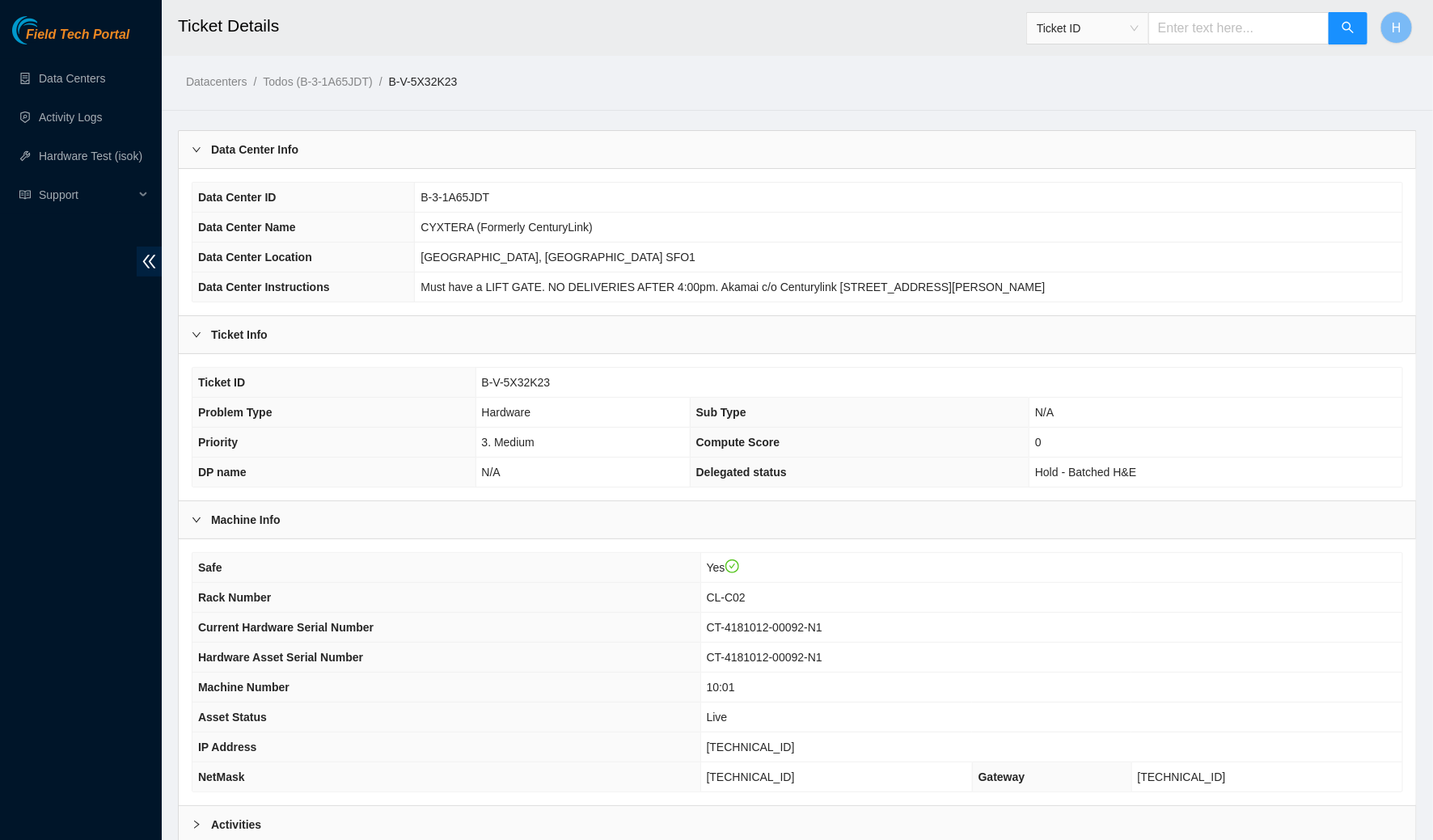
scroll to position [158, 0]
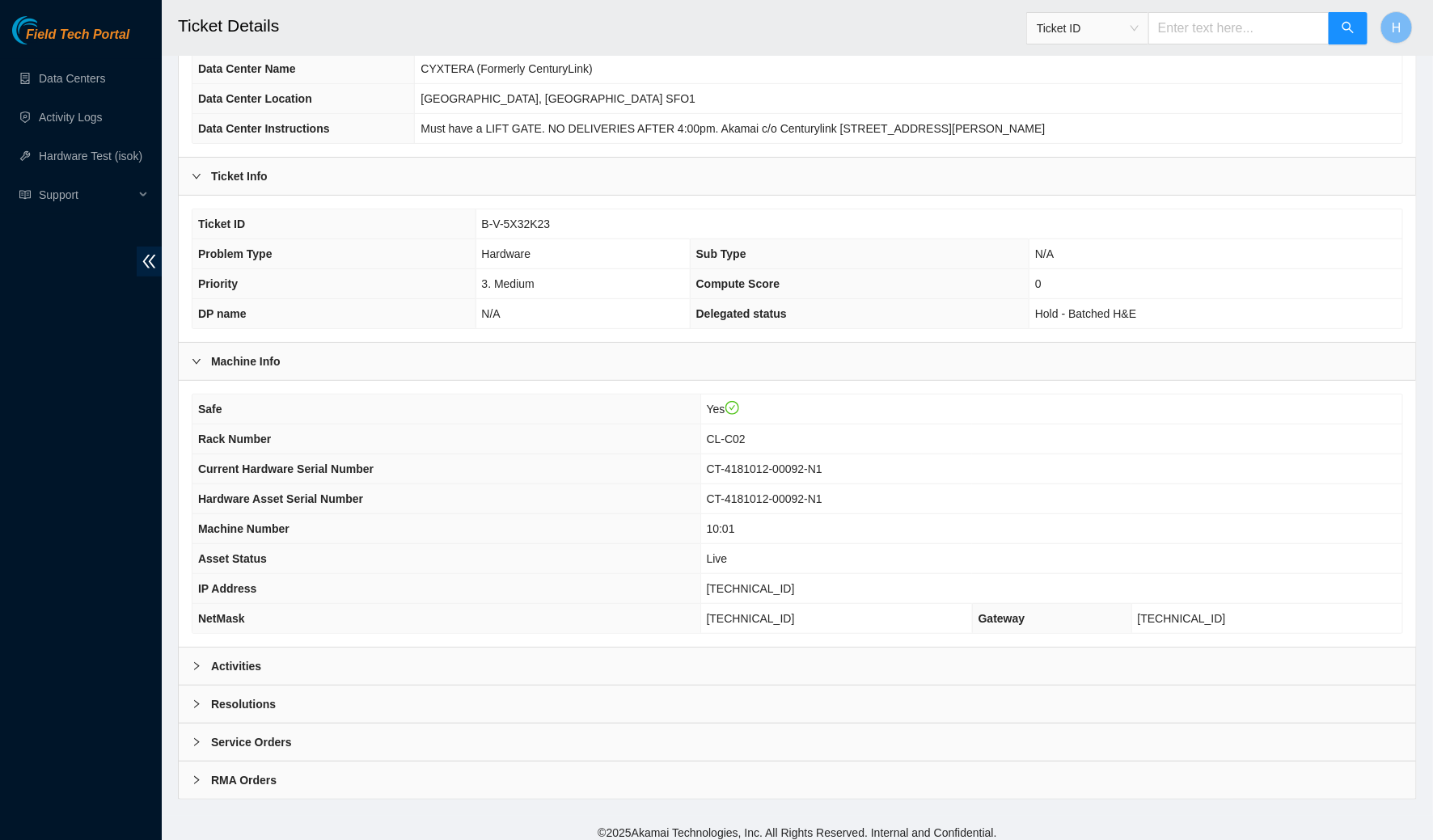
click at [456, 637] on div "Safe Yes Rack Number CL-C02 Current Hardware Serial Number CT-4181012-00092-N1 …" at bounding box center [797, 514] width 1238 height 266
click at [453, 662] on div "Activities" at bounding box center [797, 666] width 1238 height 37
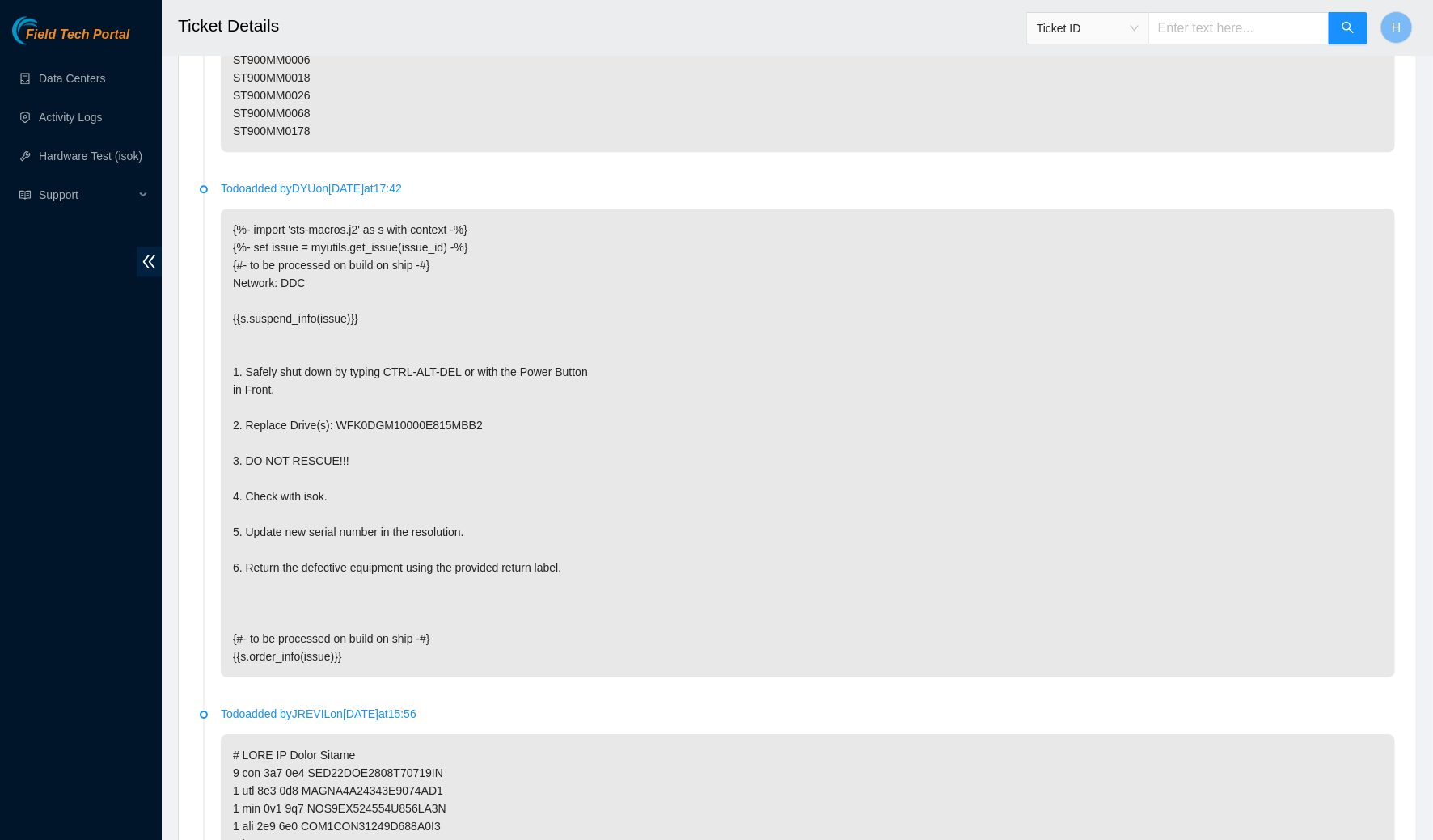
scroll to position [4004, 0]
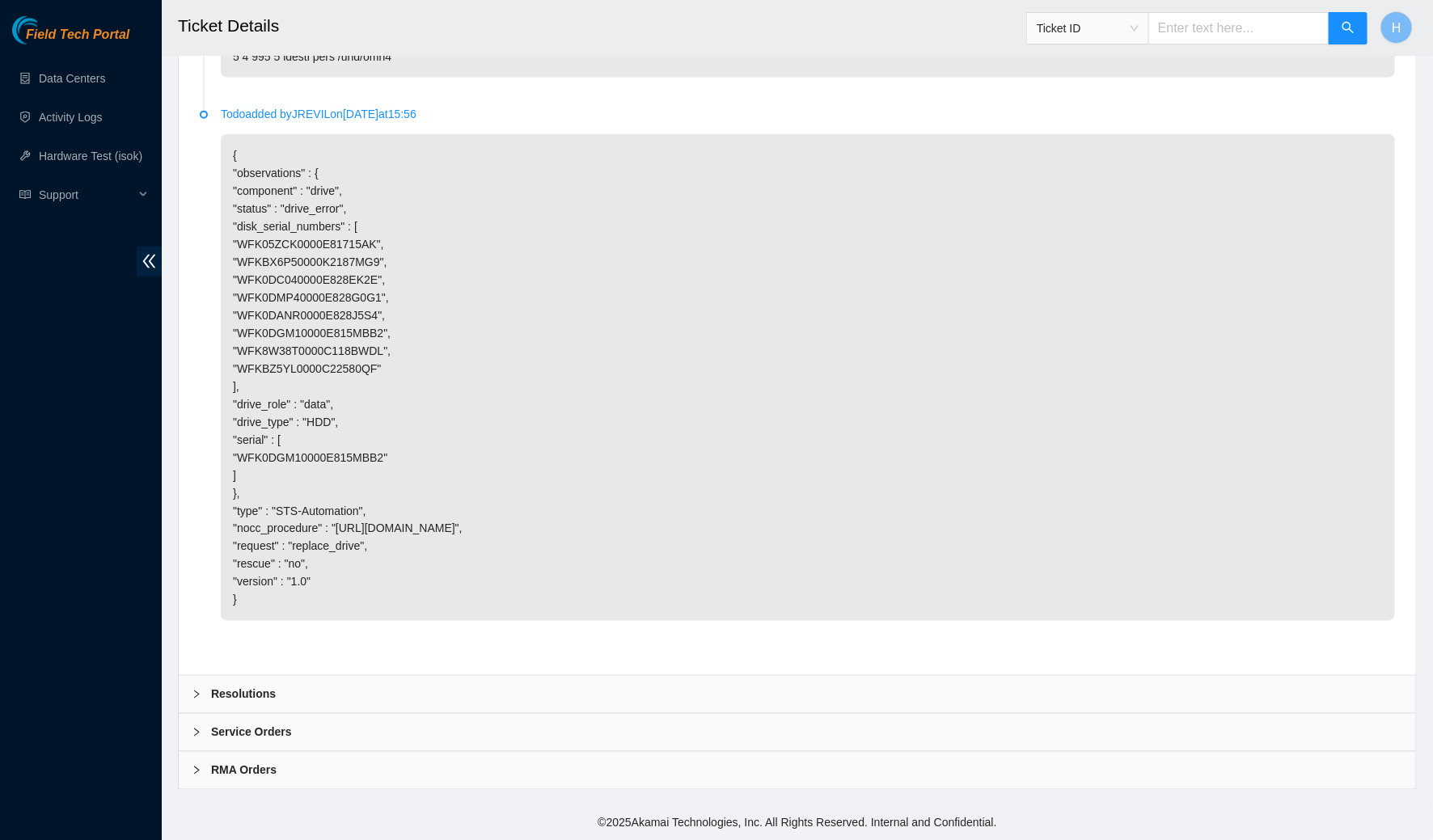
click at [406, 687] on div "Resolutions" at bounding box center [797, 694] width 1238 height 37
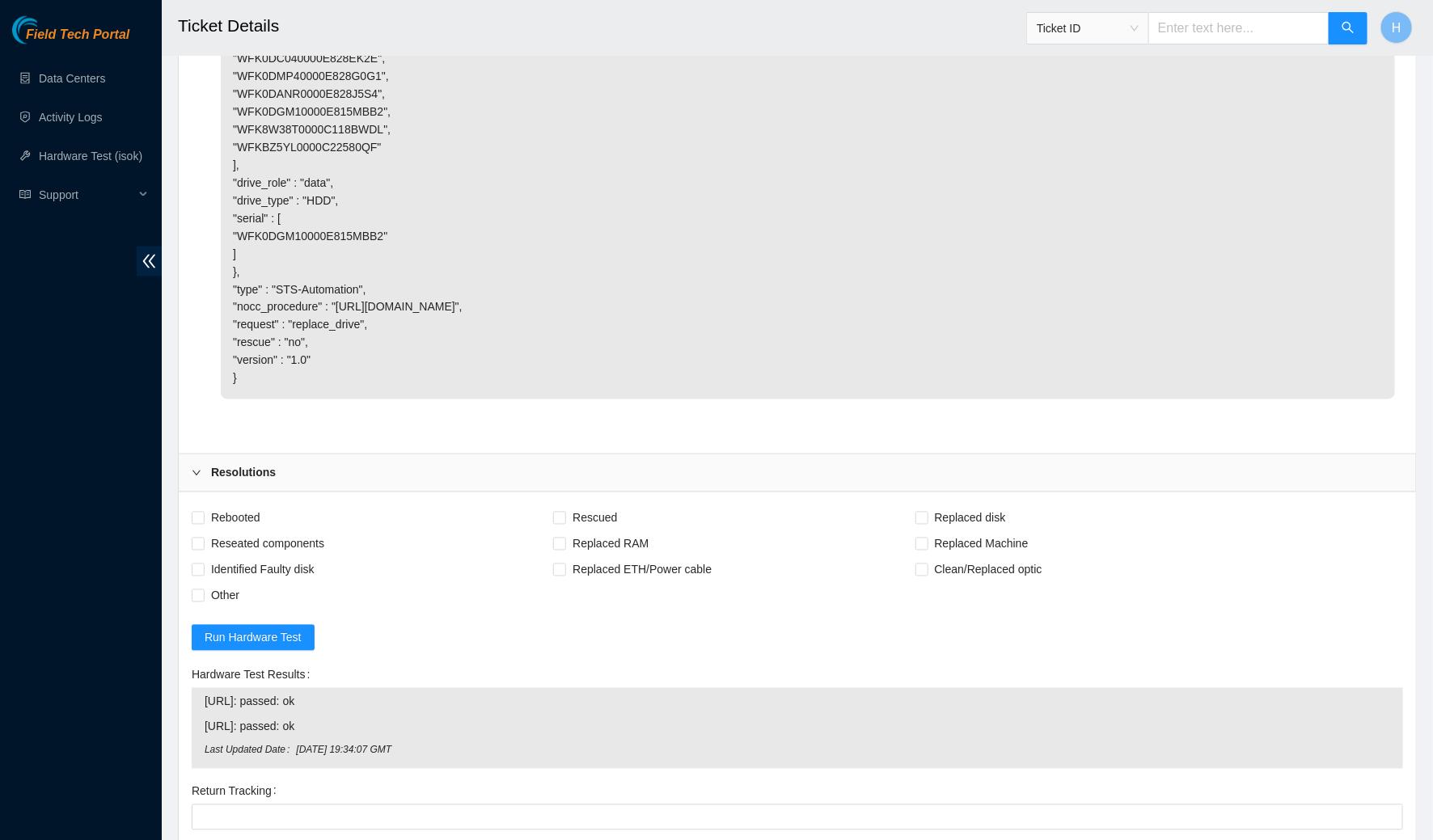
scroll to position [4535, 0]
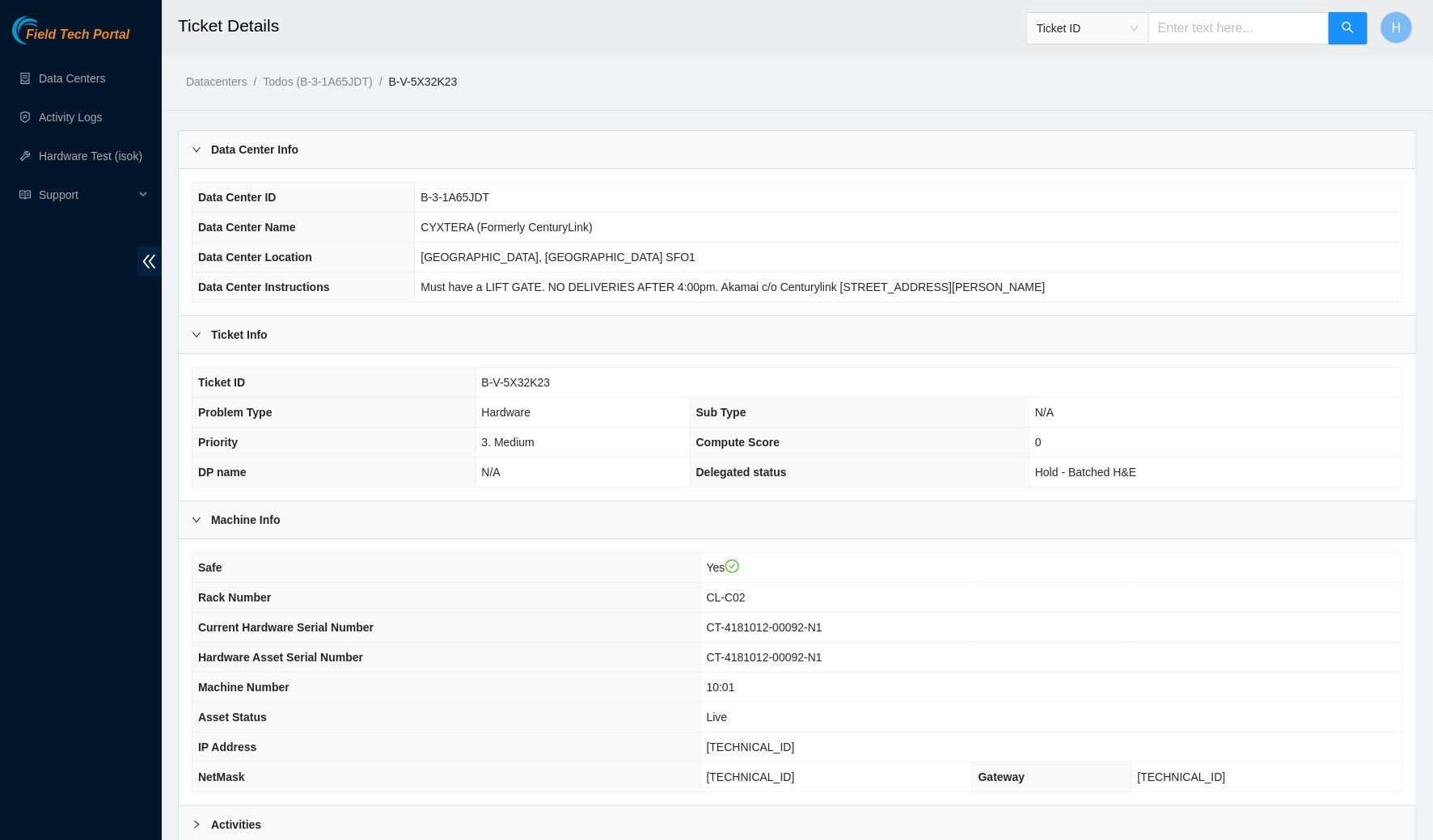
click at [312, 154] on div "Data Center Info" at bounding box center [797, 149] width 1238 height 37
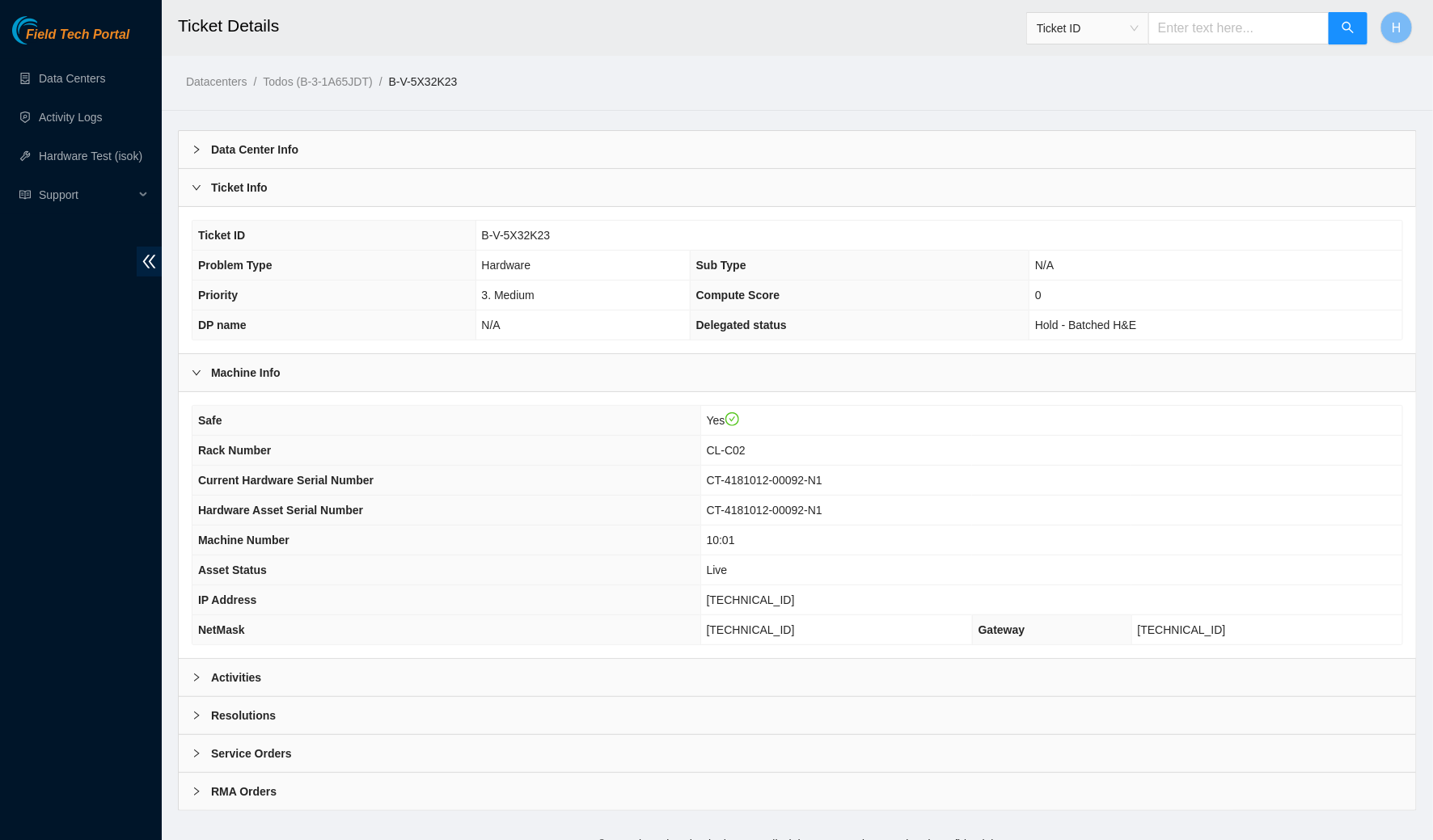
click at [299, 178] on div "Ticket Info" at bounding box center [797, 188] width 1238 height 37
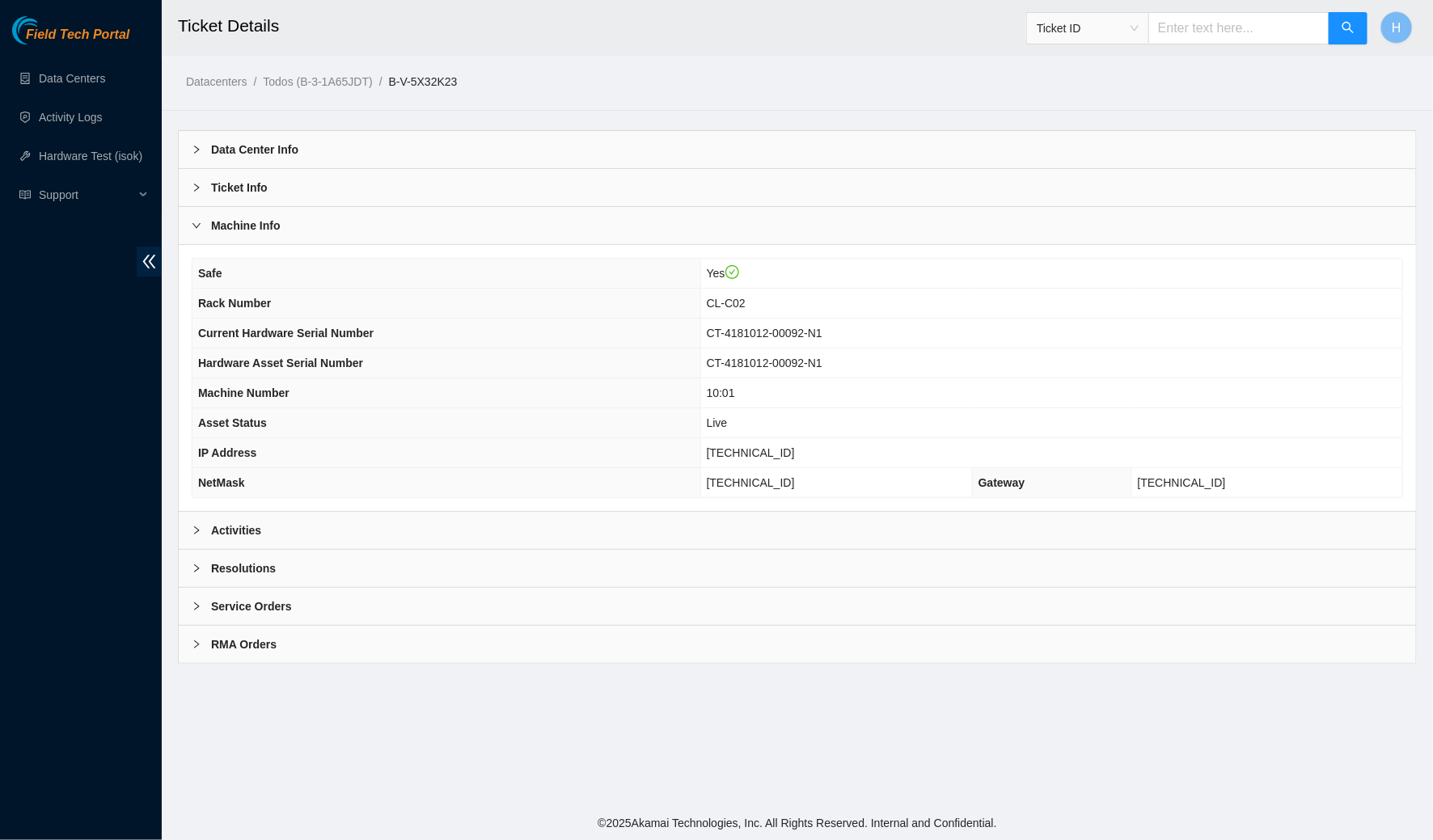
click at [288, 229] on div "Machine Info" at bounding box center [797, 226] width 1238 height 37
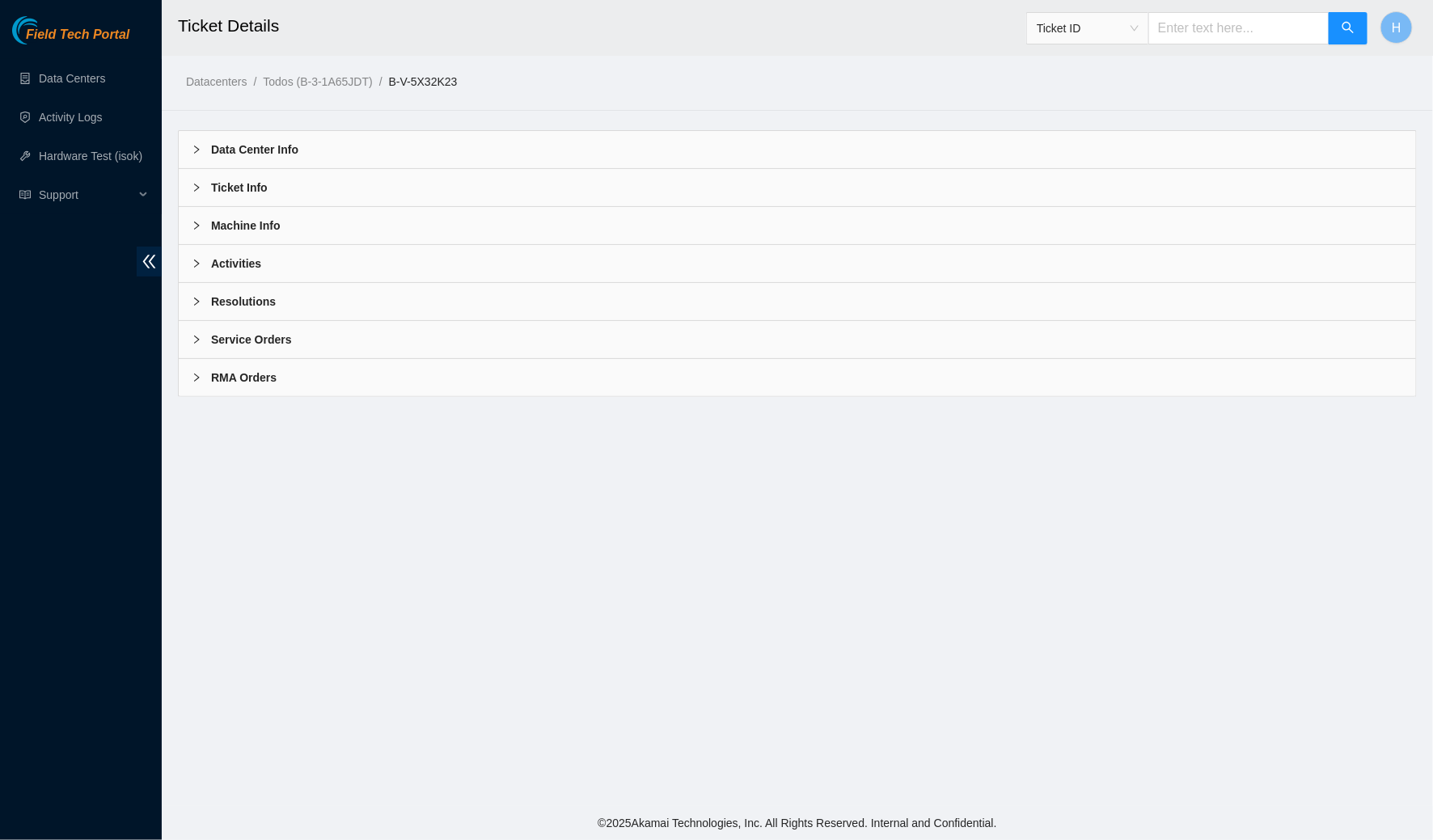
click at [265, 228] on b "Machine Info" at bounding box center [245, 226] width 69 height 18
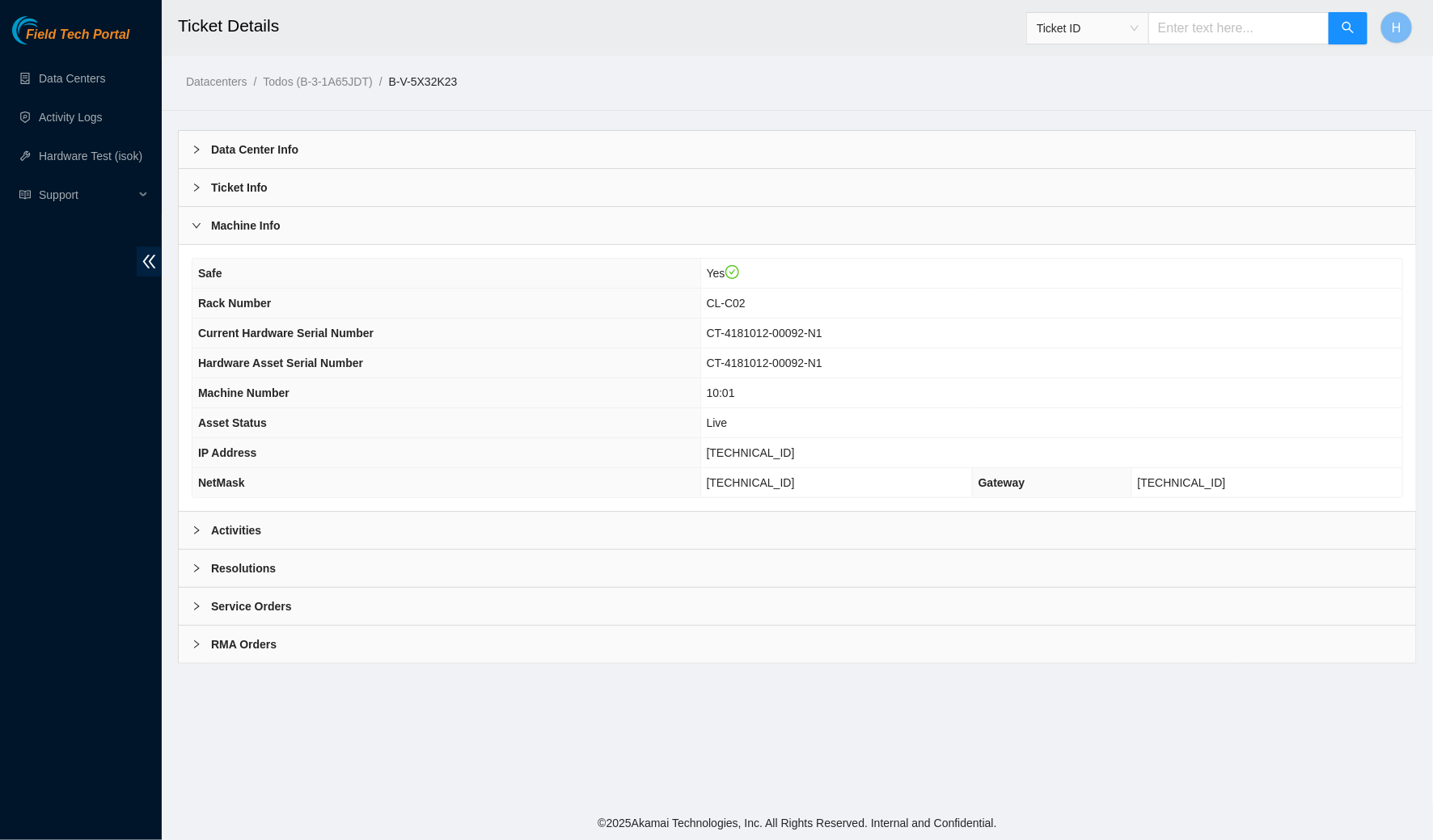
click at [275, 219] on b "Machine Info" at bounding box center [245, 226] width 69 height 18
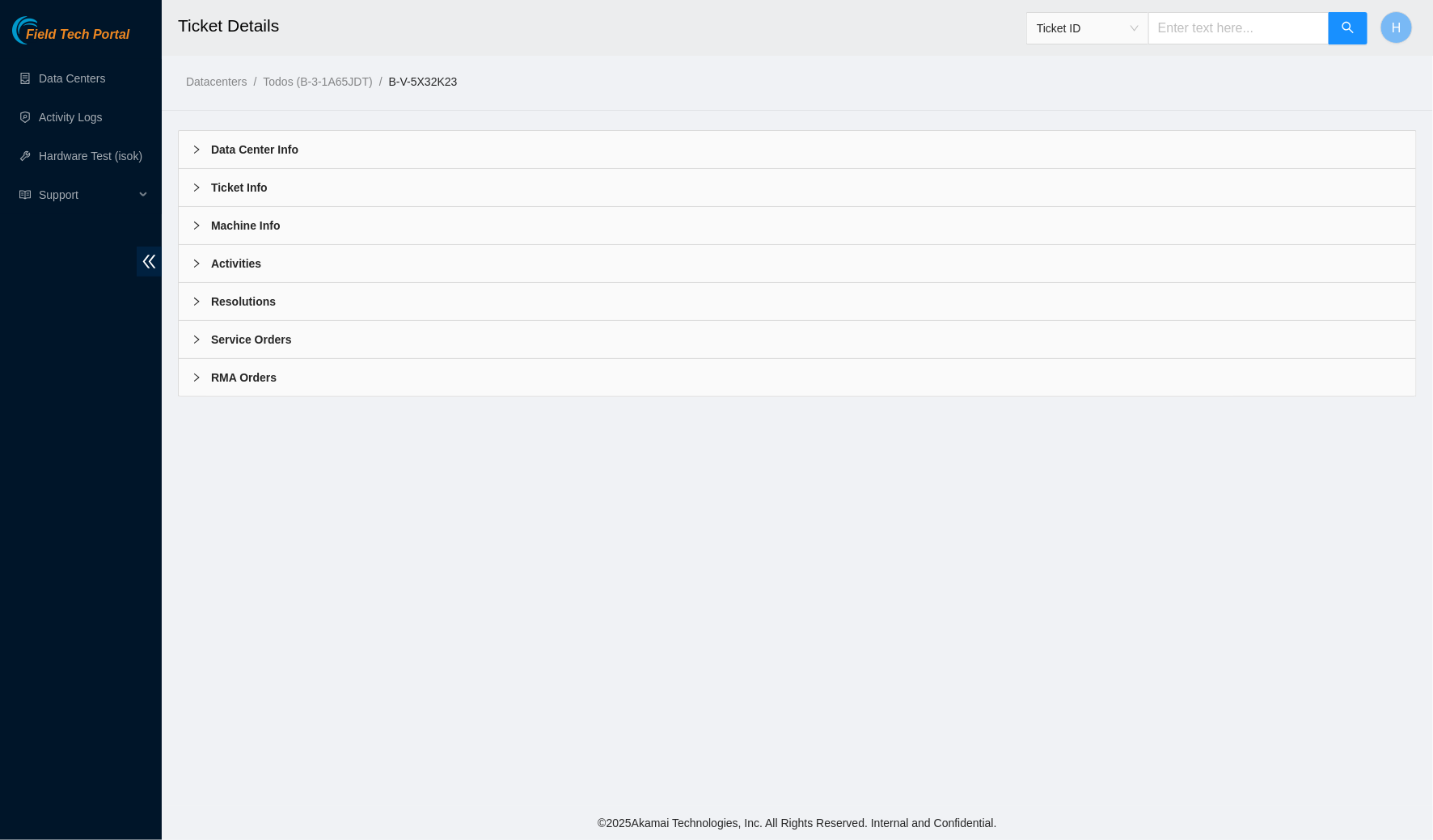
click at [264, 271] on div "Activities" at bounding box center [797, 264] width 1238 height 37
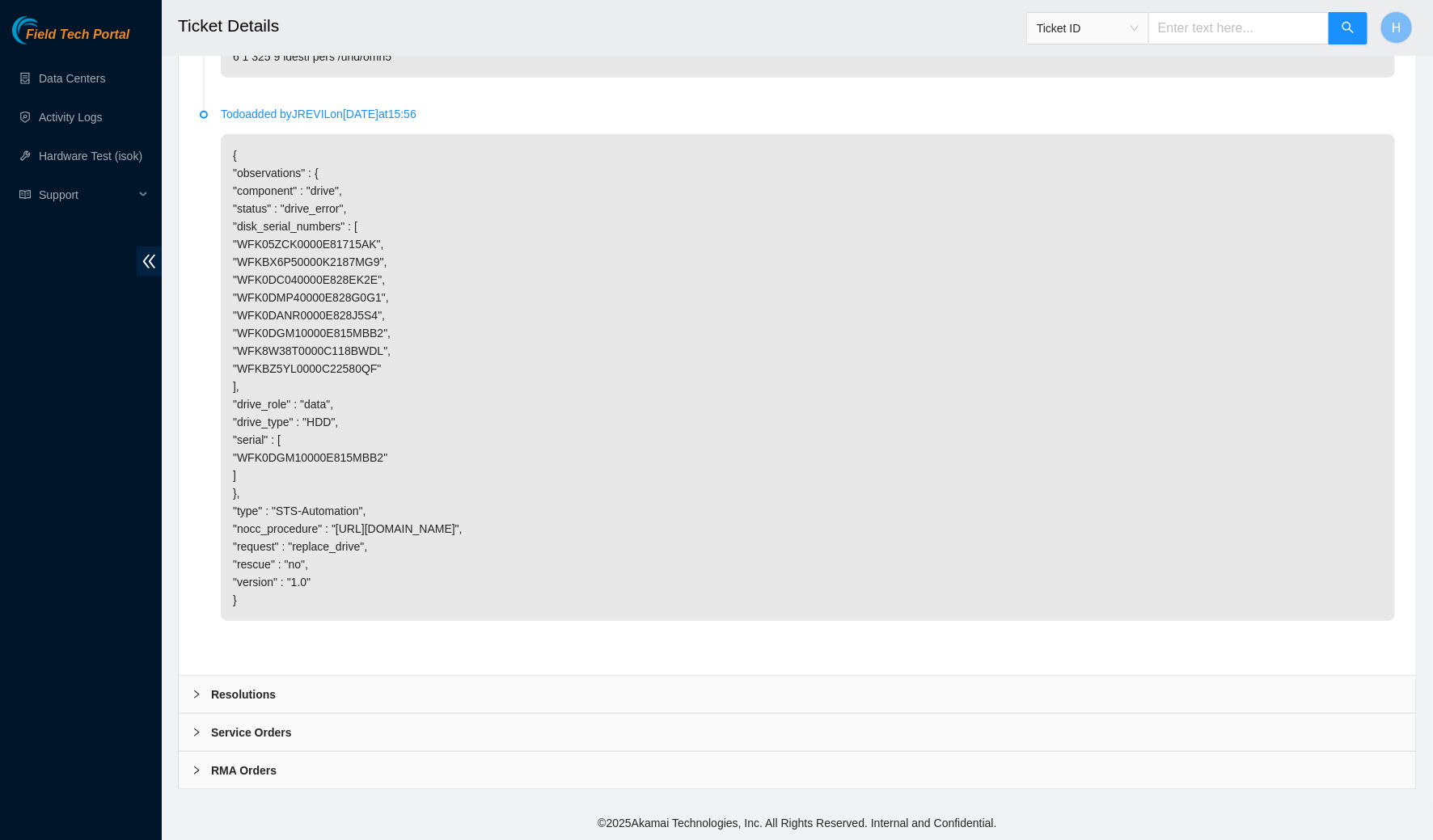
scroll to position [3449, 0]
click at [270, 701] on b "Resolutions" at bounding box center [243, 694] width 64 height 18
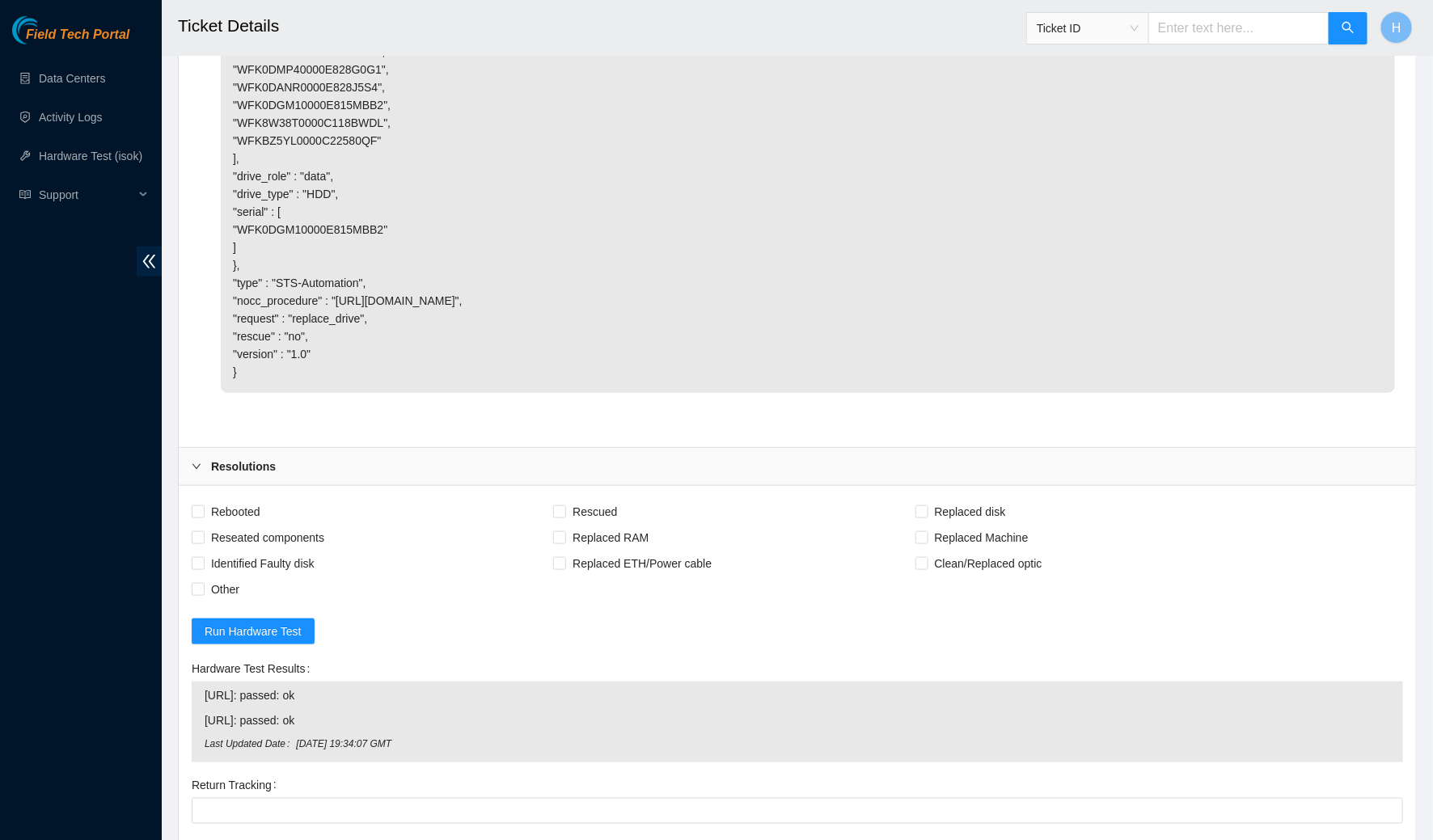
scroll to position [3981, 0]
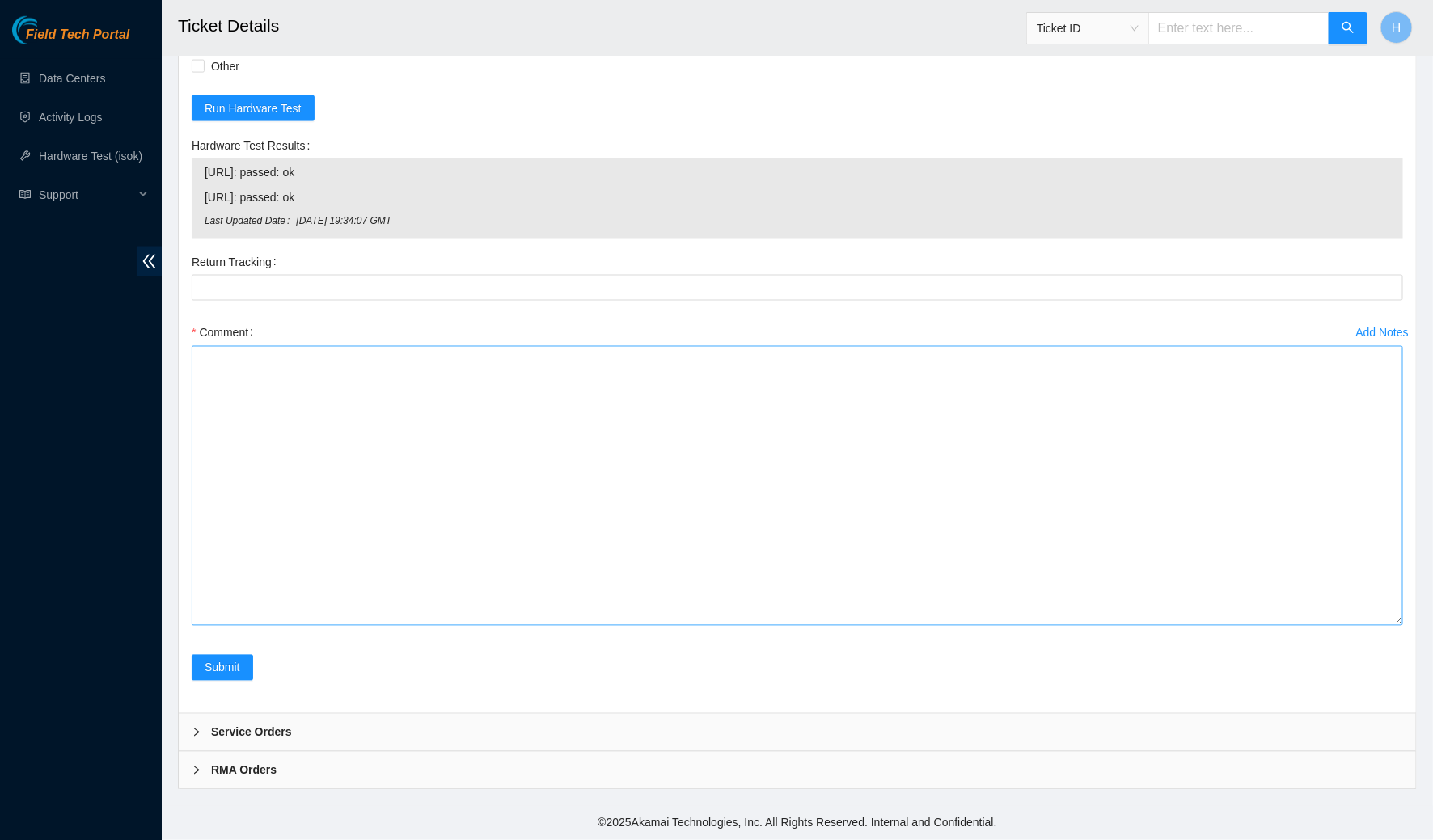
drag, startPoint x: 1398, startPoint y: 620, endPoint x: 1356, endPoint y: 839, distance: 223.0
click at [1356, 626] on textarea "Comment" at bounding box center [797, 485] width 1211 height 279
click at [1149, 626] on textarea "Comment" at bounding box center [797, 485] width 1211 height 279
paste textarea "Spoke to NOCC rep to verify it was safe to work on the machine I hooked up moni…"
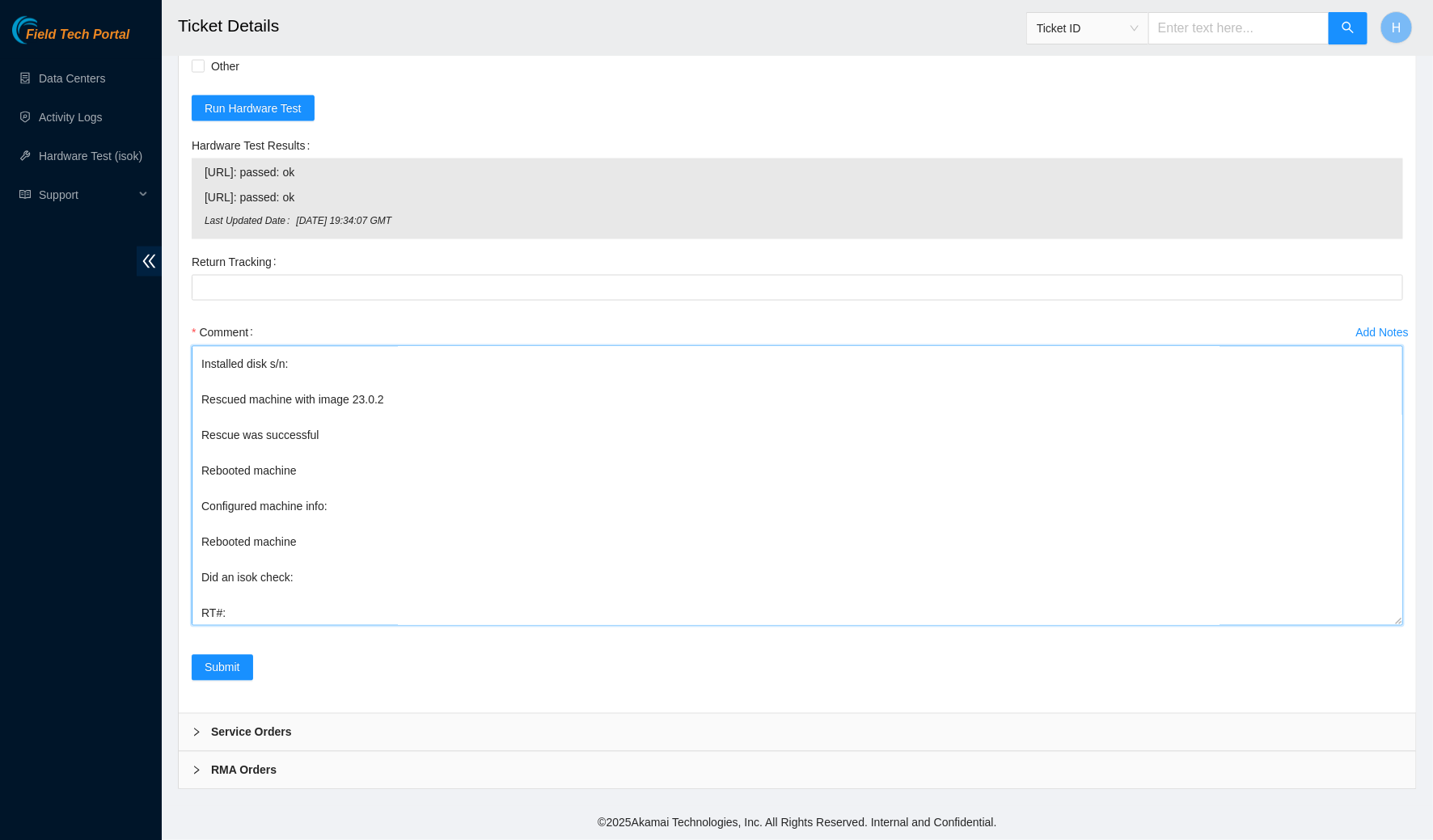
scroll to position [172, 0]
drag, startPoint x: 316, startPoint y: 676, endPoint x: 176, endPoint y: 634, distance: 146.2
drag, startPoint x: 341, startPoint y: 703, endPoint x: 166, endPoint y: 700, distance: 175.0
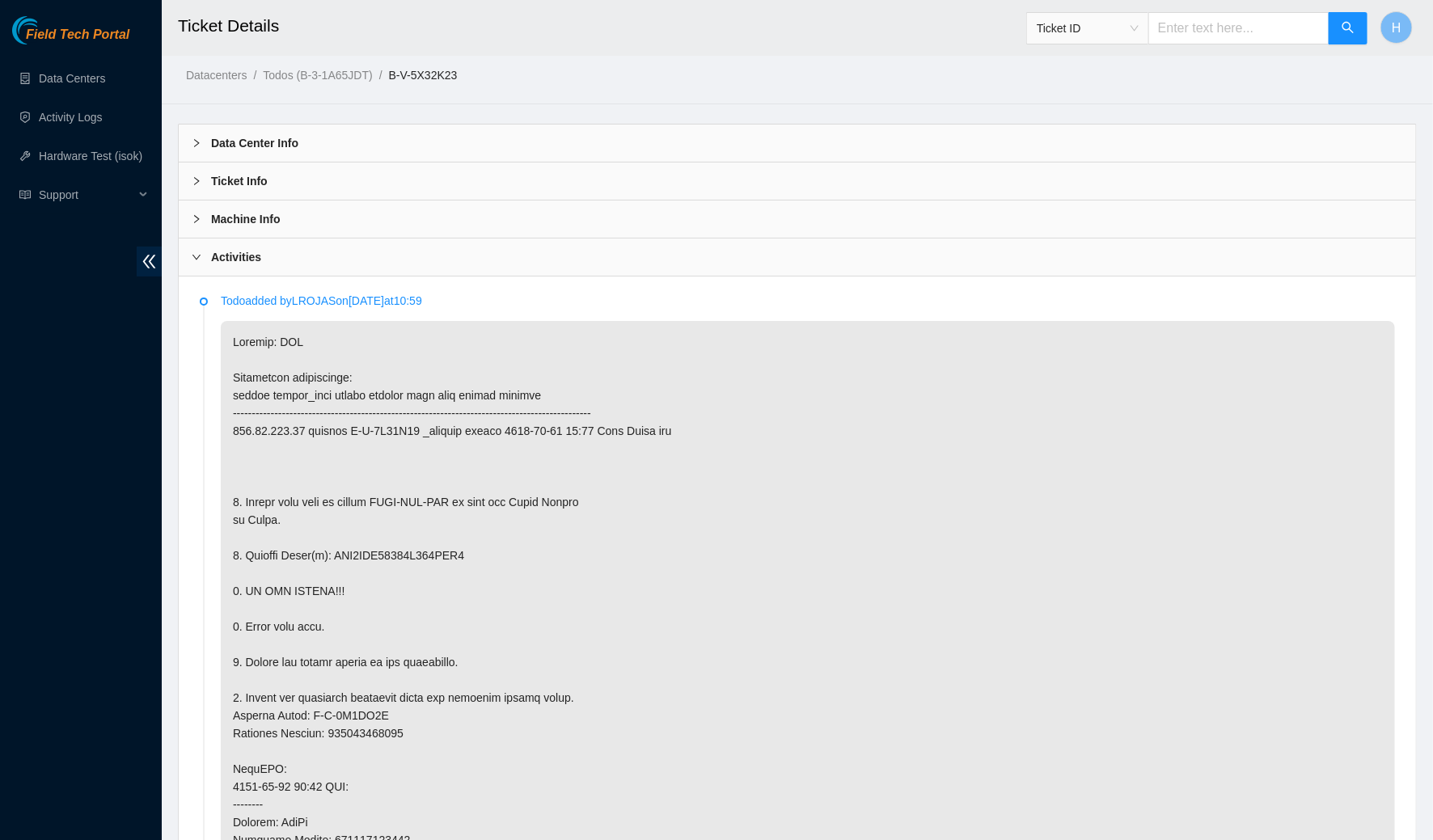
scroll to position [0, 0]
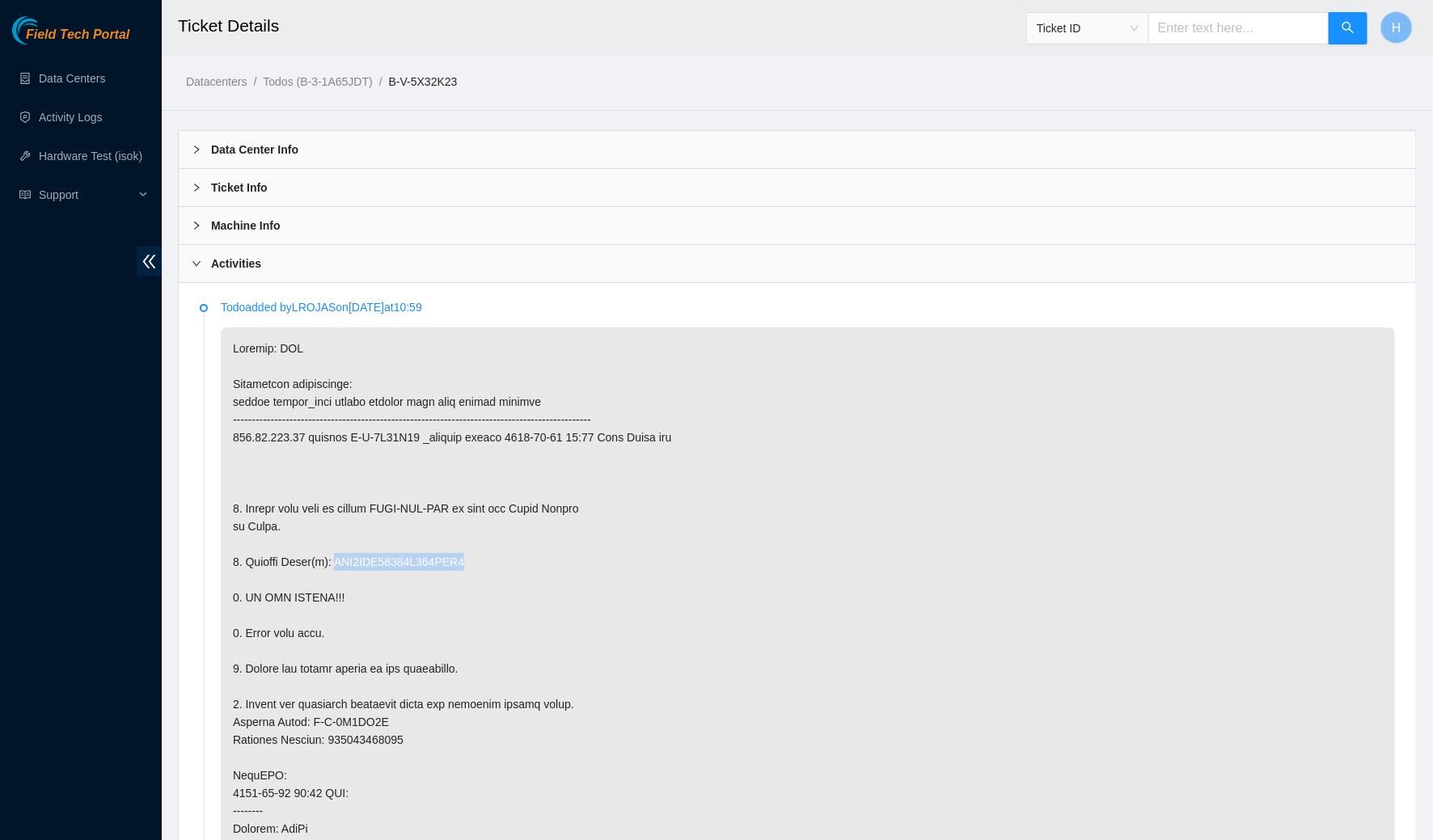
drag, startPoint x: 493, startPoint y: 565, endPoint x: 344, endPoint y: 559, distance: 149.1
click at [344, 559] on p at bounding box center [808, 775] width 1174 height 896
copy p "FK0DGM10000E815MBB2"
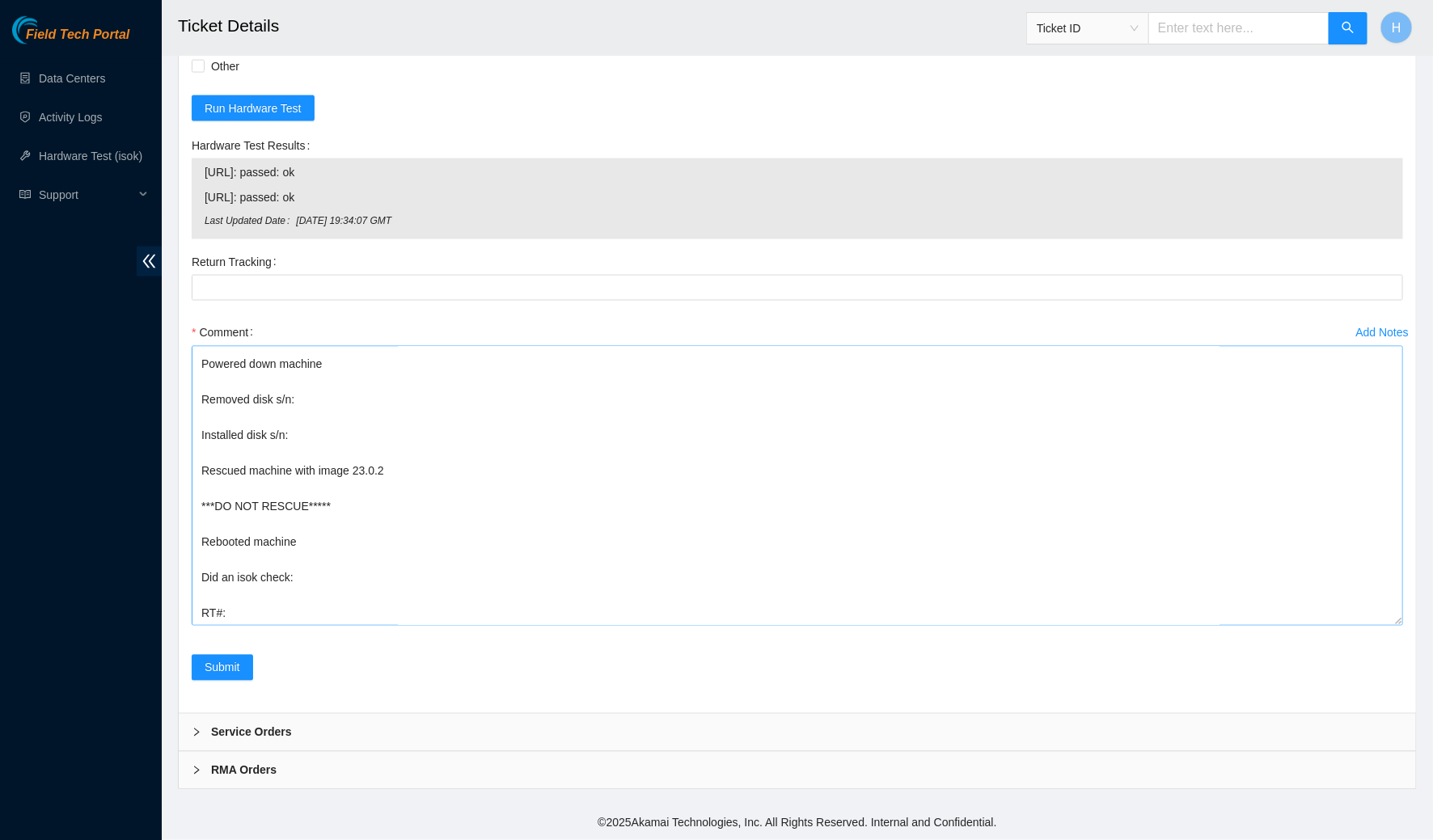
scroll to position [57, 0]
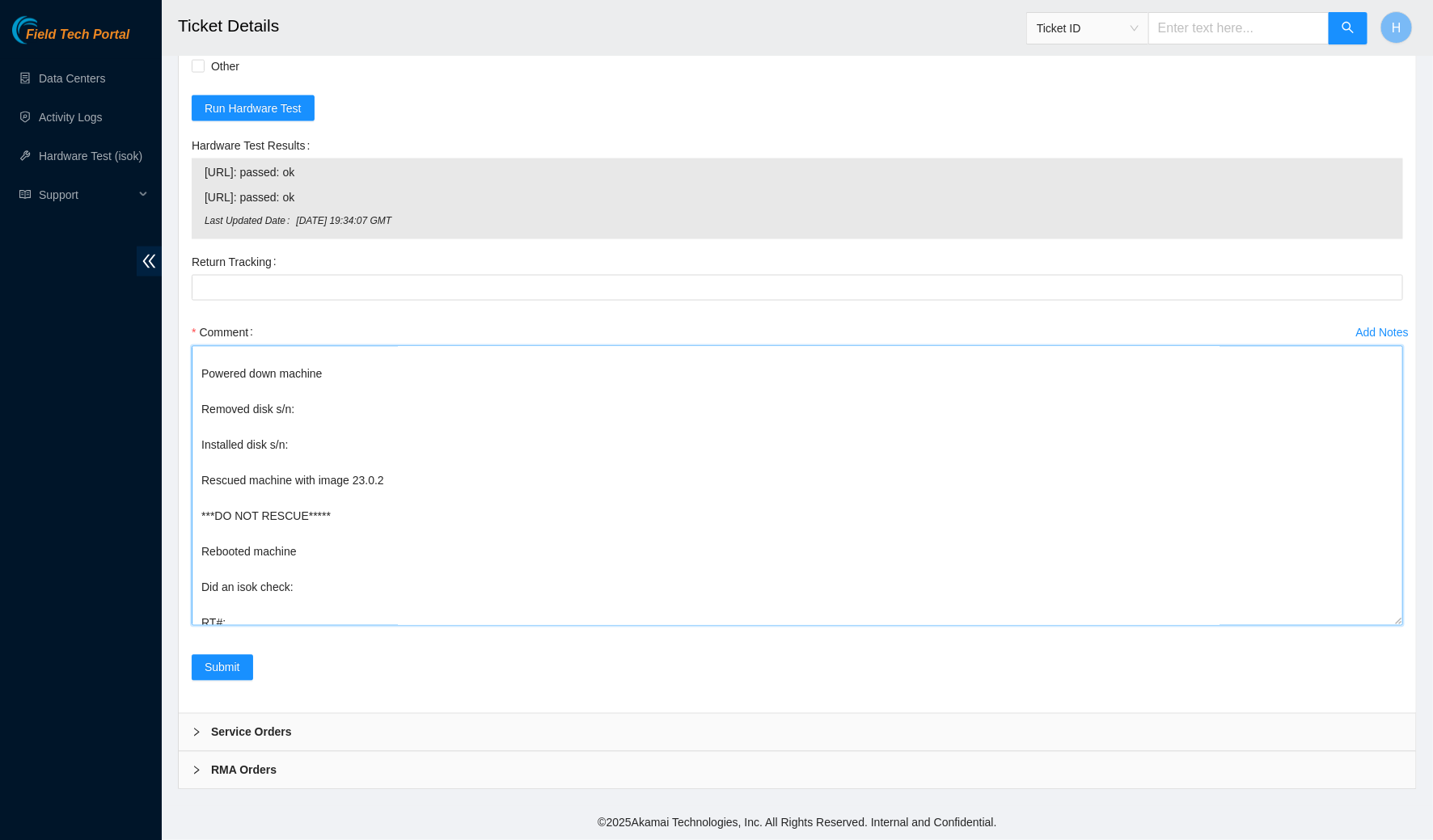
click at [354, 621] on textarea "Spoke to NOCC rep to verify it was safe to work on the machine I hooked up moni…" at bounding box center [797, 485] width 1211 height 279
paste textarea "FK0DGM10000E815MBB2"
click at [358, 626] on textarea "Spoke to NOCC rep to verify it was safe to work on the machine I hooked up moni…" at bounding box center [797, 485] width 1211 height 279
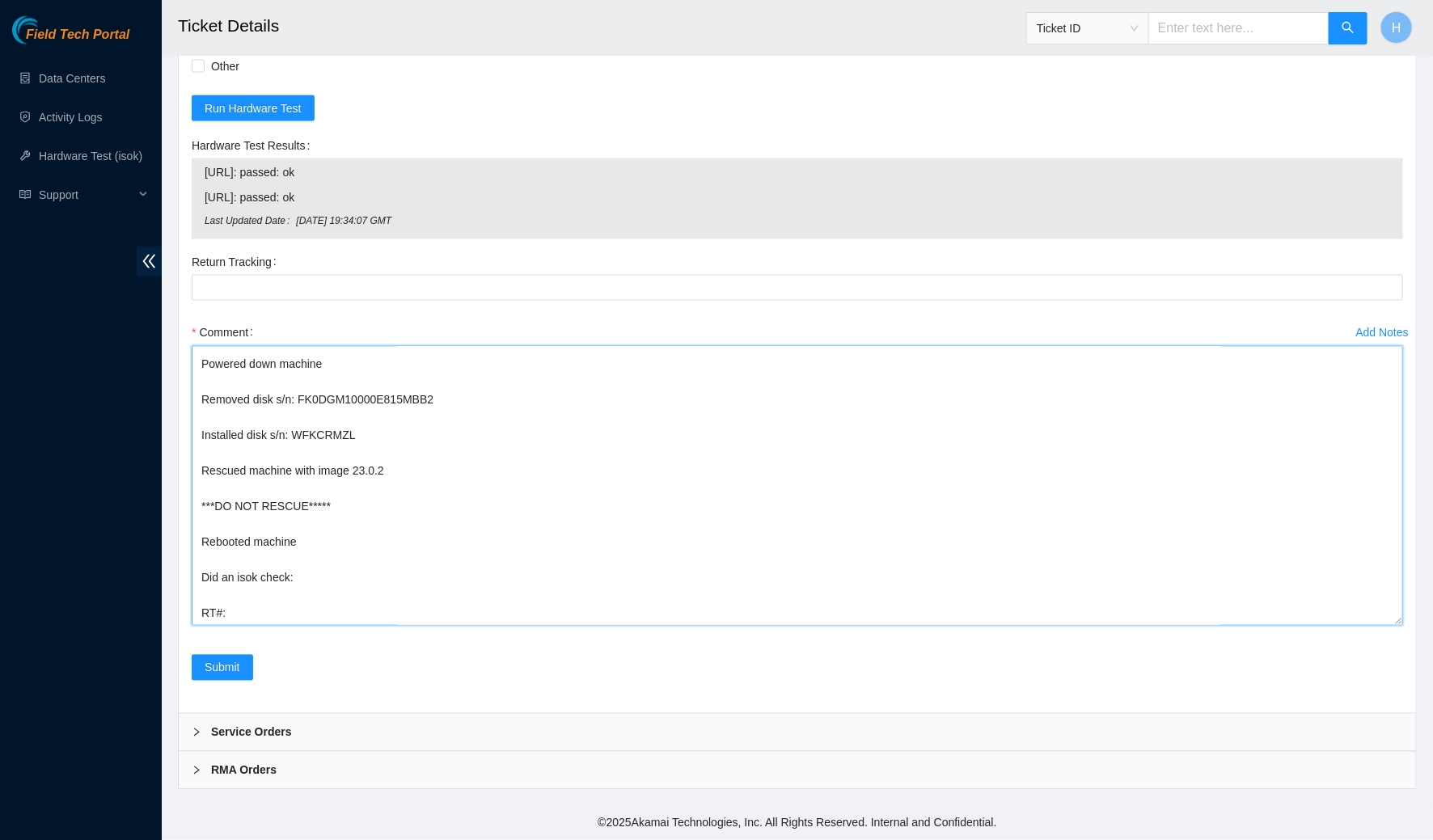
click at [270, 626] on textarea "Spoke to NOCC rep to verify it was safe to work on the machine I hooked up moni…" at bounding box center [797, 485] width 1211 height 279
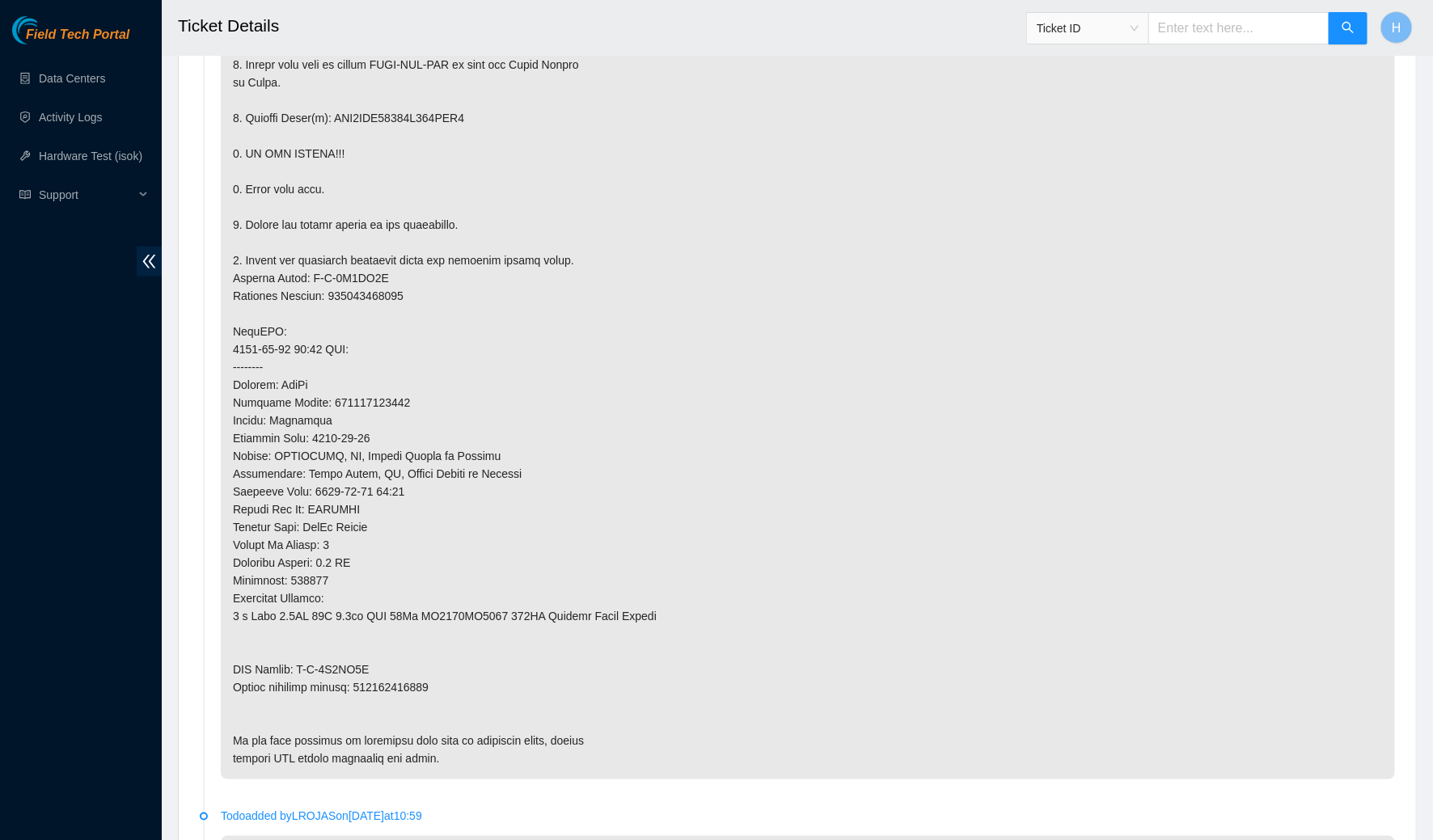
scroll to position [465, 0]
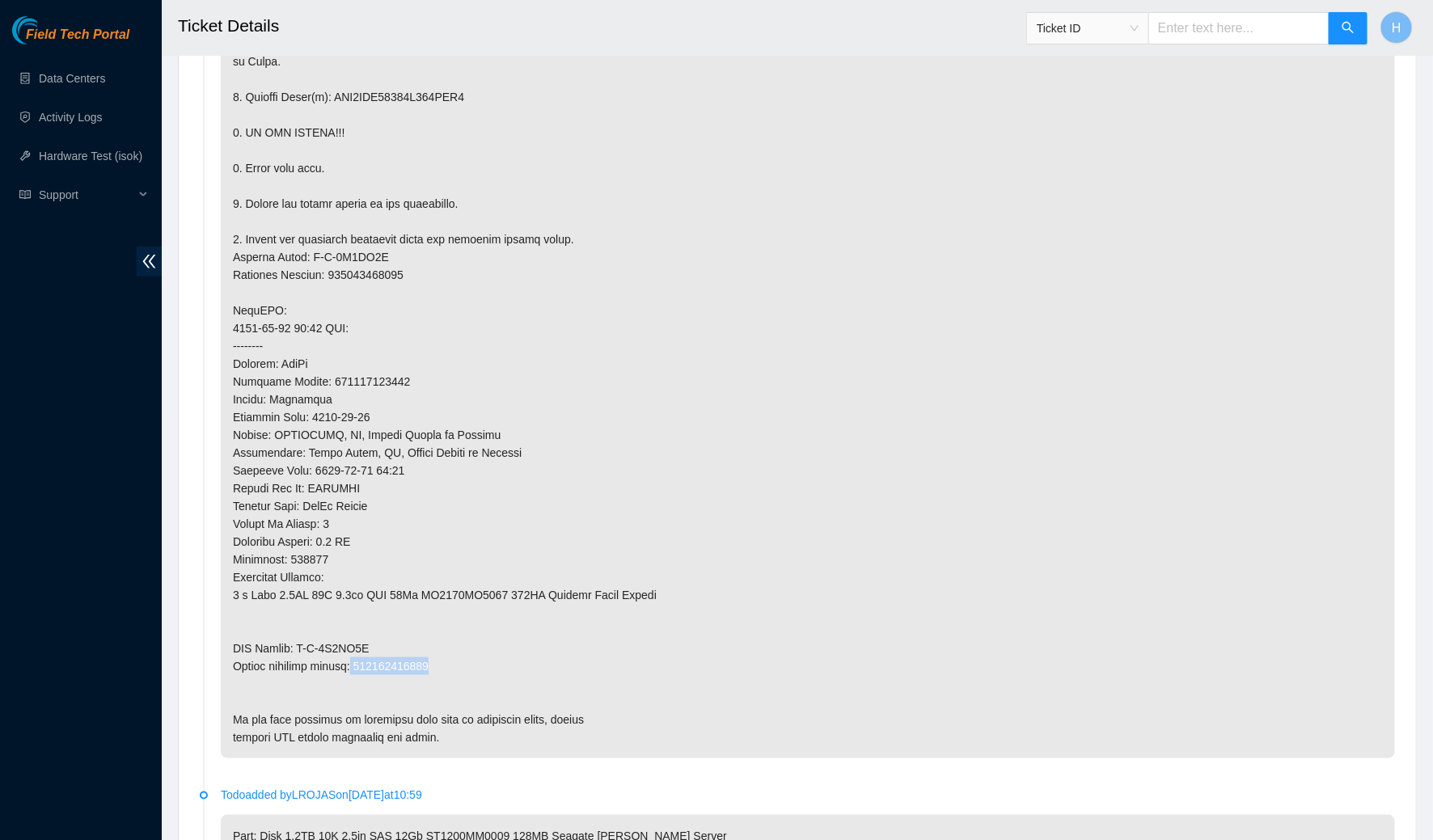
drag, startPoint x: 468, startPoint y: 660, endPoint x: 359, endPoint y: 665, distance: 109.1
click at [359, 665] on p at bounding box center [808, 310] width 1174 height 896
copy p "463470062696"
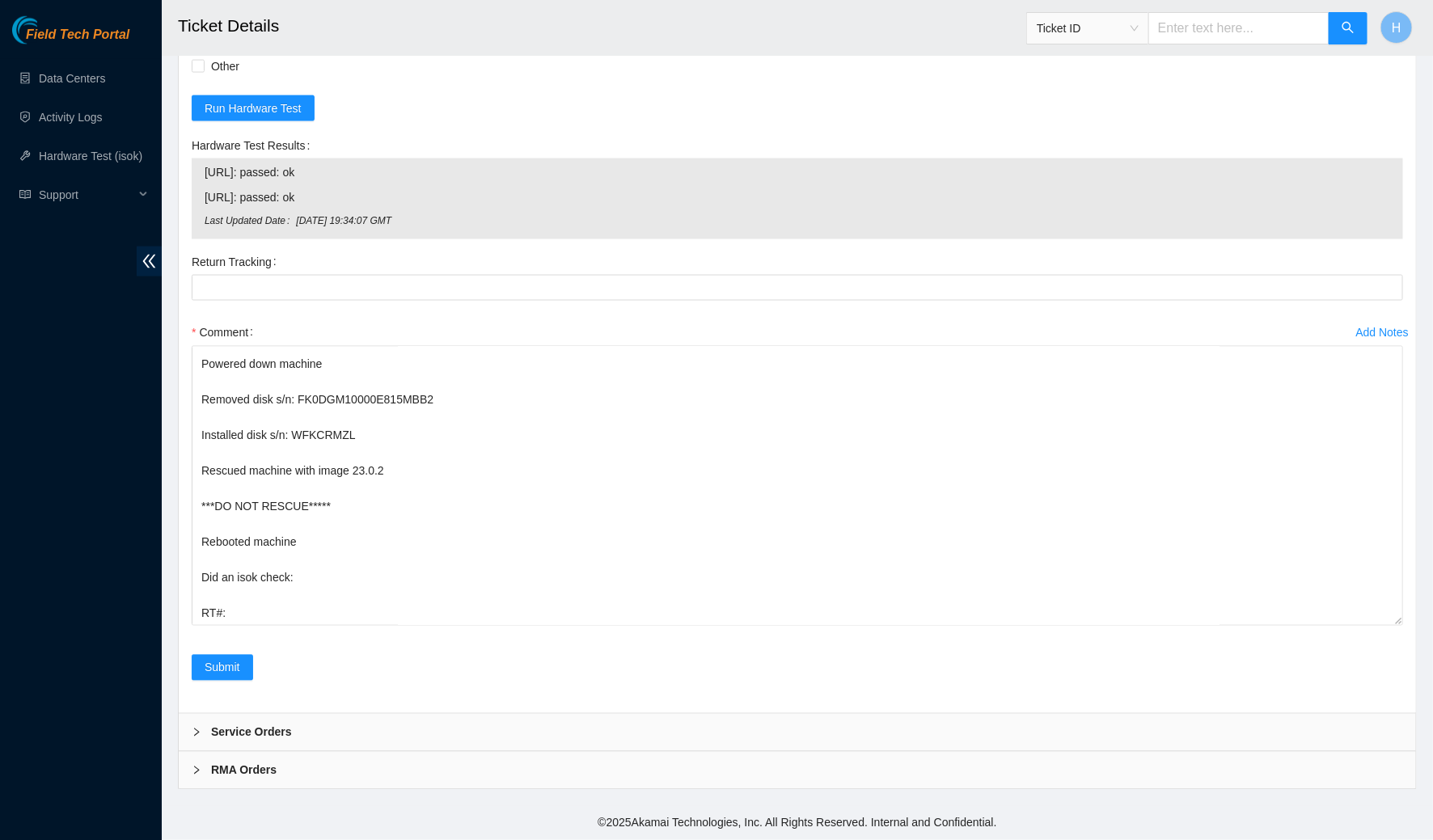
scroll to position [4200, 0]
click at [348, 595] on textarea "Spoke to NOCC rep to verify it was safe to work on the machine I hooked up moni…" at bounding box center [797, 485] width 1211 height 279
paste textarea "463470062696"
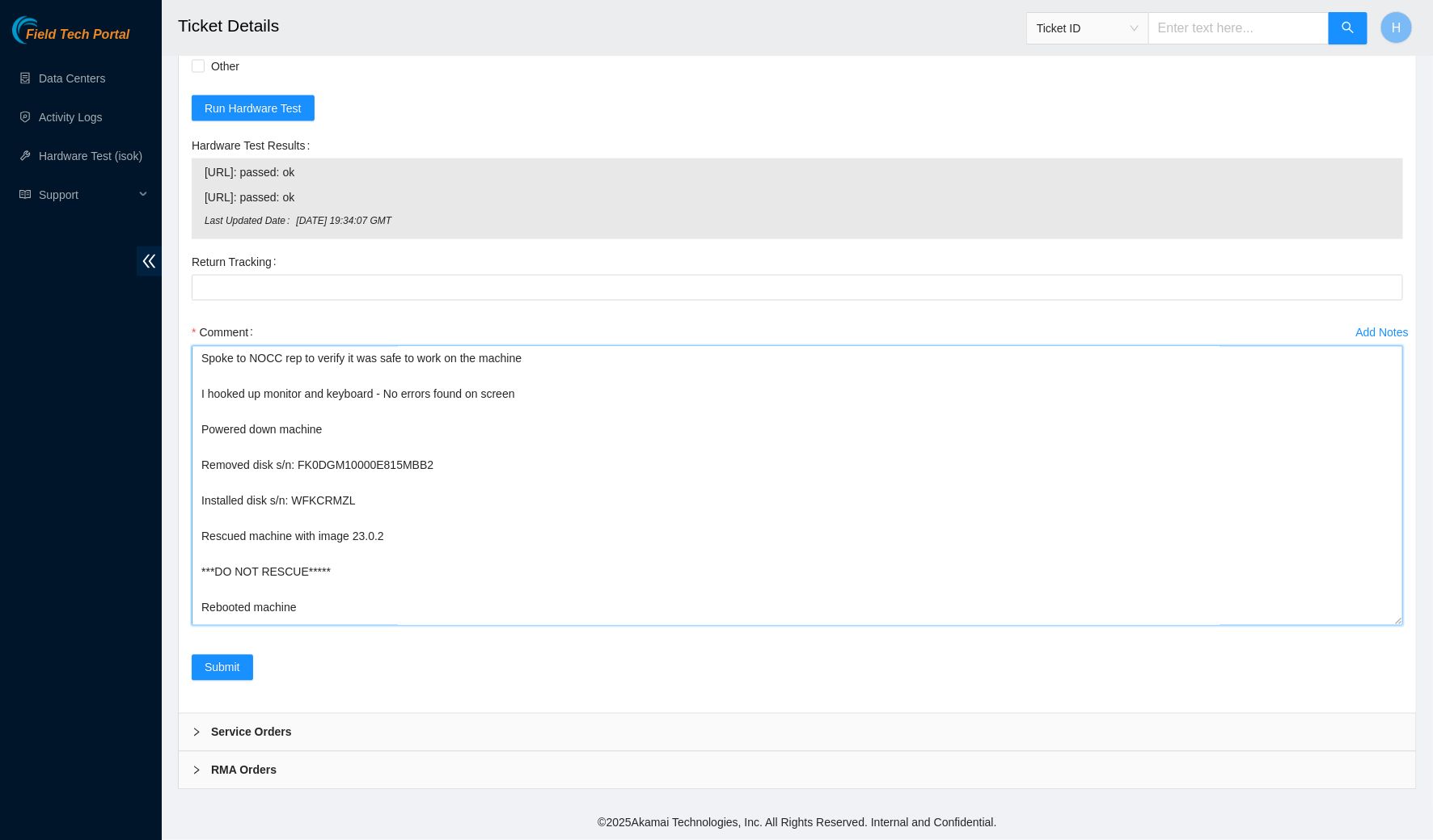
scroll to position [4151, 0]
click at [557, 423] on textarea "Spoke to NOCC rep to verify it was safe to work on the machine I hooked up moni…" at bounding box center [797, 485] width 1211 height 279
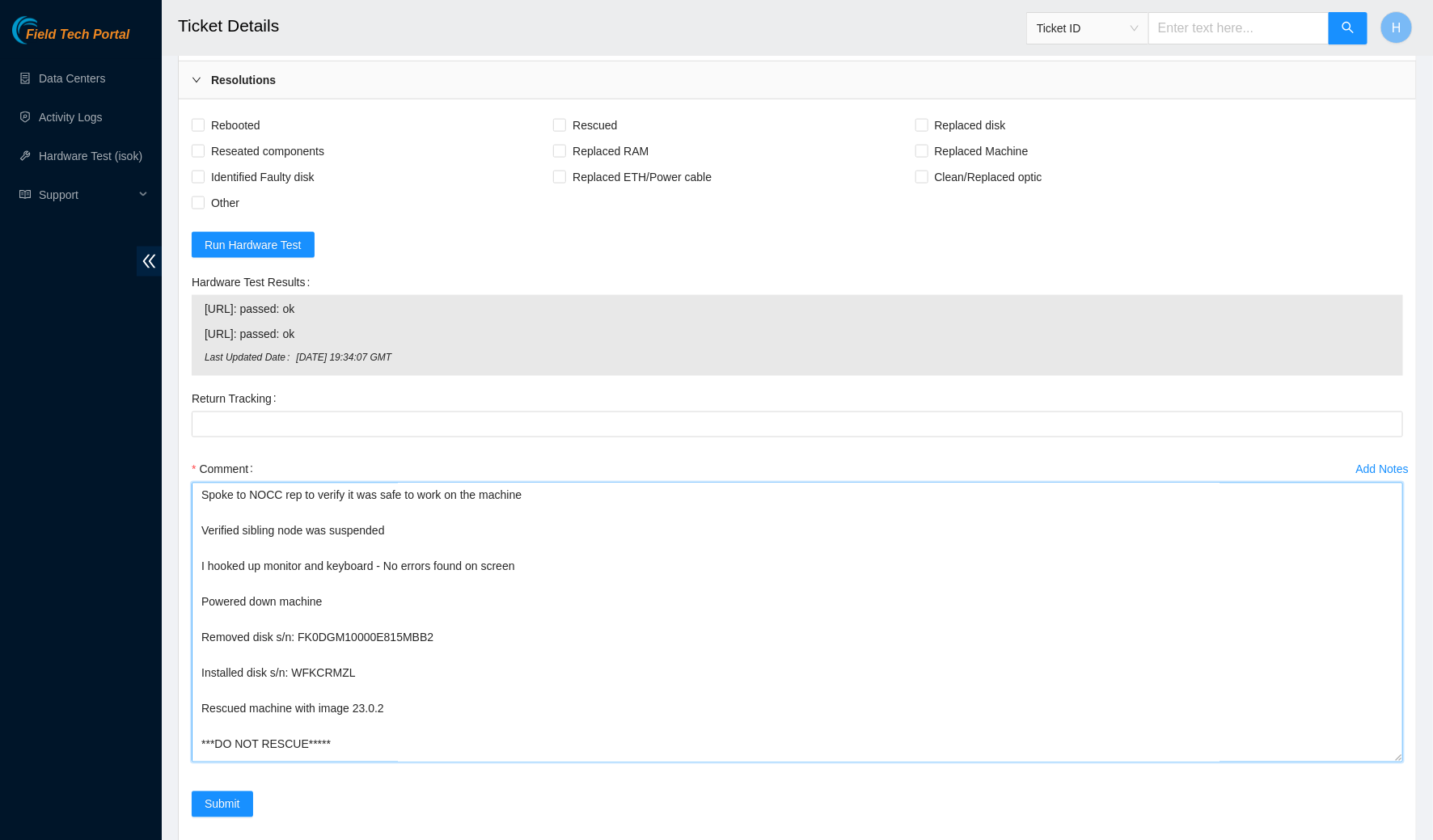
scroll to position [3820, 0]
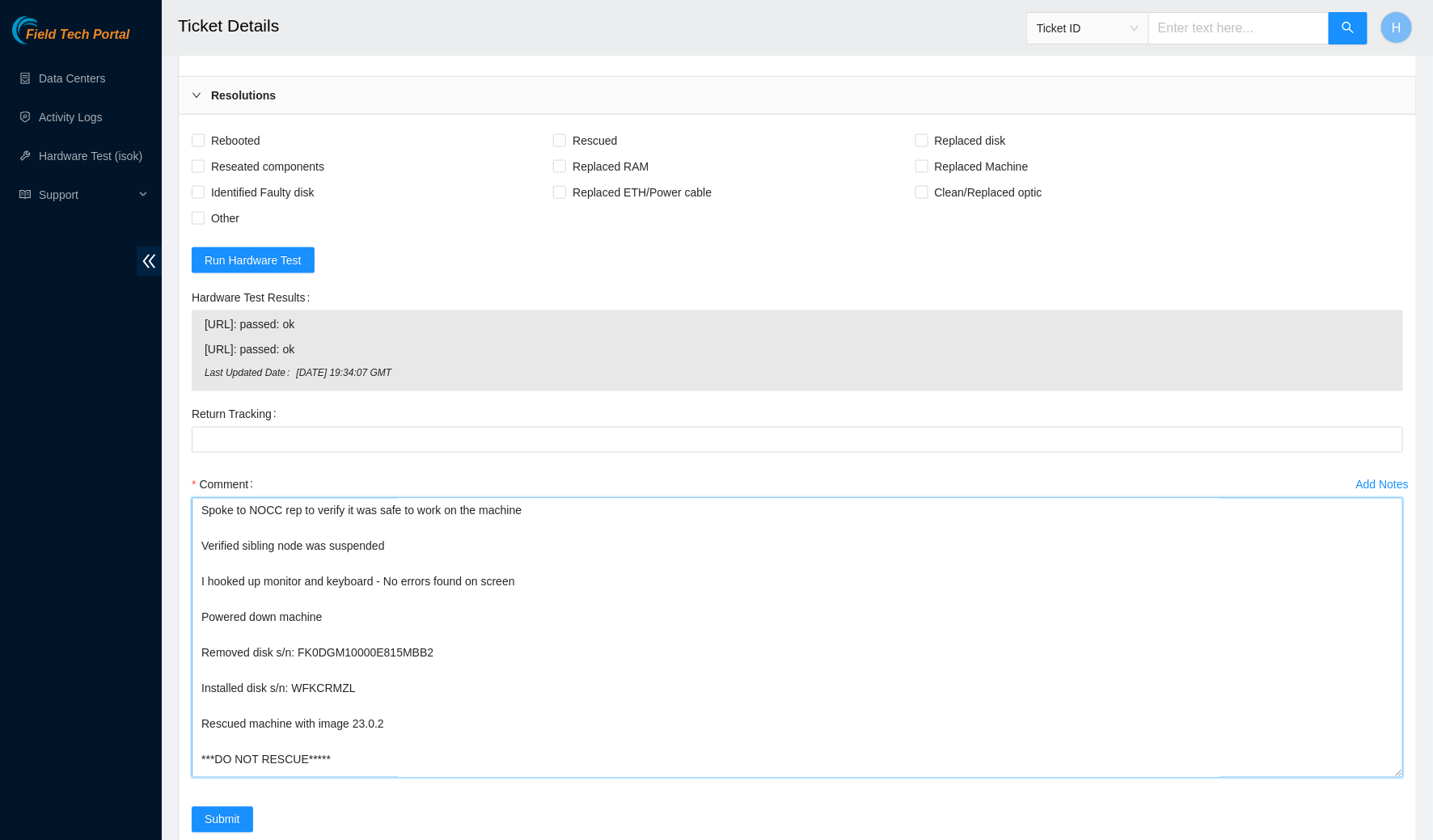
type textarea "Spoke to NOCC rep to verify it was safe to work on the machine Verified sibling…"
click at [240, 352] on div "Rebooted Rescued Replaced disk Reseated components Replaced RAM Replaced Machin…" at bounding box center [797, 490] width 1238 height 750
click at [237, 153] on span "Rebooted" at bounding box center [235, 141] width 63 height 25
click at [203, 146] on input "Rebooted" at bounding box center [197, 140] width 12 height 12
checkbox input "true"
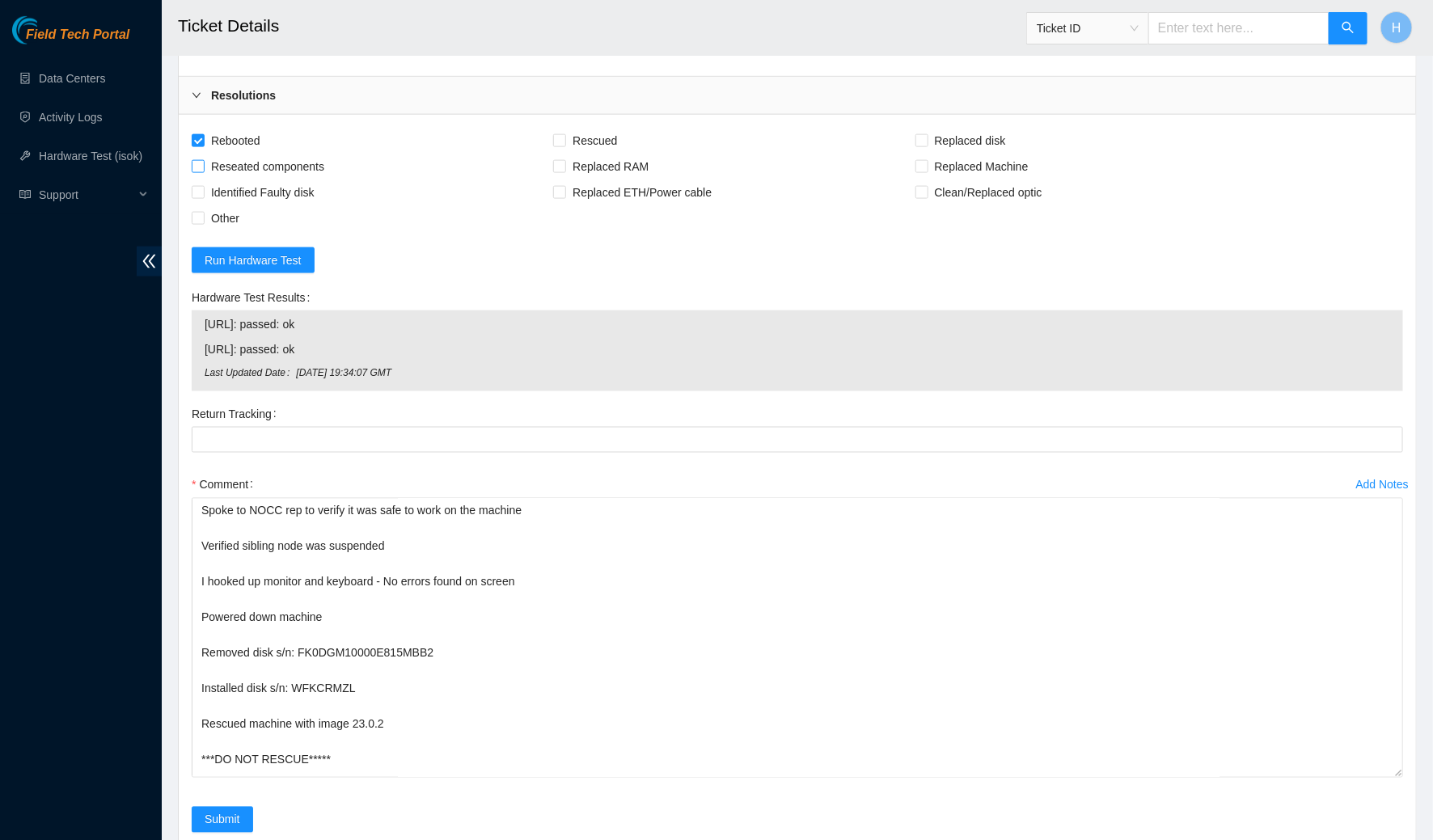
click at [237, 180] on span "Reseated components" at bounding box center [267, 166] width 126 height 25
click at [203, 172] on input "Reseated components" at bounding box center [197, 166] width 12 height 12
checkbox input "true"
click at [948, 153] on span "Replaced disk" at bounding box center [970, 141] width 84 height 25
click at [927, 146] on input "Replaced disk" at bounding box center [921, 140] width 12 height 12
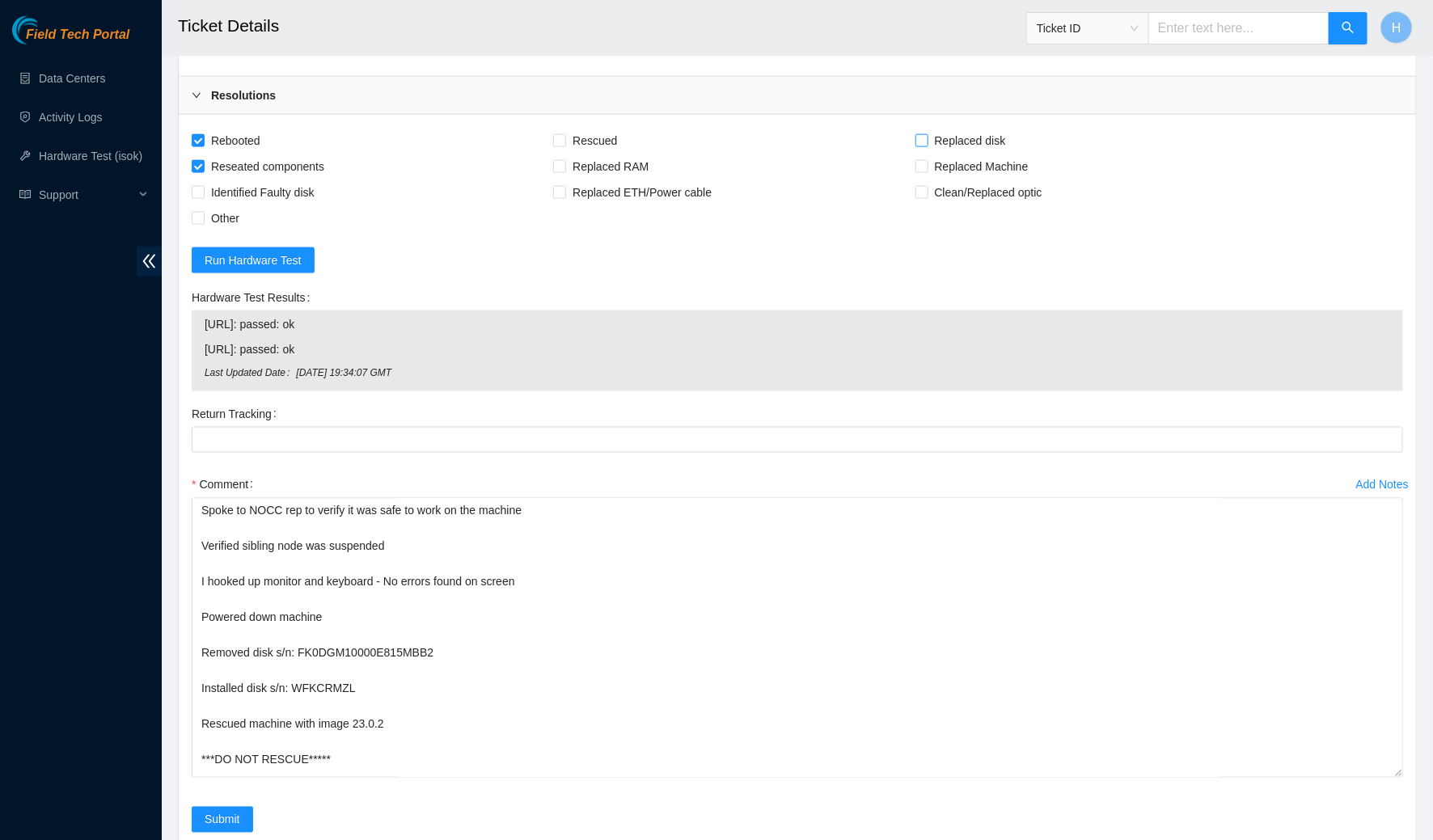
checkbox input "true"
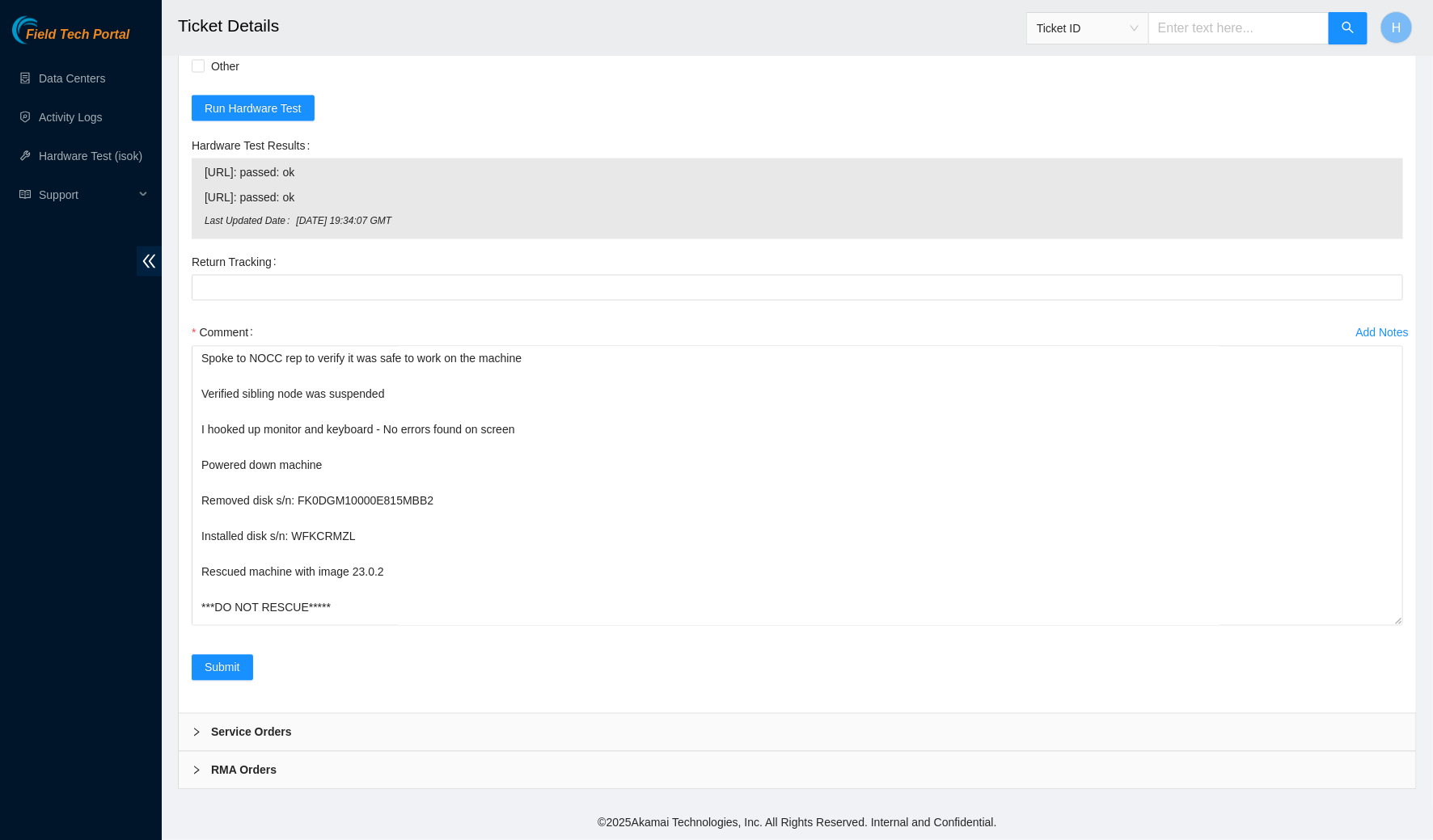
scroll to position [4053, 0]
click at [292, 121] on button "Run Hardware Test" at bounding box center [253, 108] width 123 height 25
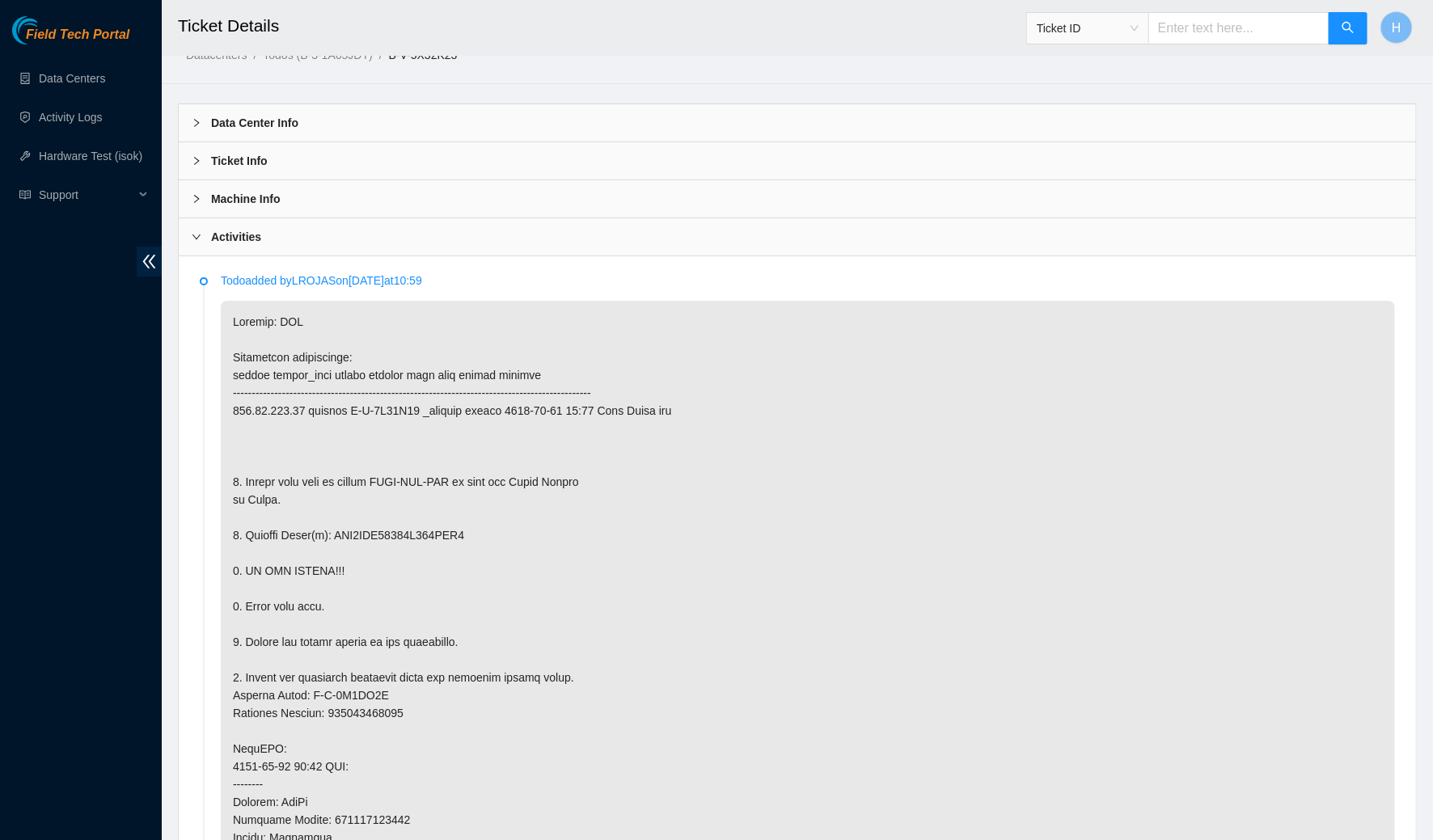
scroll to position [0, 0]
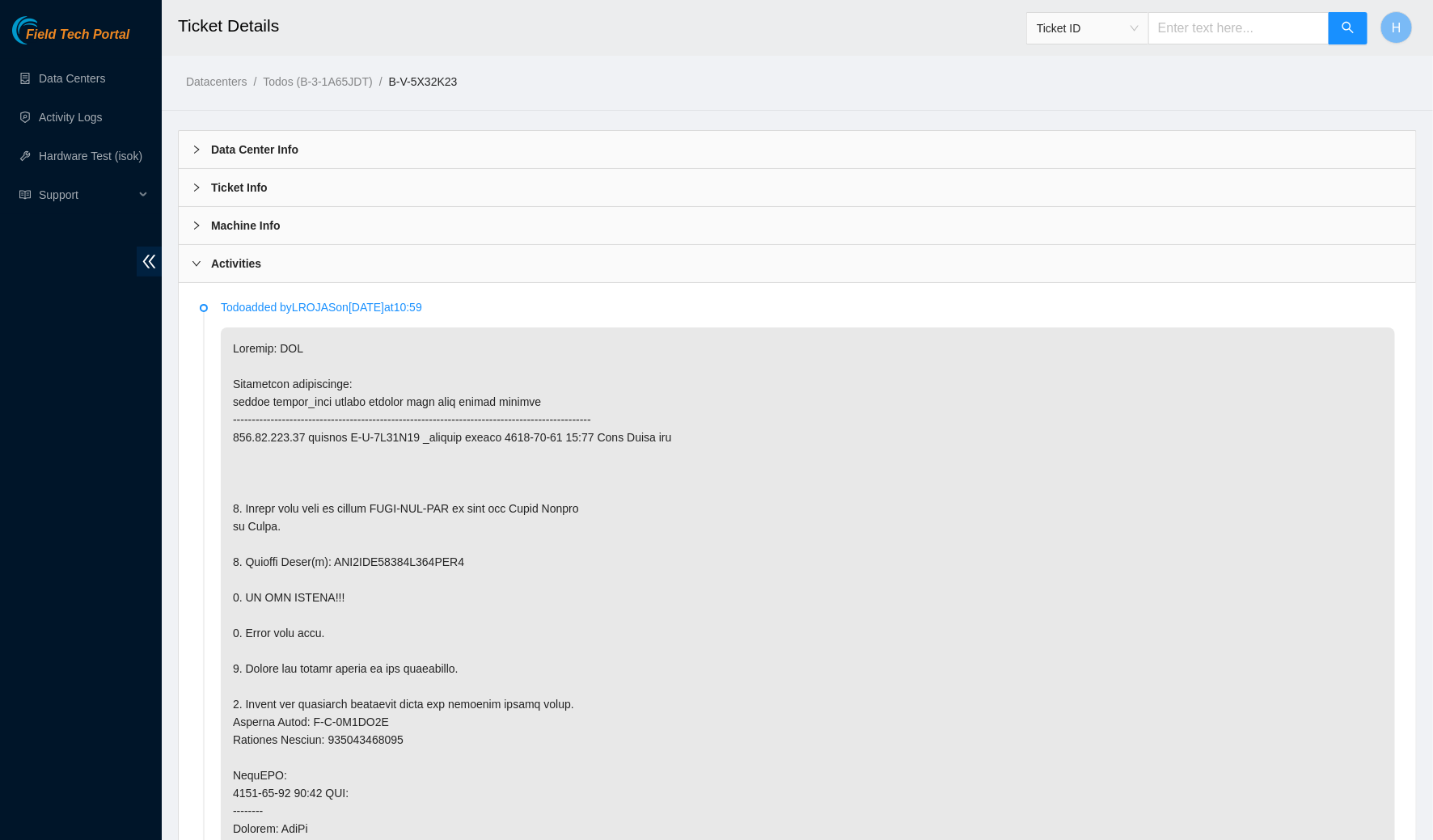
click at [263, 225] on b "Machine Info" at bounding box center [245, 226] width 69 height 18
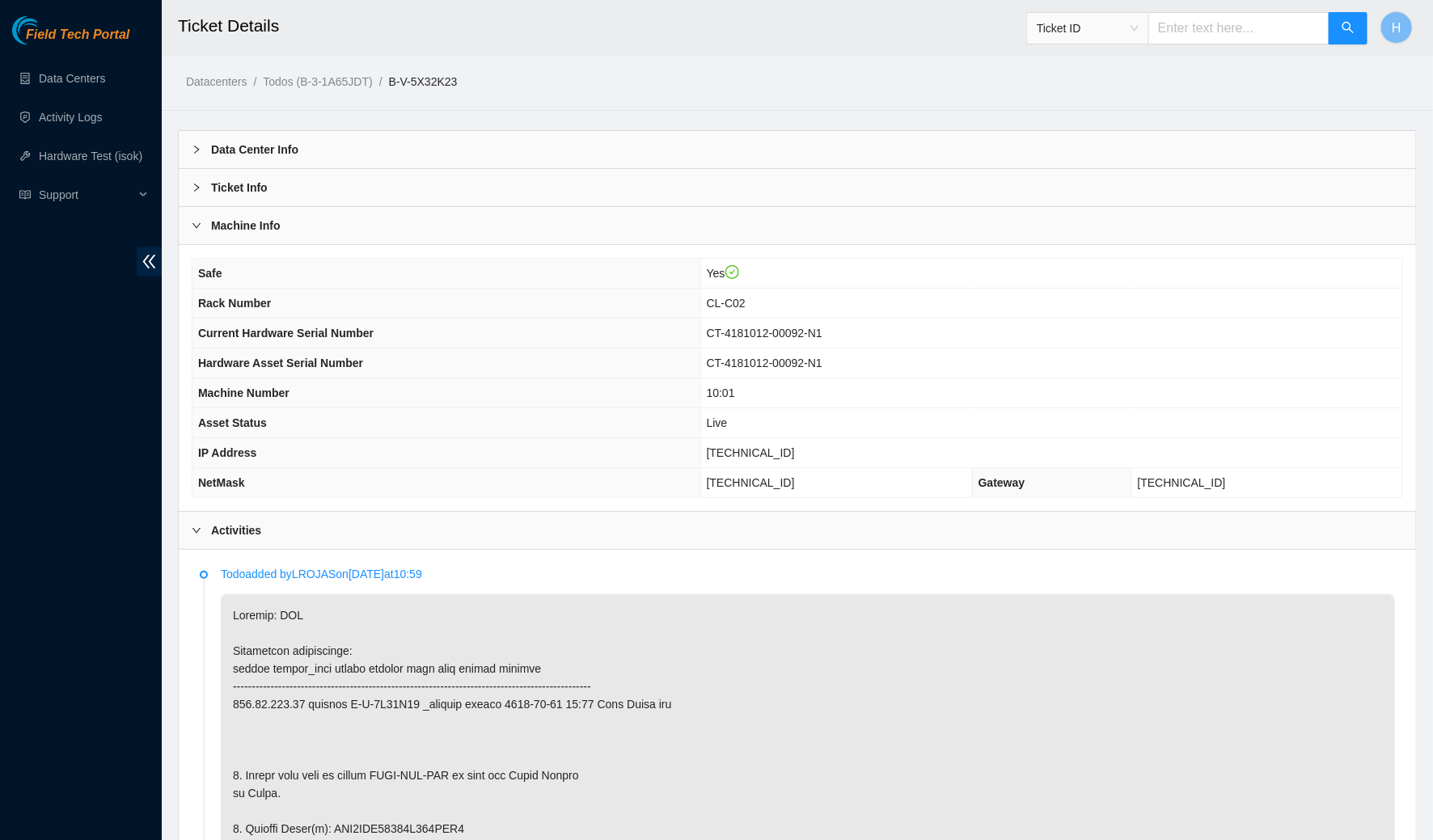
click at [787, 447] on span "184.28.225.57" at bounding box center [751, 452] width 88 height 13
copy span "184.28.225.57"
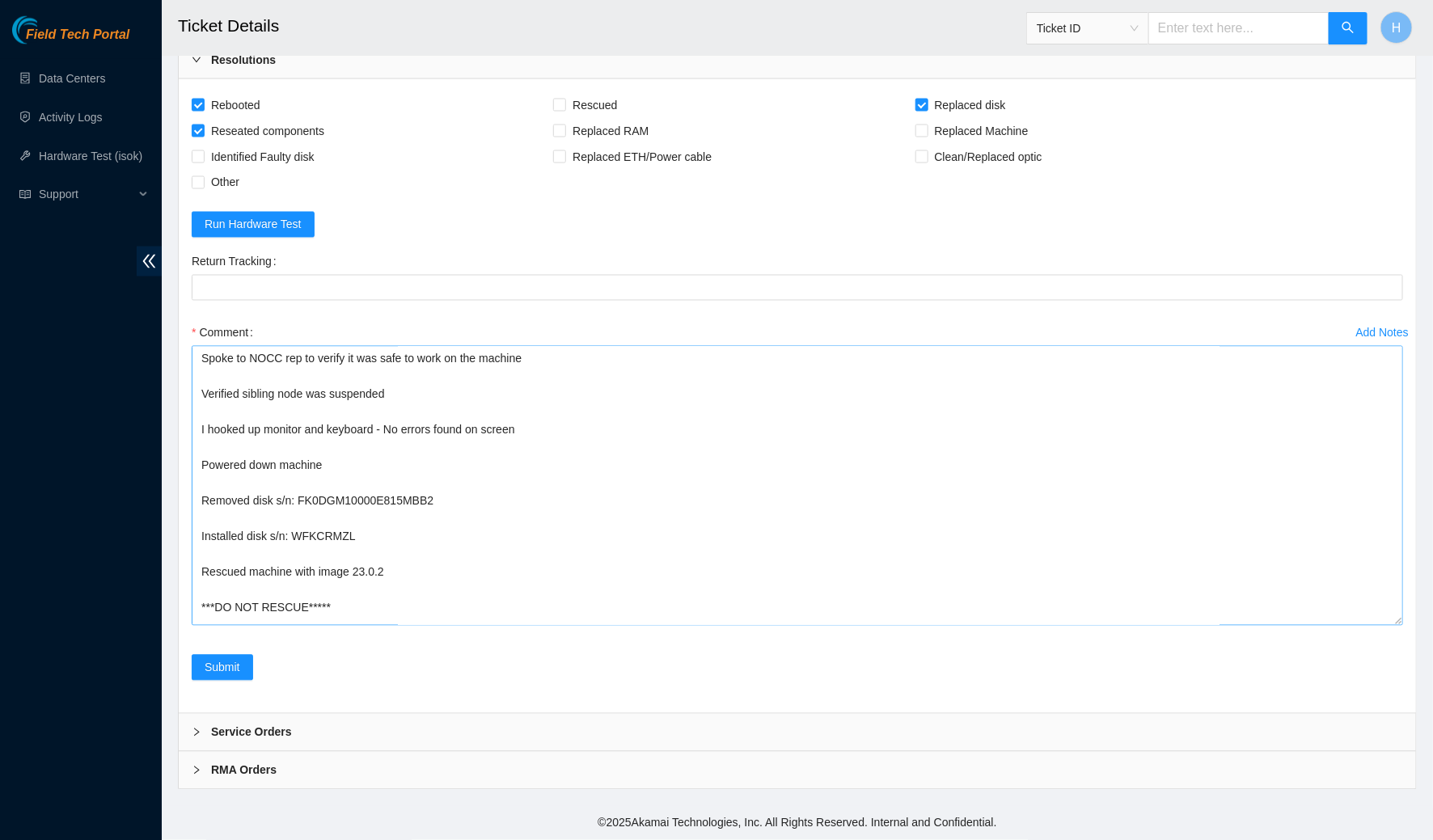
scroll to position [136, 0]
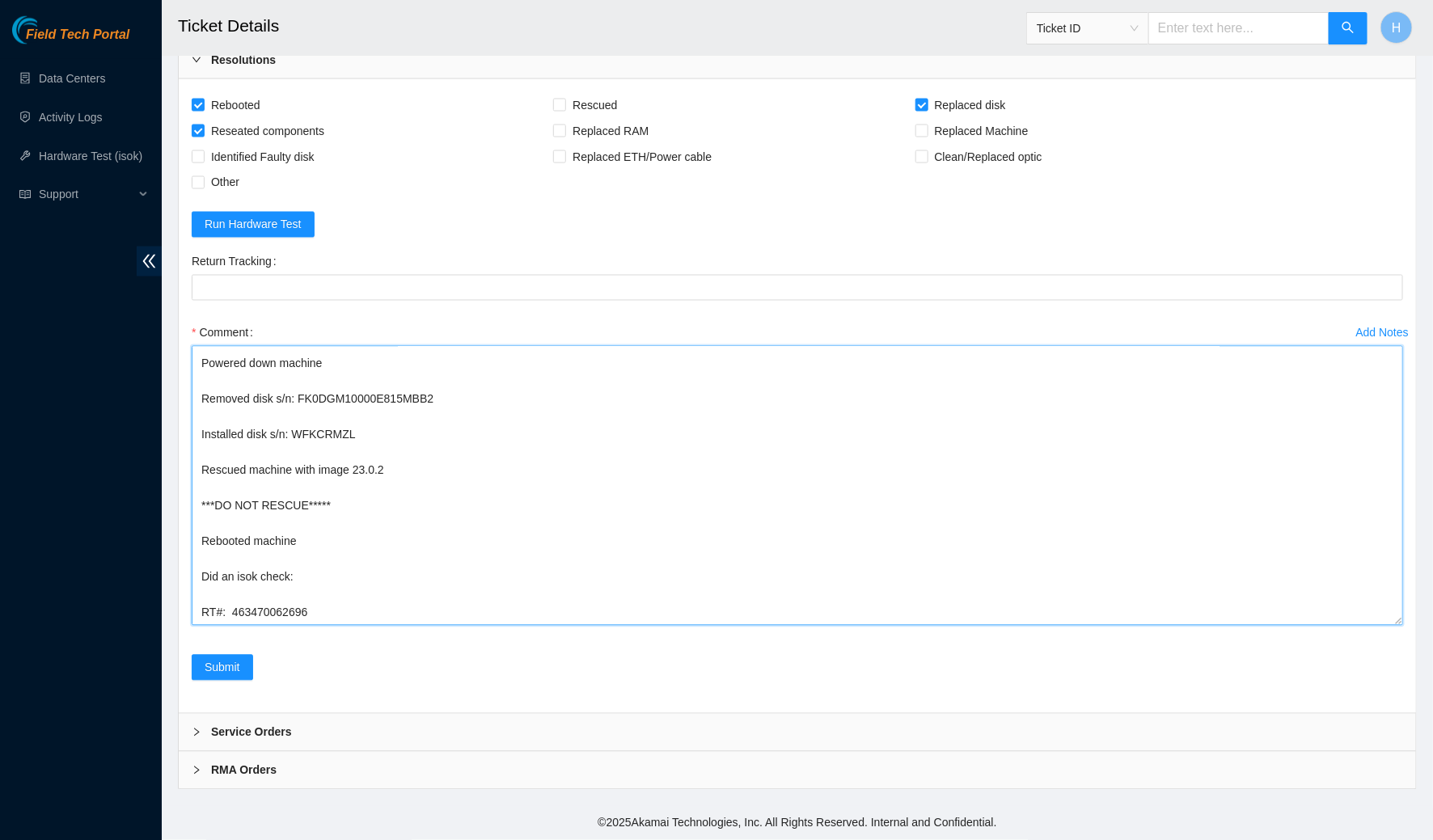
click at [372, 557] on textarea "Spoke to NOCC rep to verify it was safe to work on the machine Verified sibling…" at bounding box center [797, 485] width 1211 height 279
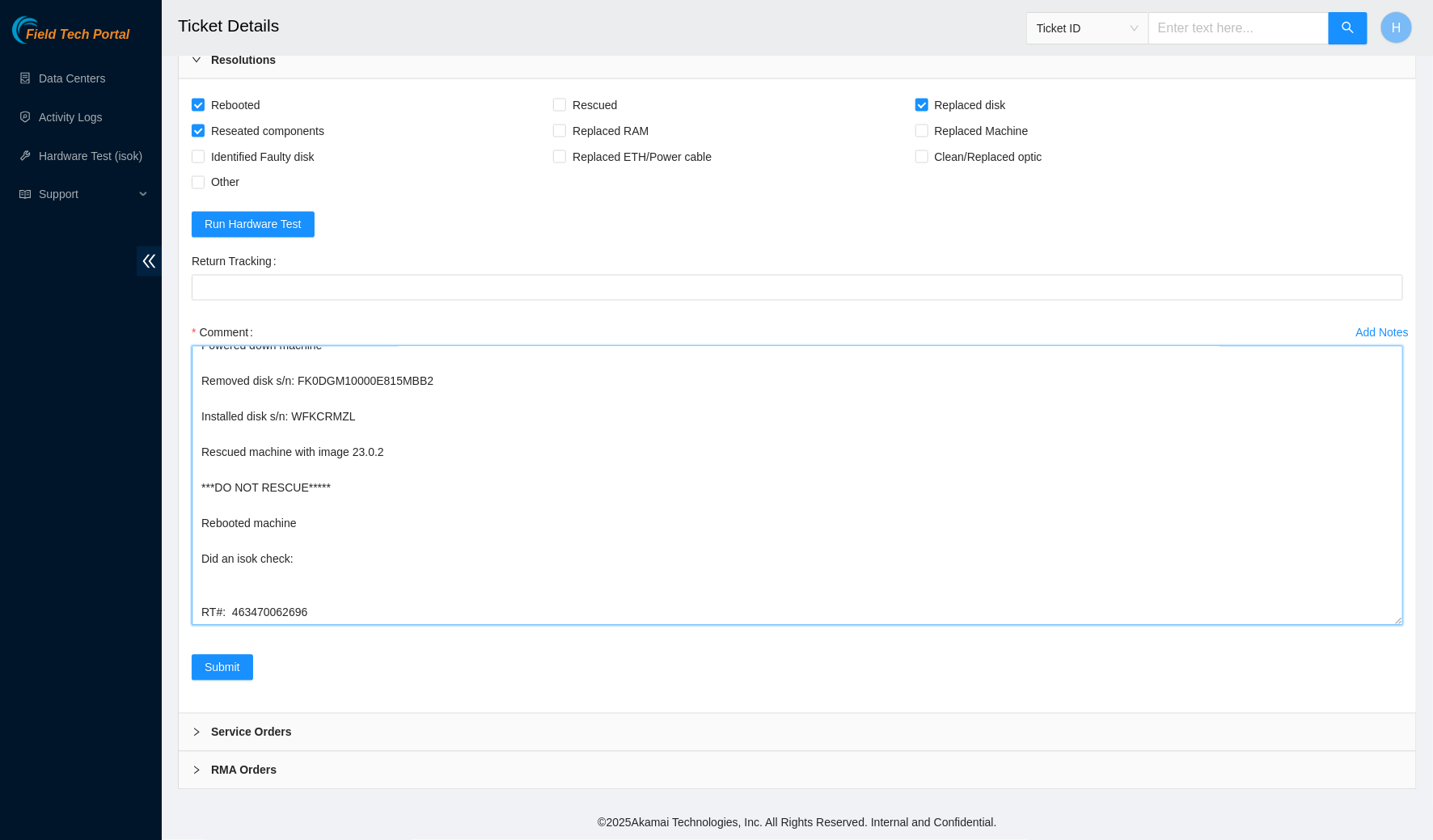
paste textarea "184.28.225.56 : passed: ok N/A 184.28.225.57 : passed: ok"
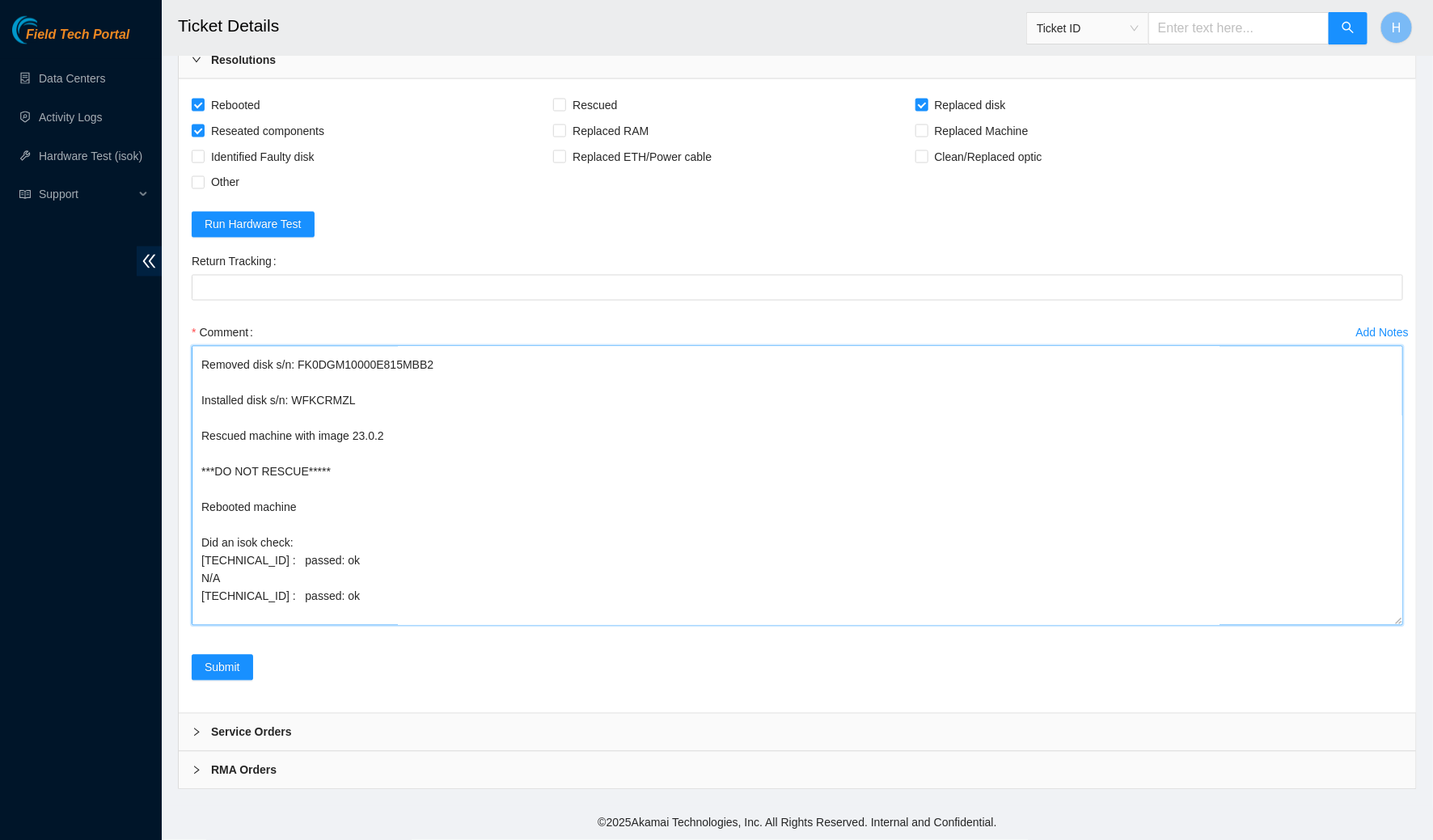
click at [224, 602] on textarea "Spoke to NOCC rep to verify it was safe to work on the machine Verified sibling…" at bounding box center [797, 485] width 1211 height 279
drag, startPoint x: 224, startPoint y: 602, endPoint x: 158, endPoint y: 602, distance: 66.0
type textarea "Spoke to NOCC rep to verify it was safe to work on the machine Verified sibling…"
click at [221, 664] on span "Submit" at bounding box center [222, 668] width 35 height 18
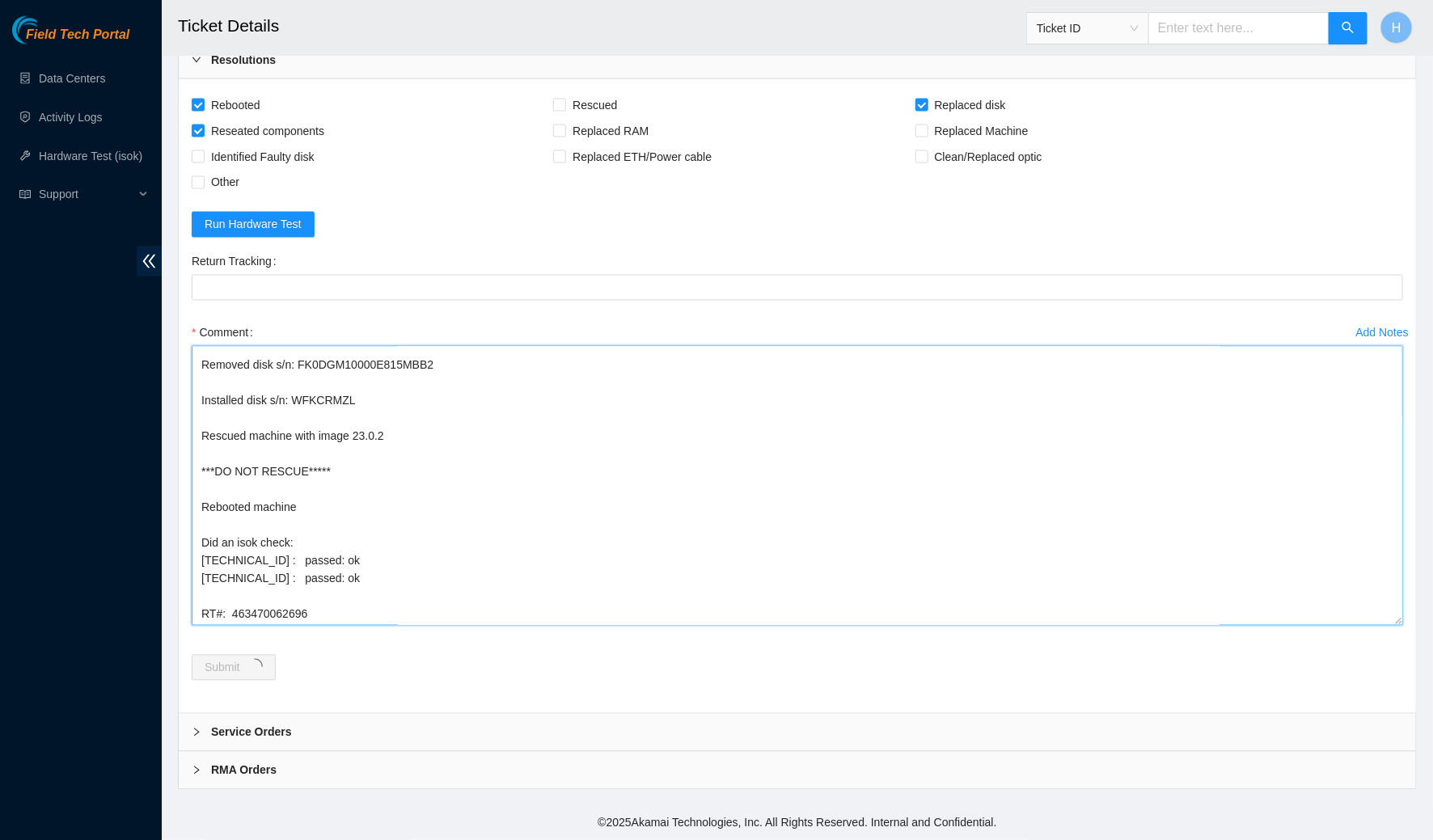
click at [333, 525] on textarea "Spoke to NOCC rep to verify it was safe to work on the machine Verified sibling…" at bounding box center [797, 485] width 1211 height 279
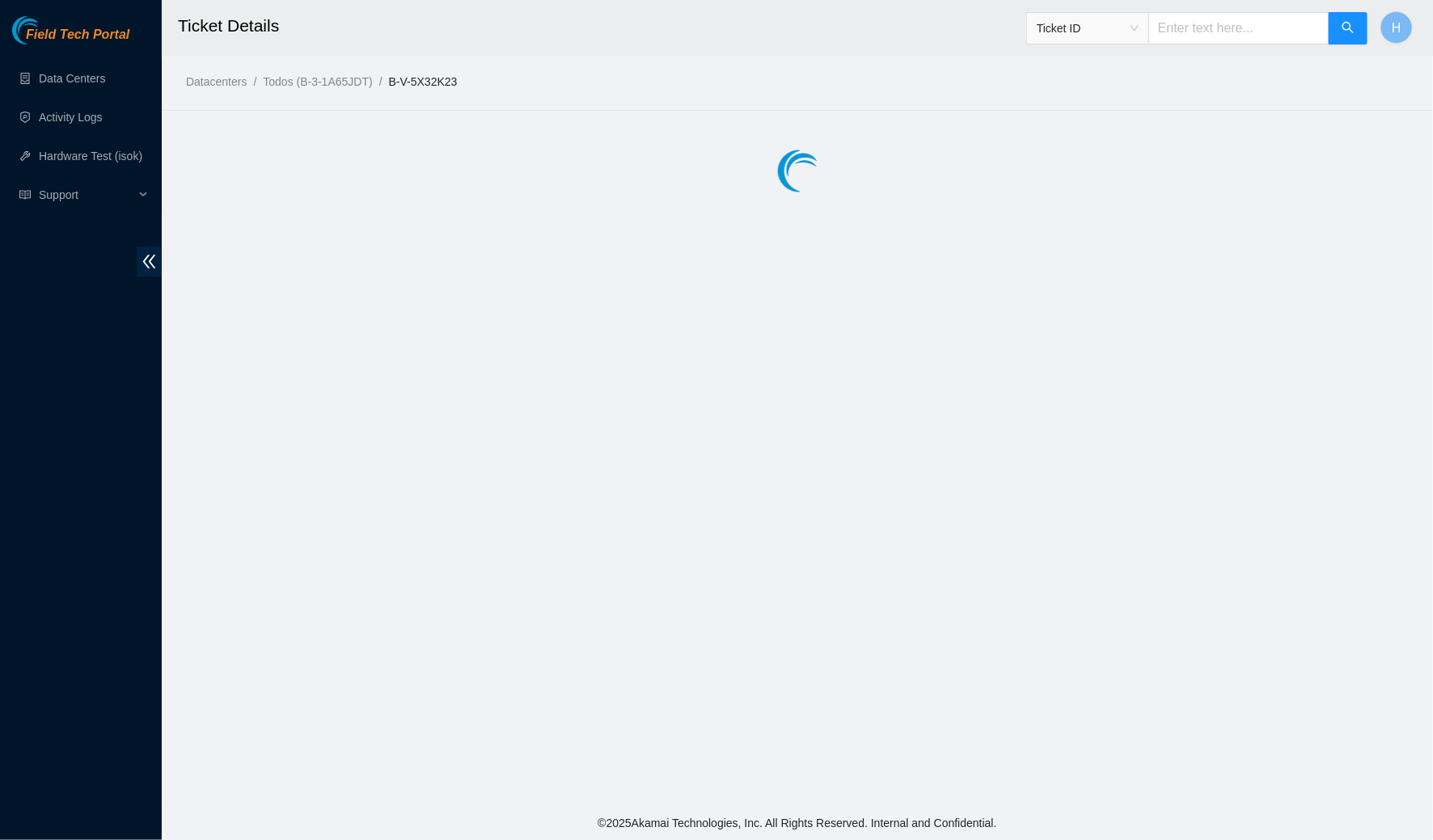
scroll to position [0, 0]
